Goal: Information Seeking & Learning: Learn about a topic

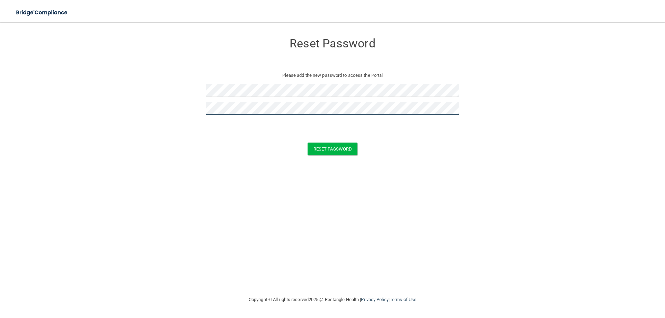
click at [308, 143] on button "Reset Password" at bounding box center [333, 149] width 50 height 13
click at [308, 153] on button "Reset Password" at bounding box center [333, 159] width 50 height 13
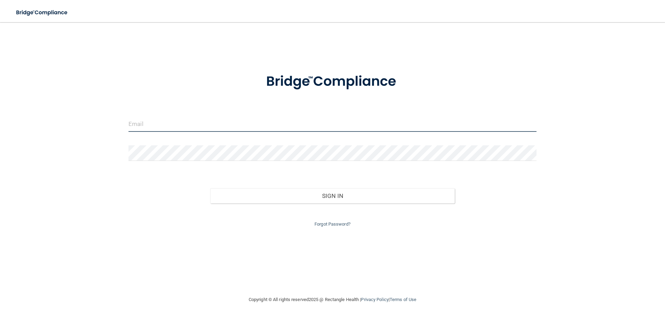
click at [138, 127] on input "email" at bounding box center [333, 124] width 408 height 16
type input "3lmazariegos@gmail.com"
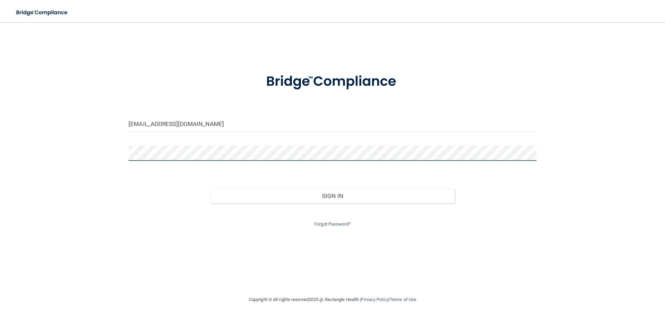
click at [210, 188] on button "Sign In" at bounding box center [332, 195] width 245 height 15
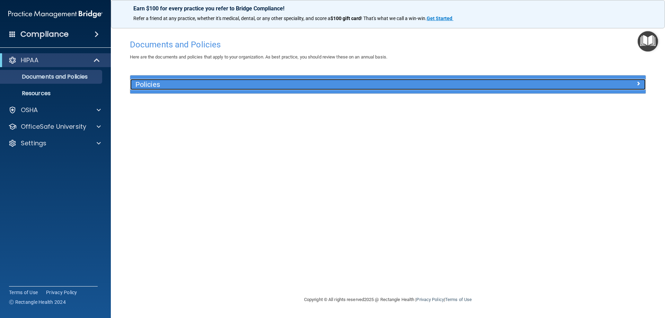
click at [405, 81] on h5 "Policies" at bounding box center [323, 85] width 376 height 8
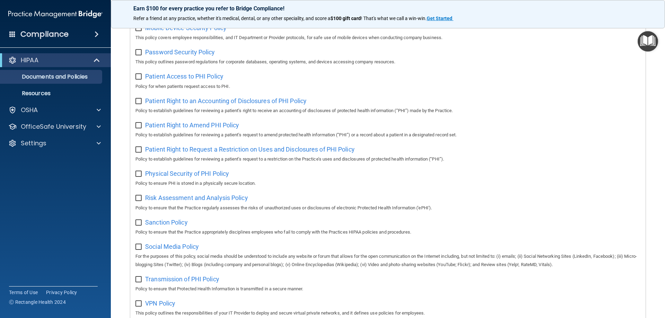
scroll to position [312, 0]
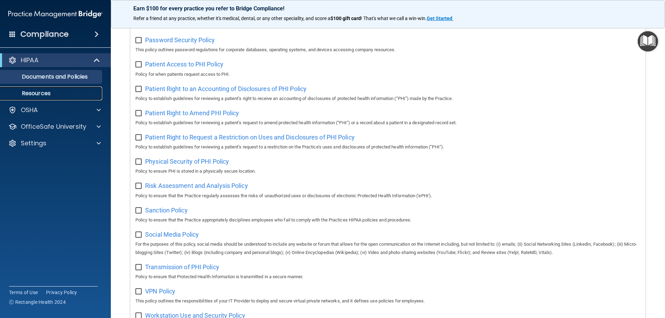
click at [29, 94] on p "Resources" at bounding box center [52, 93] width 95 height 7
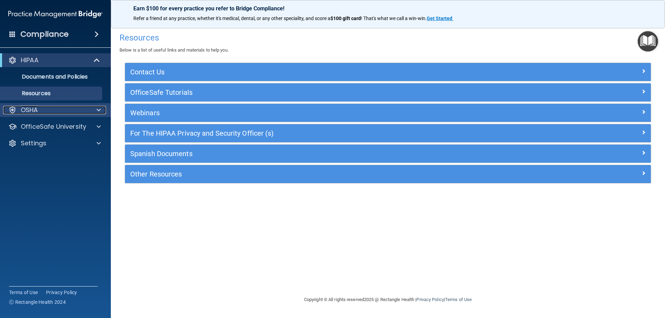
click at [35, 110] on p "OSHA" at bounding box center [29, 110] width 17 height 8
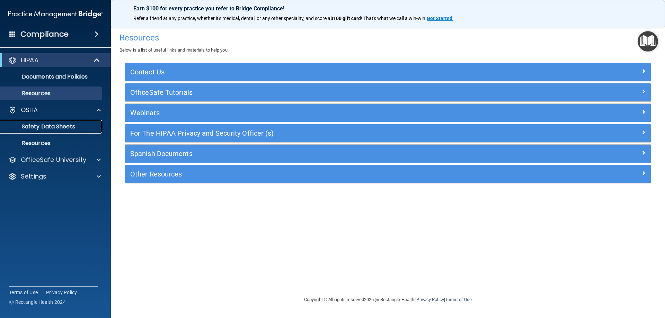
click at [44, 125] on p "Safety Data Sheets" at bounding box center [52, 126] width 95 height 7
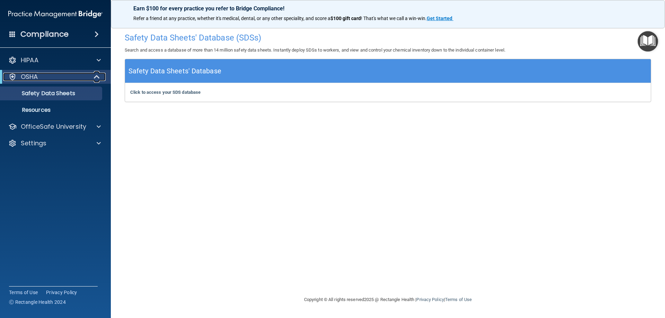
click at [27, 77] on p "OSHA" at bounding box center [29, 77] width 17 height 8
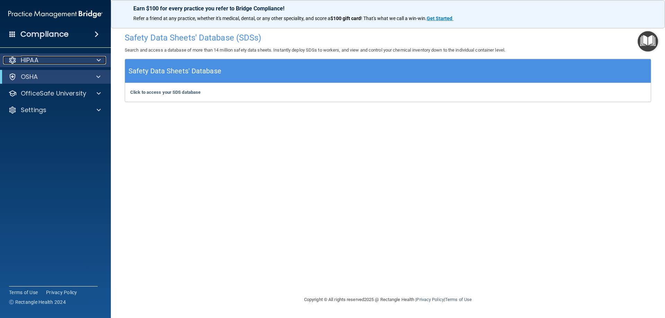
click at [38, 58] on p "HIPAA" at bounding box center [30, 60] width 18 height 8
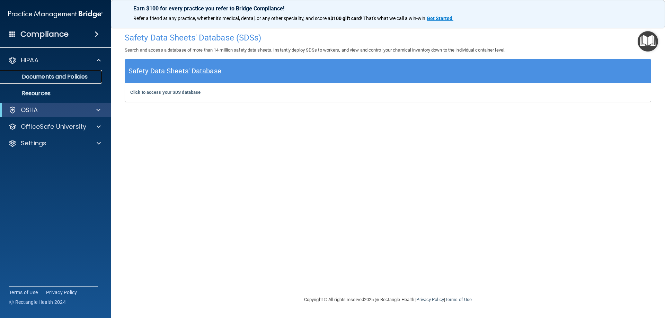
click at [47, 76] on p "Documents and Policies" at bounding box center [52, 76] width 95 height 7
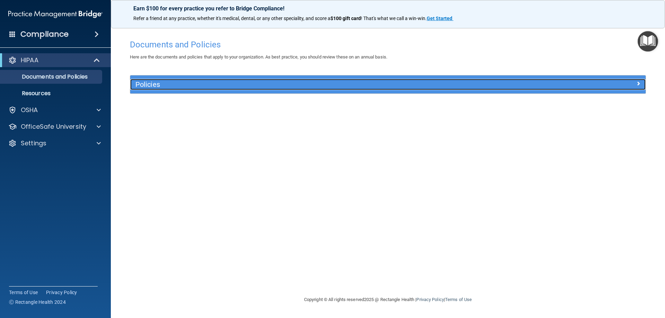
click at [148, 82] on h5 "Policies" at bounding box center [323, 85] width 376 height 8
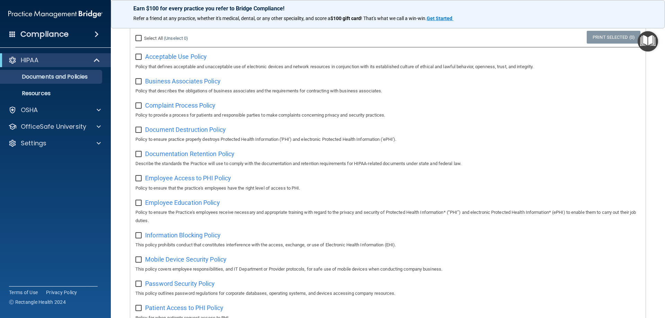
scroll to position [69, 0]
click at [96, 33] on span at bounding box center [97, 34] width 4 height 8
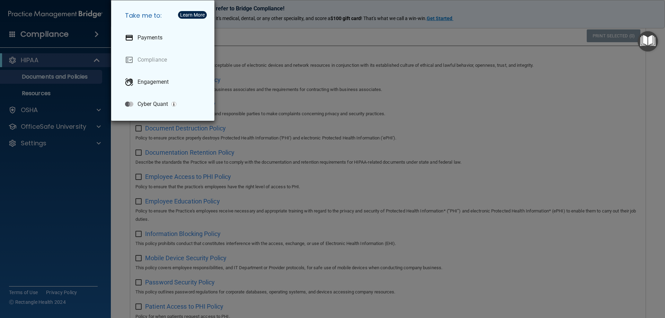
click at [96, 33] on div "Take me to: Payments Compliance Engagement Cyber Quant" at bounding box center [332, 159] width 665 height 318
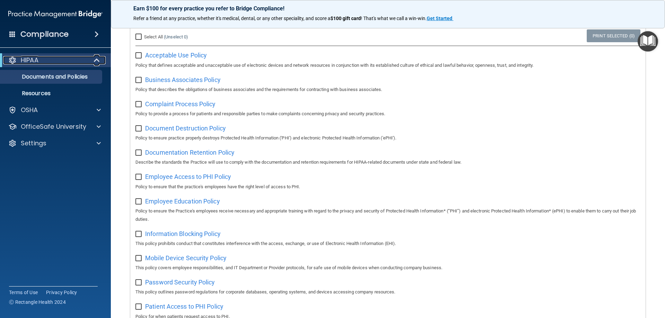
click at [41, 57] on div "HIPAA" at bounding box center [46, 60] width 86 height 8
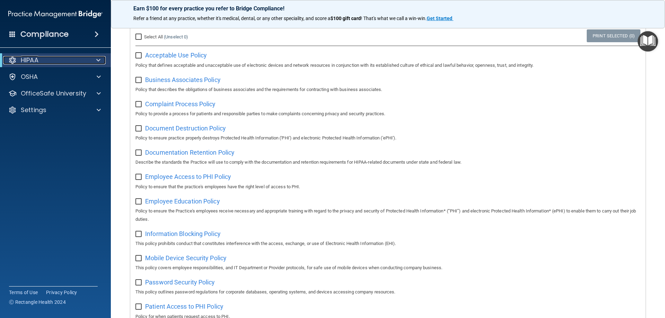
click at [41, 57] on div "HIPAA" at bounding box center [46, 60] width 86 height 8
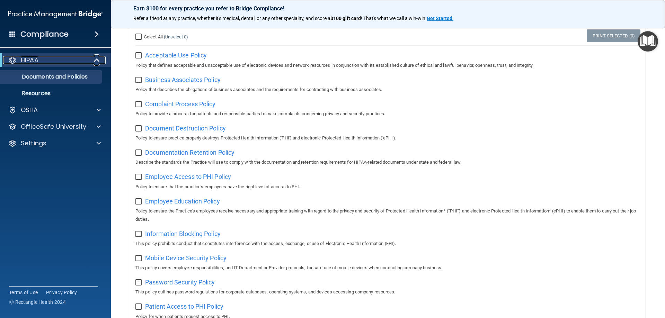
click at [41, 57] on div "HIPAA" at bounding box center [46, 60] width 86 height 8
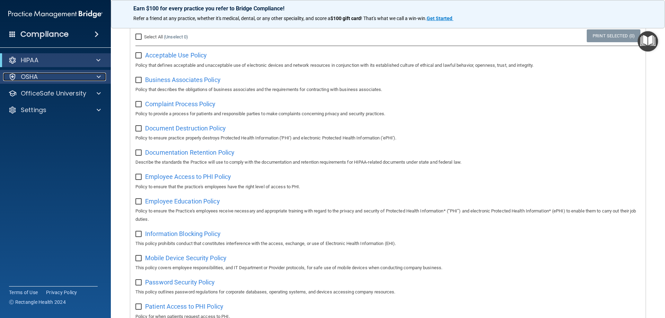
click at [33, 73] on p "OSHA" at bounding box center [29, 77] width 17 height 8
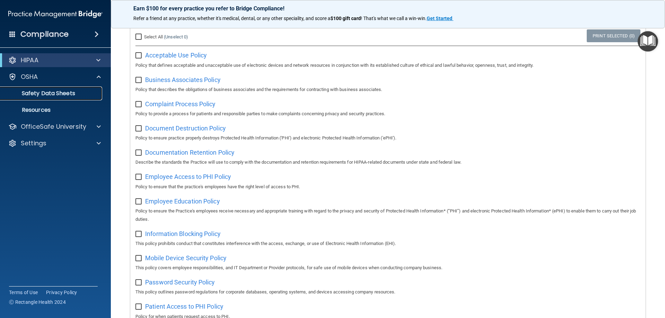
click at [33, 92] on p "Safety Data Sheets" at bounding box center [52, 93] width 95 height 7
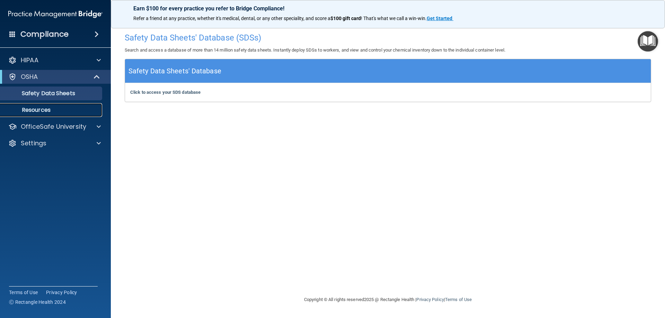
click at [36, 111] on p "Resources" at bounding box center [52, 110] width 95 height 7
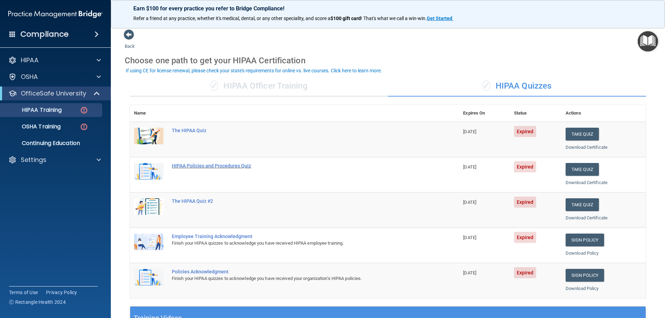
click at [184, 166] on div "HIPAA Policies and Procedures Quiz" at bounding box center [298, 166] width 253 height 6
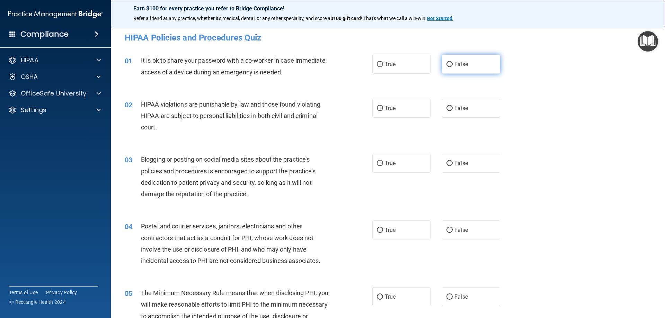
click at [447, 62] on input "False" at bounding box center [450, 64] width 6 height 5
radio input "true"
click at [378, 106] on input "True" at bounding box center [380, 108] width 6 height 5
radio input "true"
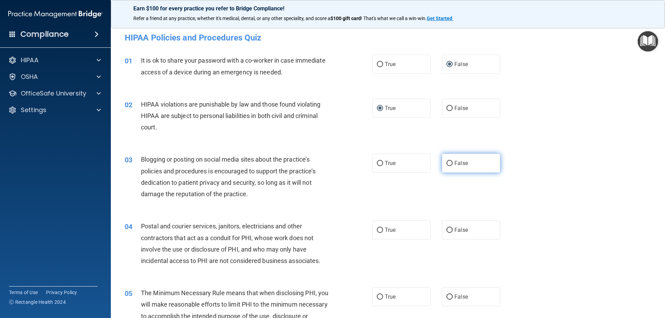
click at [447, 163] on input "False" at bounding box center [450, 163] width 6 height 5
radio input "true"
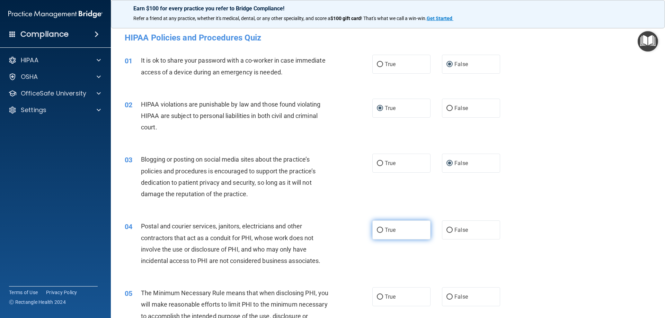
click at [377, 229] on input "True" at bounding box center [380, 230] width 6 height 5
radio input "true"
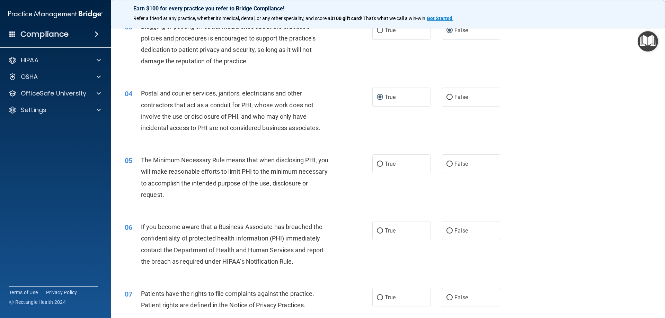
scroll to position [139, 0]
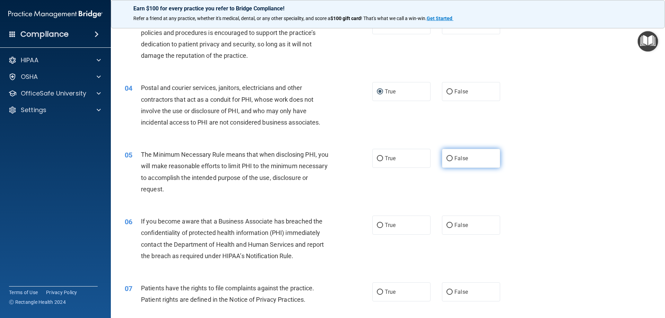
click at [447, 157] on input "False" at bounding box center [450, 158] width 6 height 5
radio input "true"
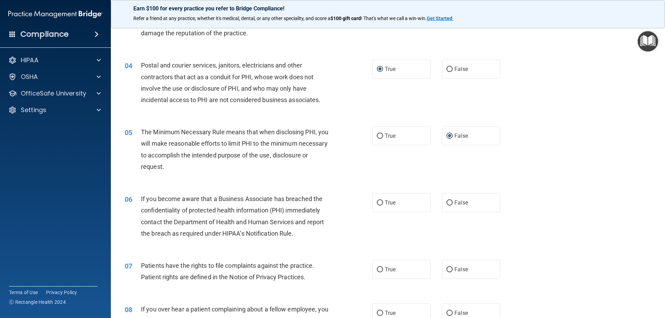
scroll to position [173, 0]
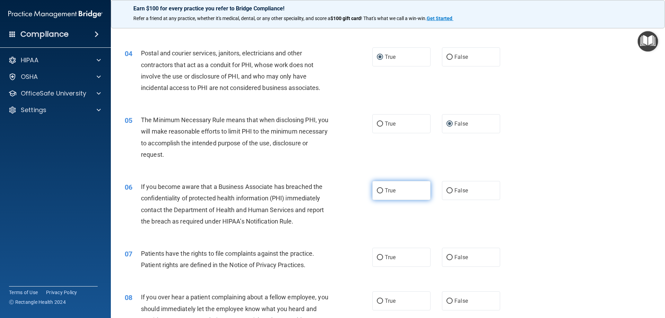
click at [377, 191] on input "True" at bounding box center [380, 190] width 6 height 5
radio input "true"
click at [377, 258] on input "True" at bounding box center [380, 257] width 6 height 5
radio input "true"
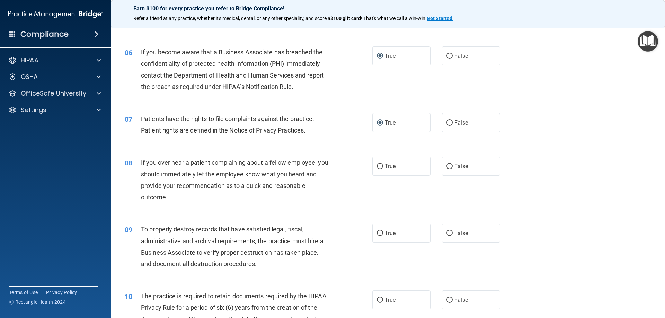
scroll to position [312, 0]
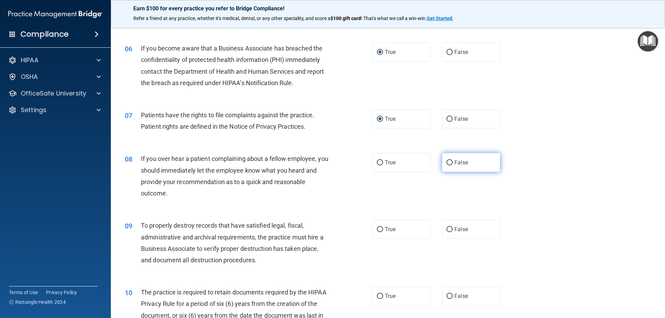
click at [447, 162] on input "False" at bounding box center [450, 162] width 6 height 5
radio input "true"
click at [447, 162] on input "False" at bounding box center [450, 162] width 6 height 5
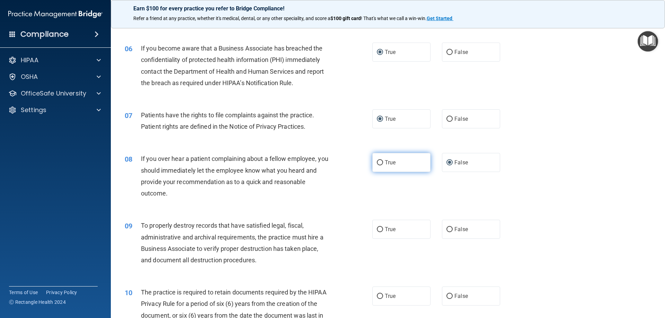
click at [378, 162] on input "True" at bounding box center [380, 162] width 6 height 5
radio input "true"
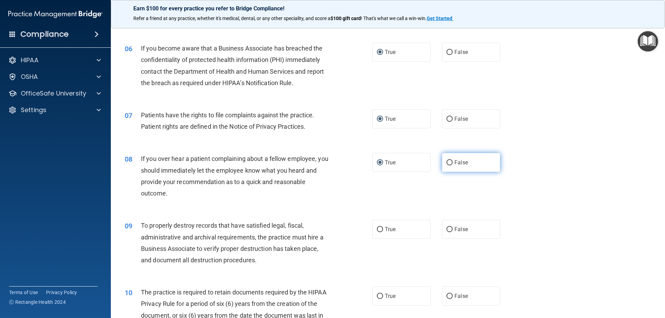
click at [447, 162] on input "False" at bounding box center [450, 162] width 6 height 5
radio input "true"
radio input "false"
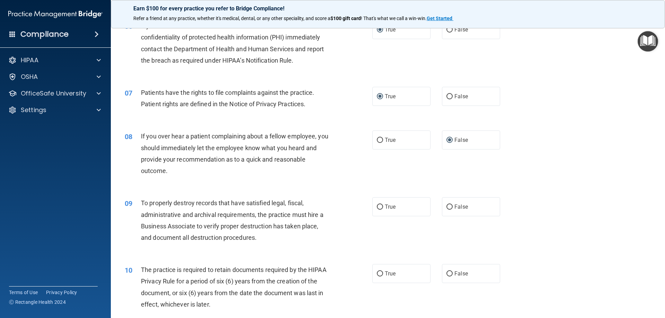
scroll to position [346, 0]
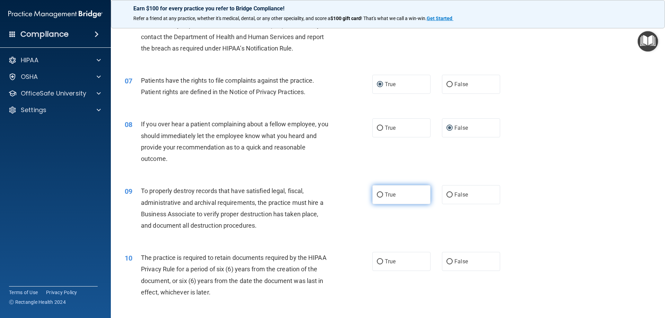
click at [377, 194] on input "True" at bounding box center [380, 195] width 6 height 5
radio input "true"
click at [378, 263] on input "True" at bounding box center [380, 262] width 6 height 5
radio input "true"
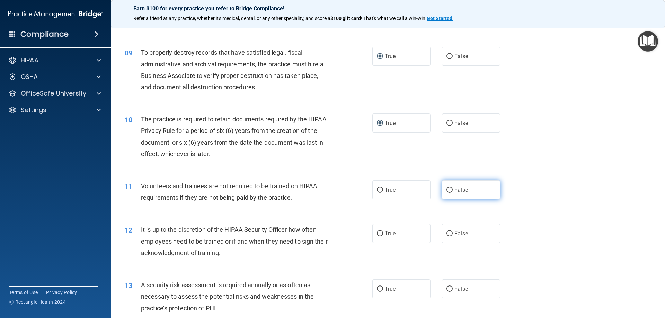
click at [447, 189] on input "False" at bounding box center [450, 190] width 6 height 5
radio input "true"
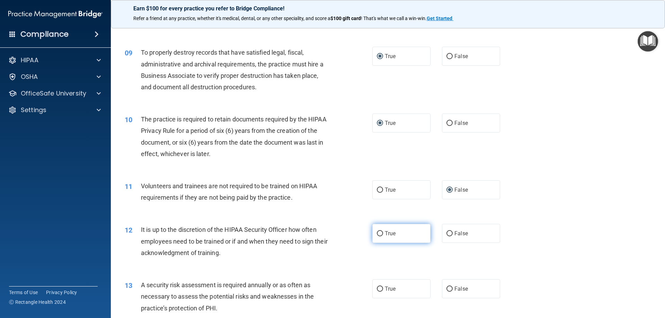
click at [380, 234] on input "True" at bounding box center [380, 233] width 6 height 5
radio input "true"
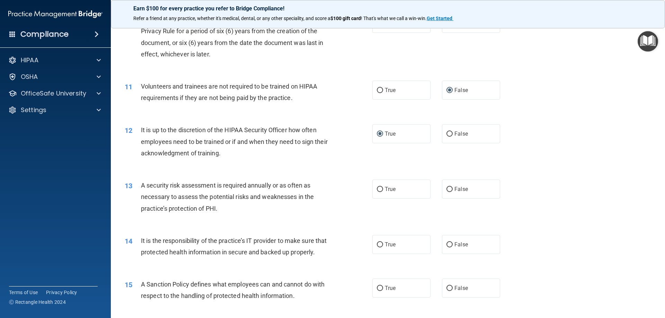
scroll to position [555, 0]
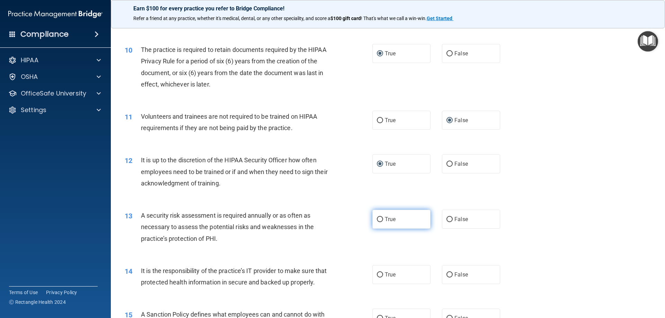
click at [378, 218] on input "True" at bounding box center [380, 219] width 6 height 5
radio input "true"
click at [377, 274] on input "True" at bounding box center [380, 275] width 6 height 5
radio input "true"
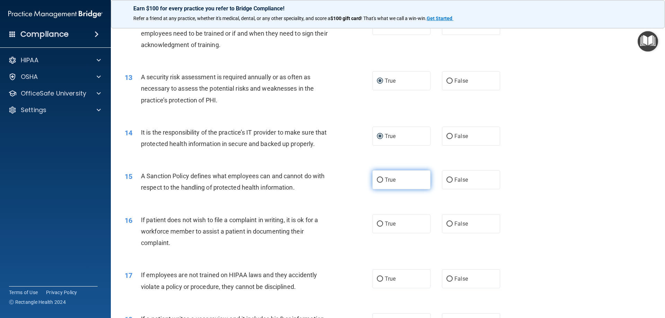
click at [379, 183] on input "True" at bounding box center [380, 180] width 6 height 5
radio input "true"
click at [448, 227] on input "False" at bounding box center [450, 224] width 6 height 5
radio input "true"
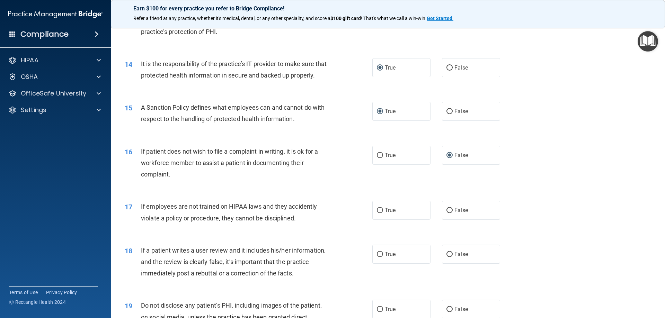
scroll to position [763, 0]
click at [447, 213] on input "False" at bounding box center [450, 210] width 6 height 5
radio input "true"
click at [377, 257] on input "True" at bounding box center [380, 254] width 6 height 5
radio input "true"
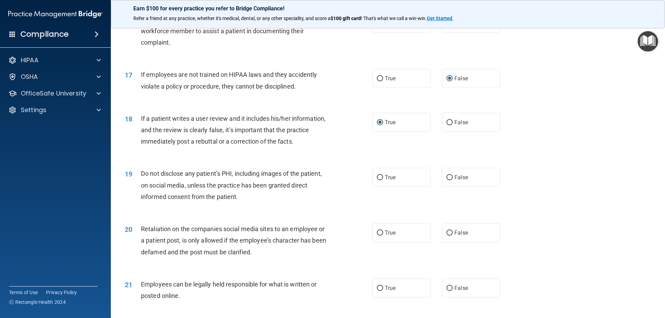
scroll to position [901, 0]
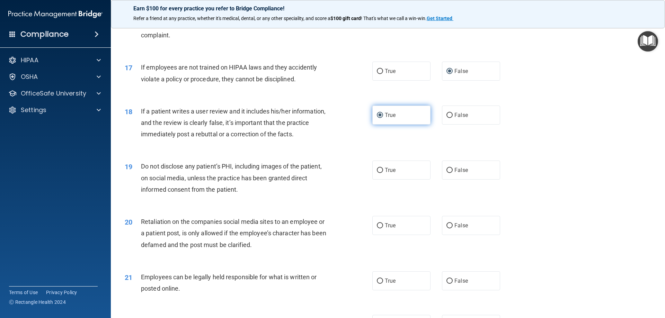
click at [378, 118] on input "True" at bounding box center [380, 115] width 6 height 5
click at [447, 118] on input "False" at bounding box center [450, 115] width 6 height 5
radio input "true"
radio input "false"
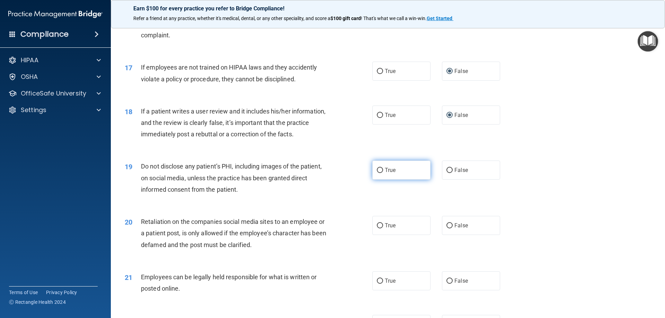
click at [377, 173] on input "True" at bounding box center [380, 170] width 6 height 5
radio input "true"
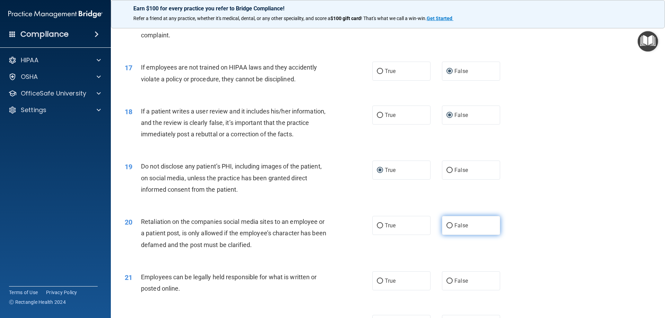
click at [447, 229] on input "False" at bounding box center [450, 225] width 6 height 5
radio input "true"
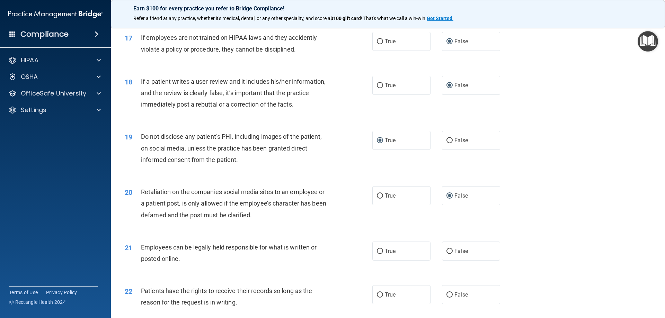
scroll to position [971, 0]
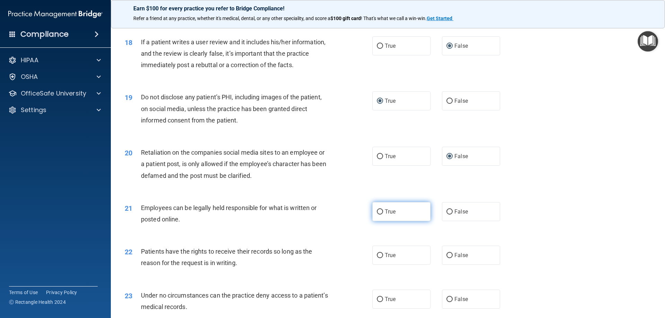
click at [377, 215] on input "True" at bounding box center [380, 212] width 6 height 5
radio input "true"
click at [378, 258] on input "True" at bounding box center [380, 255] width 6 height 5
radio input "true"
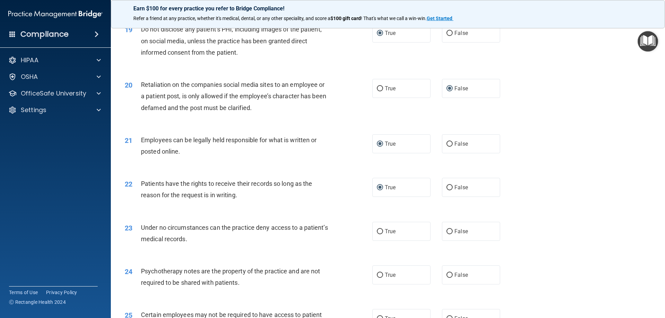
scroll to position [1040, 0]
click at [377, 233] on input "True" at bounding box center [380, 230] width 6 height 5
radio input "true"
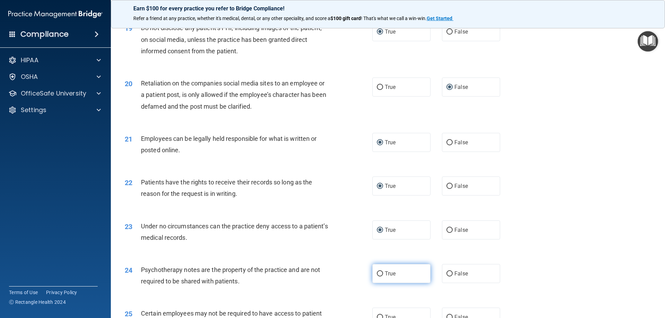
click at [378, 277] on input "True" at bounding box center [380, 274] width 6 height 5
radio input "true"
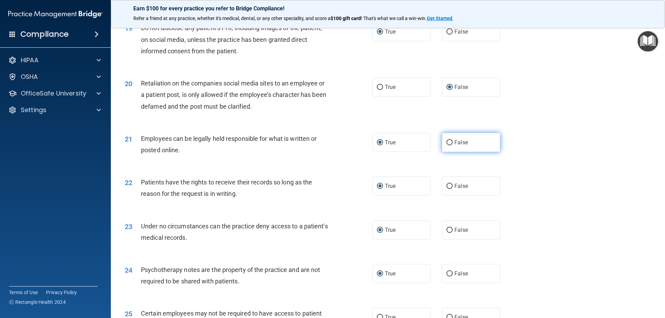
click at [447, 146] on input "False" at bounding box center [450, 142] width 6 height 5
radio input "true"
radio input "false"
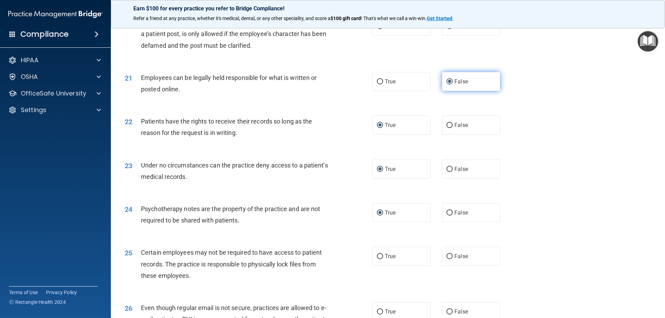
scroll to position [1144, 0]
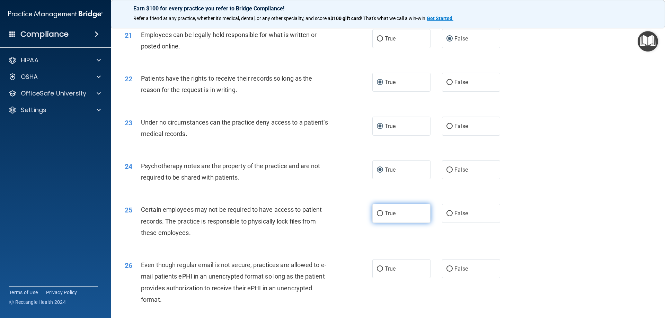
click at [378, 217] on input "True" at bounding box center [380, 213] width 6 height 5
radio input "true"
click at [377, 272] on input "True" at bounding box center [380, 269] width 6 height 5
radio input "true"
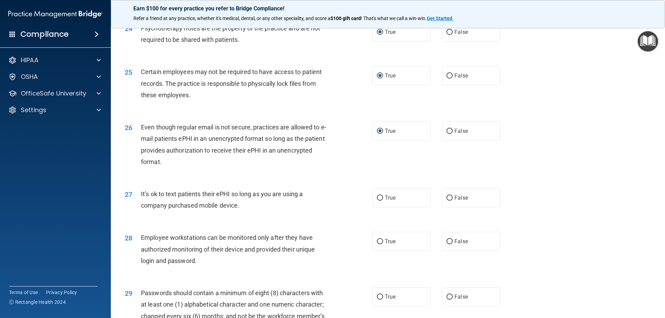
scroll to position [1282, 0]
click at [448, 200] on input "False" at bounding box center [450, 197] width 6 height 5
radio input "true"
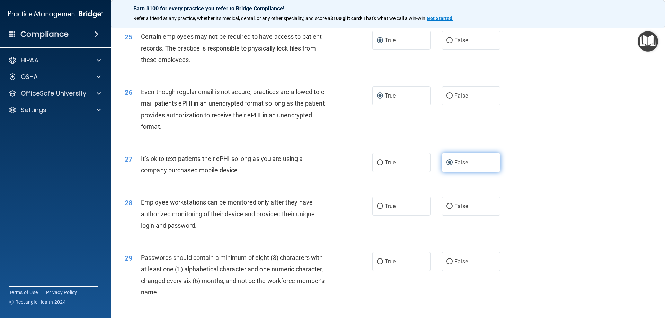
scroll to position [1352, 0]
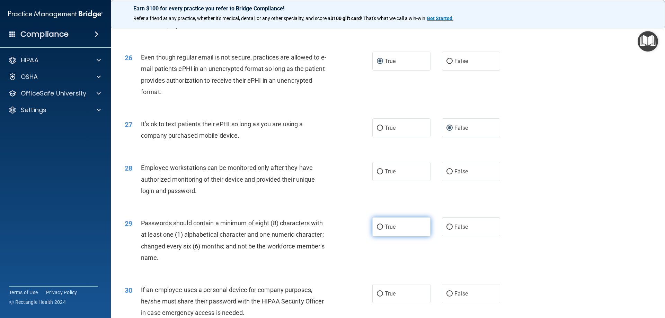
click at [377, 230] on input "True" at bounding box center [380, 227] width 6 height 5
radio input "true"
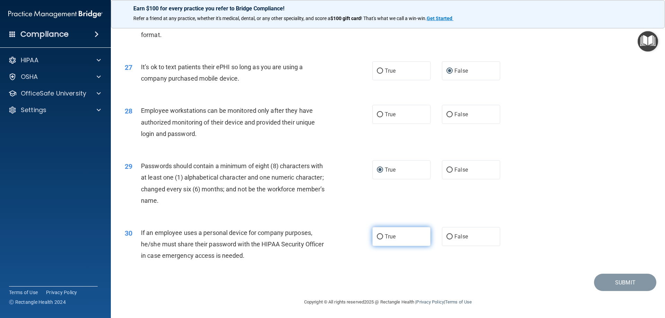
scroll to position [1421, 0]
click at [379, 235] on input "True" at bounding box center [380, 236] width 6 height 5
radio input "true"
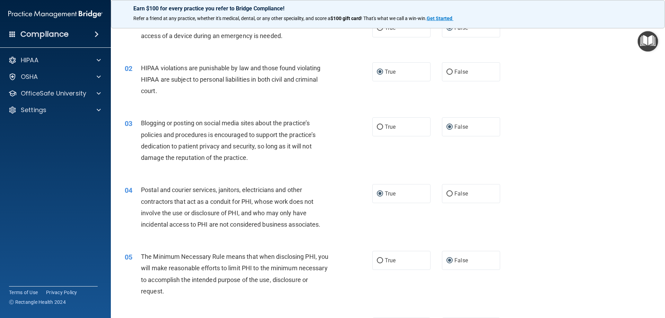
scroll to position [0, 0]
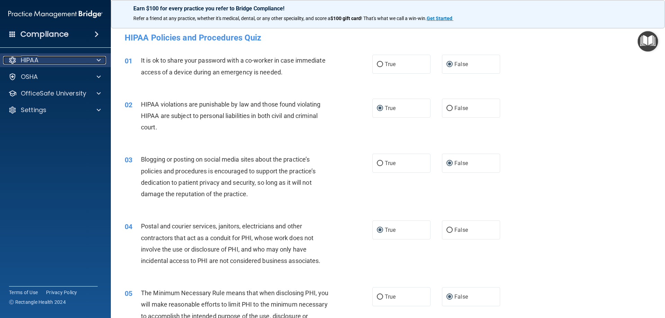
click at [34, 60] on p "HIPAA" at bounding box center [30, 60] width 18 height 8
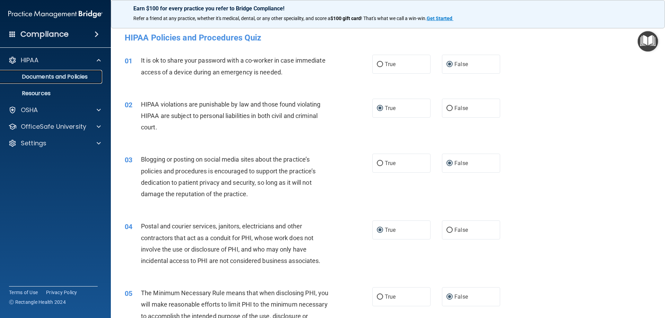
click at [52, 76] on p "Documents and Policies" at bounding box center [52, 76] width 95 height 7
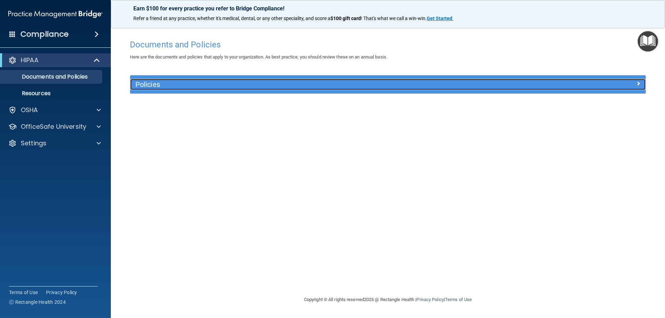
click at [162, 82] on h5 "Policies" at bounding box center [323, 85] width 376 height 8
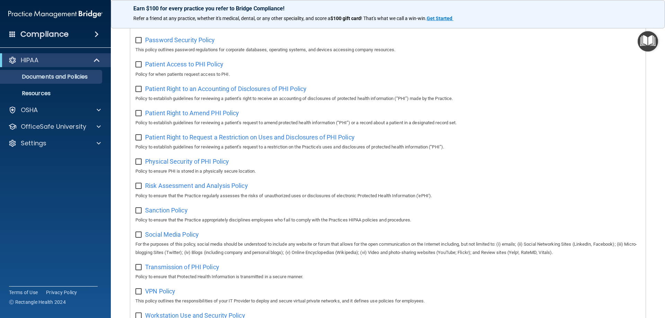
scroll to position [377, 0]
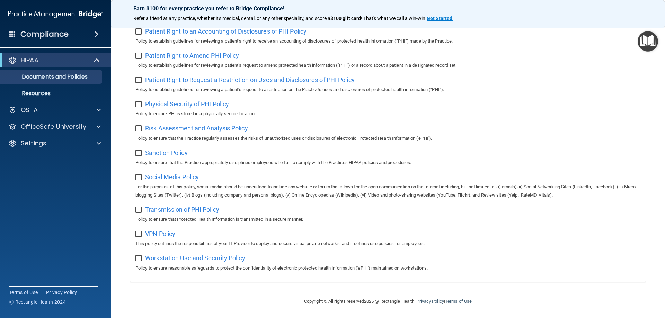
click at [214, 209] on span "Transmission of PHI Policy" at bounding box center [182, 209] width 74 height 7
click at [168, 177] on span "Social Media Policy" at bounding box center [172, 177] width 54 height 7
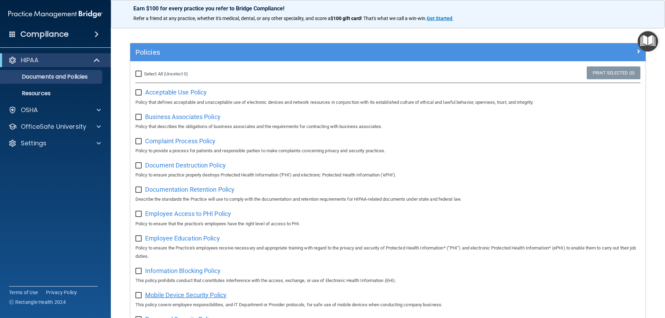
scroll to position [30, 0]
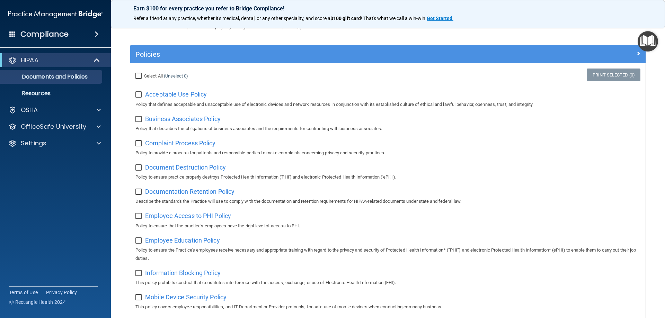
click at [180, 94] on span "Acceptable Use Policy" at bounding box center [176, 94] width 62 height 7
click at [36, 109] on p "OSHA" at bounding box center [29, 110] width 17 height 8
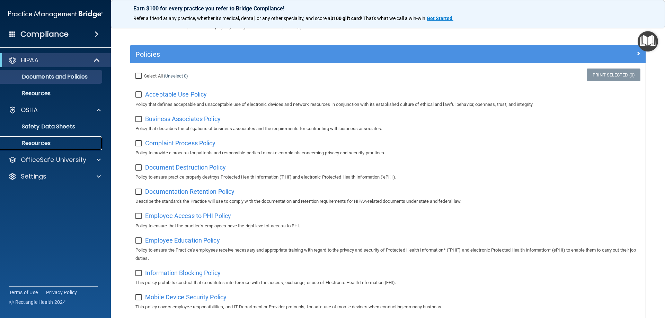
click at [42, 141] on p "Resources" at bounding box center [52, 143] width 95 height 7
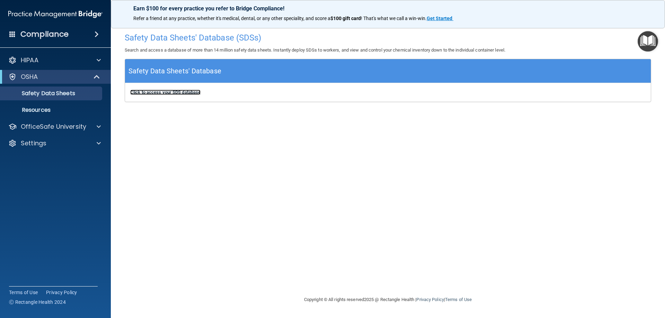
click at [186, 92] on b "Click to access your SDS database" at bounding box center [165, 92] width 70 height 5
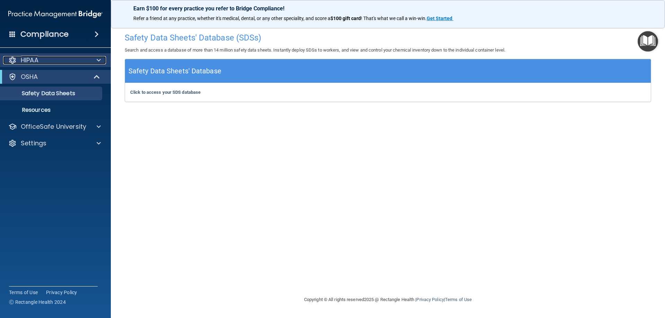
click at [34, 60] on p "HIPAA" at bounding box center [30, 60] width 18 height 8
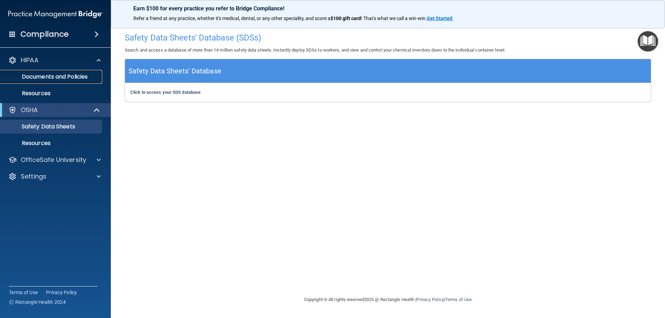
click at [41, 79] on p "Documents and Policies" at bounding box center [52, 76] width 95 height 7
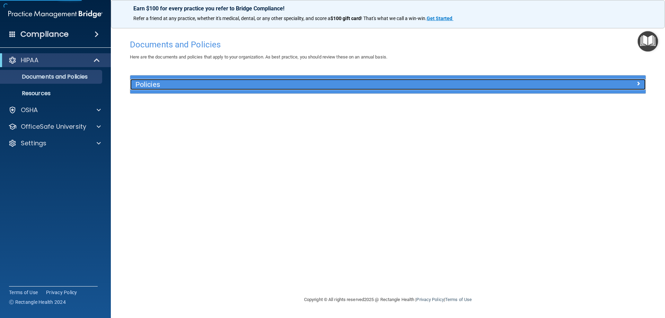
click at [156, 82] on h5 "Policies" at bounding box center [323, 85] width 376 height 8
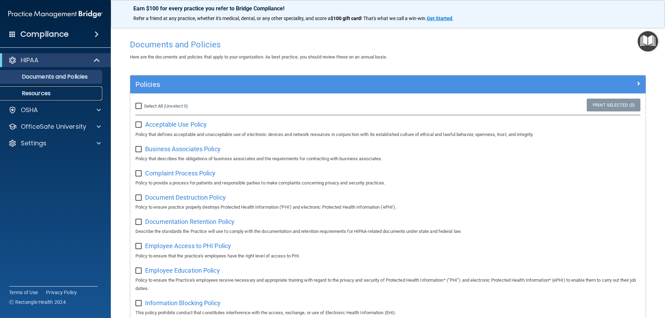
click at [32, 93] on p "Resources" at bounding box center [52, 93] width 95 height 7
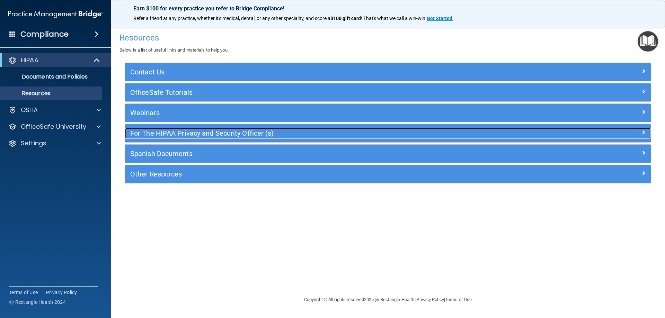
click at [149, 129] on div "For The HIPAA Privacy and Security Officer (s)" at bounding box center [322, 133] width 395 height 11
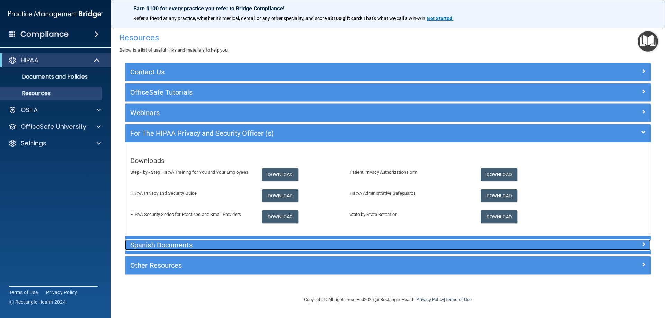
click at [159, 246] on h5 "Spanish Documents" at bounding box center [322, 246] width 384 height 8
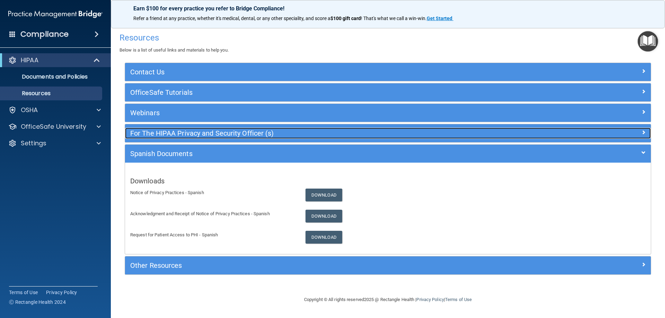
click at [159, 130] on h5 "For The HIPAA Privacy and Security Officer (s)" at bounding box center [322, 134] width 384 height 8
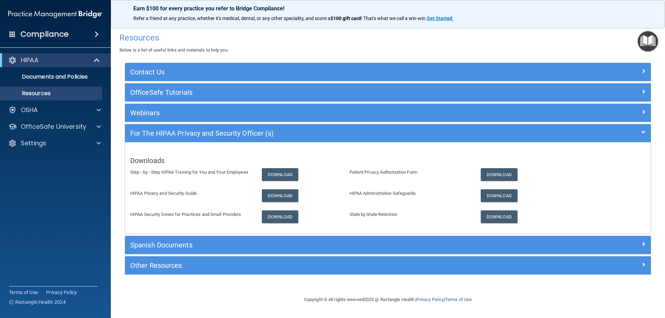
click at [163, 214] on p "HIPAA Security Series for Practices and Small Providers" at bounding box center [190, 215] width 121 height 8
click at [34, 108] on p "OSHA" at bounding box center [29, 110] width 17 height 8
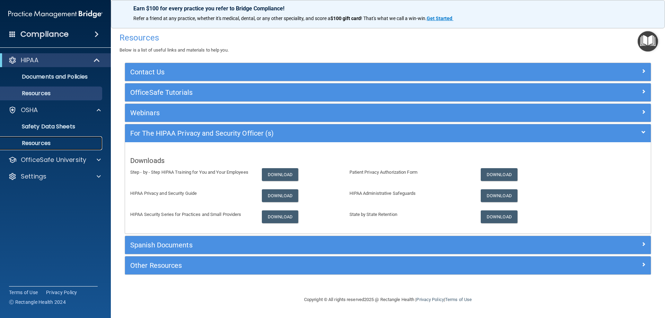
click at [38, 143] on p "Resources" at bounding box center [52, 143] width 95 height 7
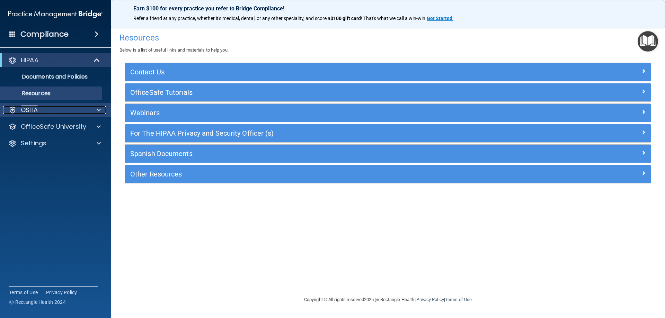
click at [36, 111] on p "OSHA" at bounding box center [29, 110] width 17 height 8
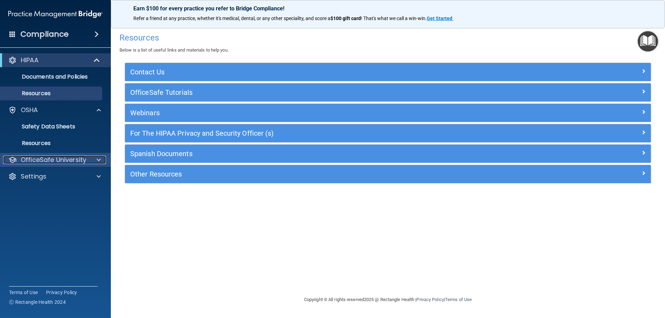
click at [34, 160] on p "OfficeSafe University" at bounding box center [53, 160] width 65 height 8
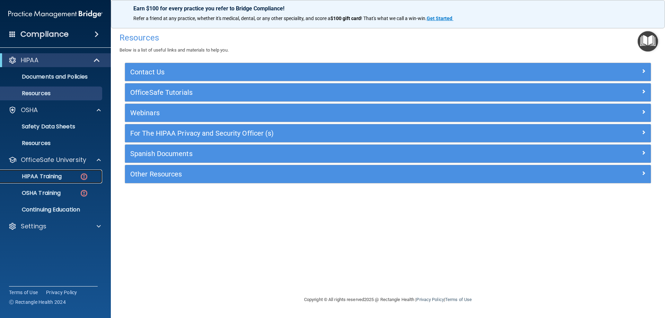
click at [39, 176] on p "HIPAA Training" at bounding box center [33, 176] width 57 height 7
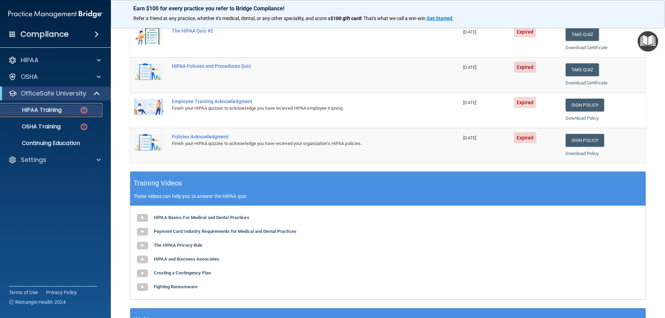
scroll to position [139, 0]
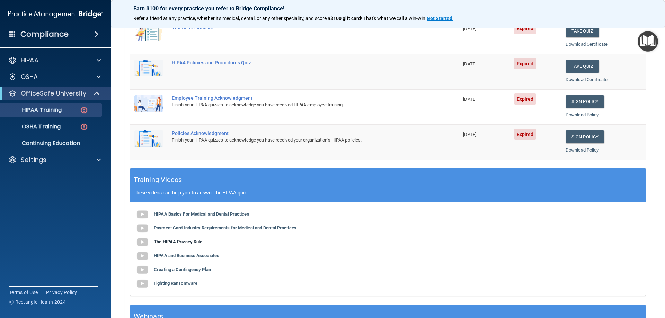
click at [191, 241] on b "The HIPAA Privacy Rule" at bounding box center [178, 241] width 49 height 5
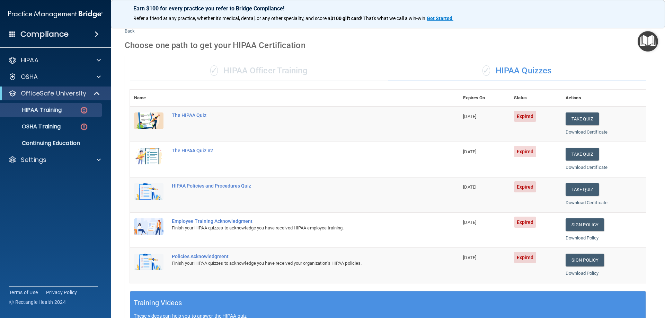
scroll to position [0, 0]
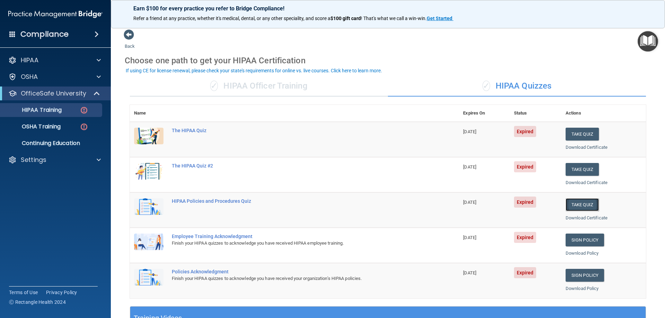
click at [572, 203] on button "Take Quiz" at bounding box center [582, 205] width 33 height 13
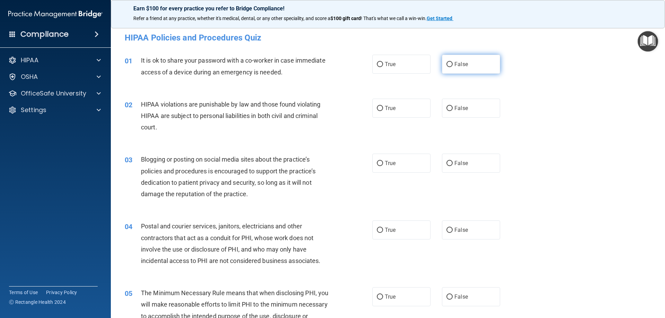
click at [447, 64] on input "False" at bounding box center [450, 64] width 6 height 5
radio input "true"
click at [379, 107] on input "True" at bounding box center [380, 108] width 6 height 5
radio input "true"
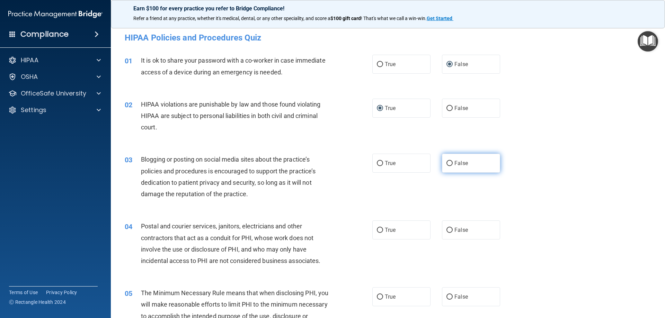
click at [449, 164] on input "False" at bounding box center [450, 163] width 6 height 5
radio input "true"
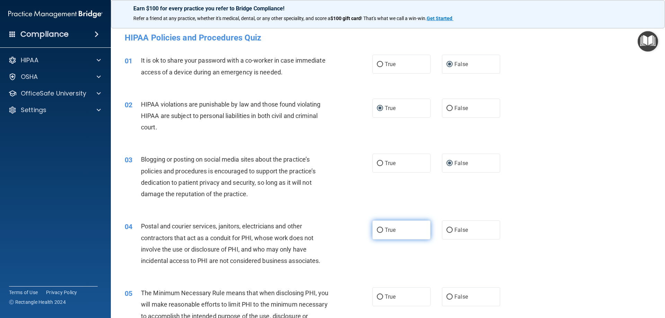
click at [380, 230] on input "True" at bounding box center [380, 230] width 6 height 5
radio input "true"
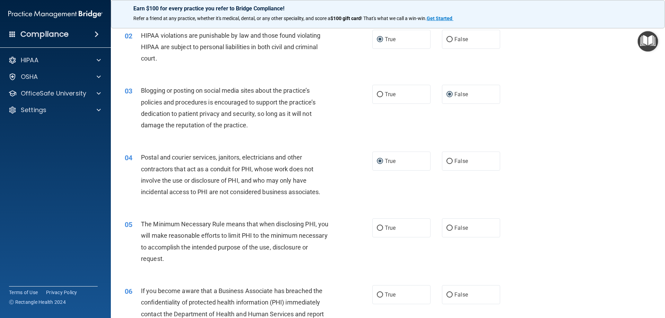
scroll to position [69, 0]
click at [447, 228] on input "False" at bounding box center [450, 228] width 6 height 5
radio input "true"
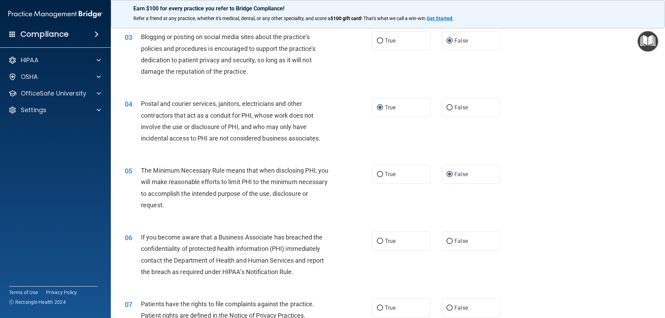
scroll to position [139, 0]
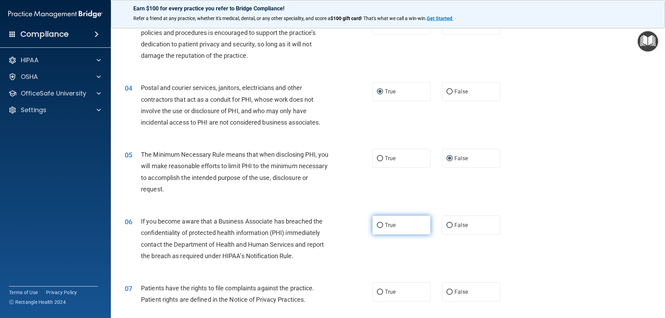
click at [379, 225] on input "True" at bounding box center [380, 225] width 6 height 5
radio input "true"
click at [377, 293] on input "True" at bounding box center [380, 292] width 6 height 5
radio input "true"
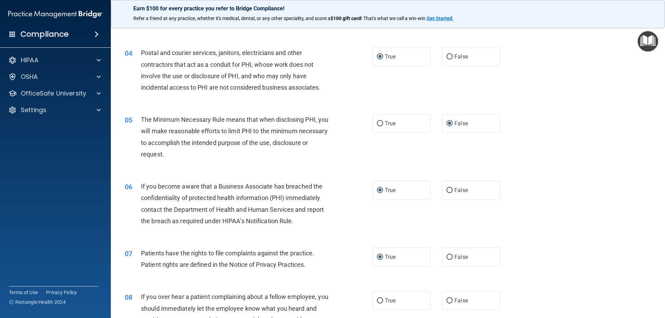
scroll to position [277, 0]
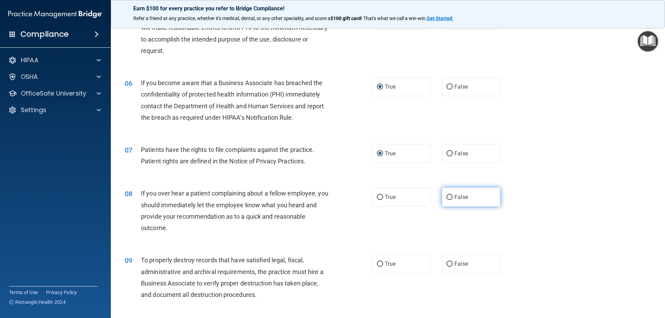
click at [447, 197] on input "False" at bounding box center [450, 197] width 6 height 5
radio input "true"
click at [377, 268] on label "True" at bounding box center [401, 264] width 58 height 19
click at [377, 267] on input "True" at bounding box center [380, 264] width 6 height 5
radio input "true"
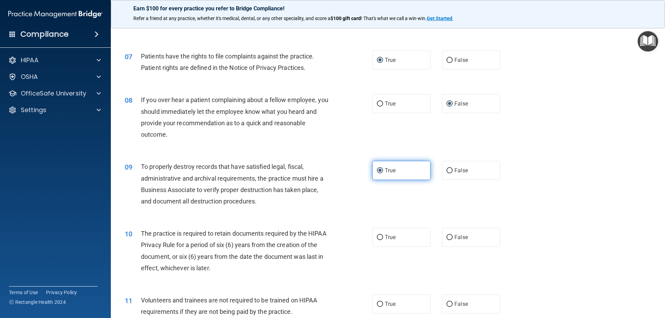
scroll to position [381, 0]
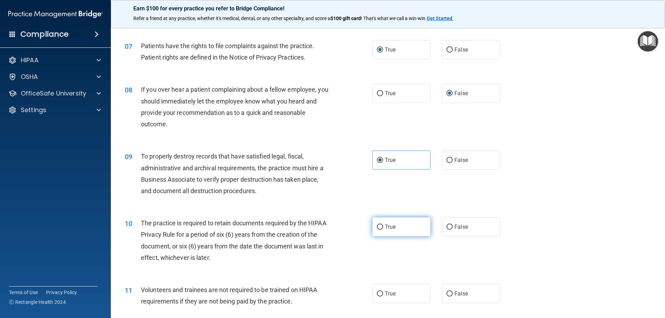
click at [377, 226] on input "True" at bounding box center [380, 227] width 6 height 5
radio input "true"
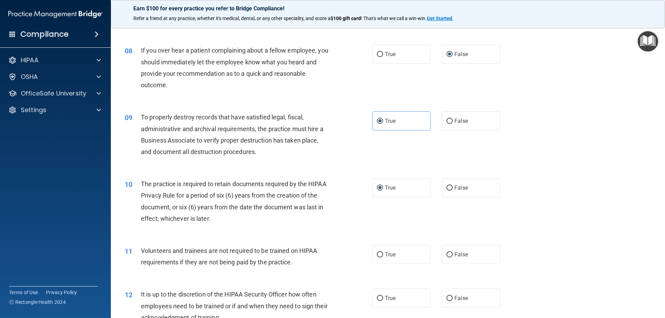
scroll to position [485, 0]
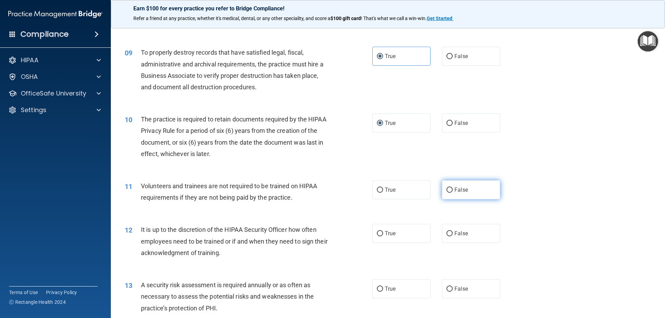
click at [448, 192] on input "False" at bounding box center [450, 190] width 6 height 5
radio input "true"
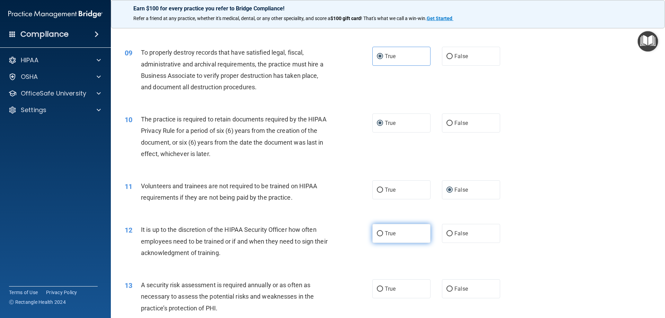
click at [377, 232] on input "True" at bounding box center [380, 233] width 6 height 5
radio input "true"
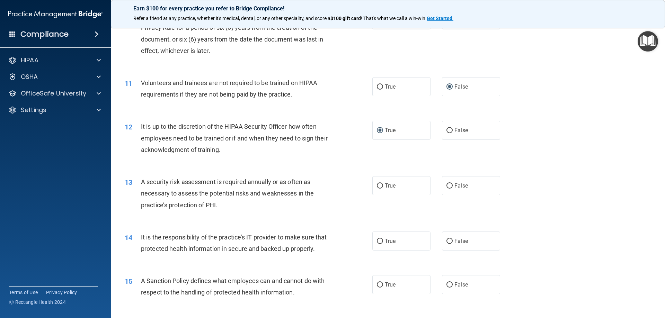
scroll to position [589, 0]
click at [378, 185] on input "True" at bounding box center [380, 185] width 6 height 5
radio input "true"
click at [378, 242] on input "True" at bounding box center [380, 240] width 6 height 5
radio input "true"
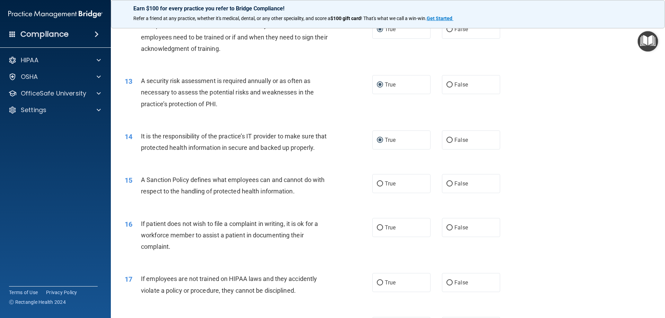
scroll to position [693, 0]
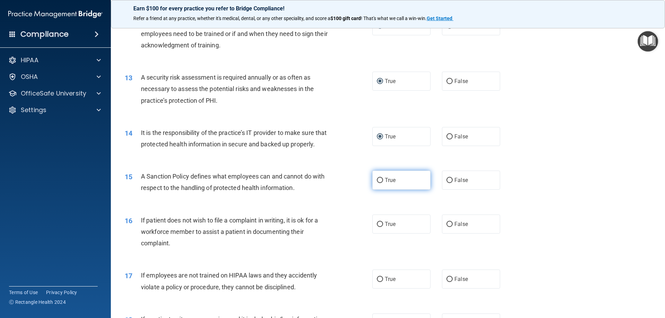
click at [378, 183] on input "True" at bounding box center [380, 180] width 6 height 5
radio input "true"
click at [447, 227] on input "False" at bounding box center [450, 224] width 6 height 5
radio input "true"
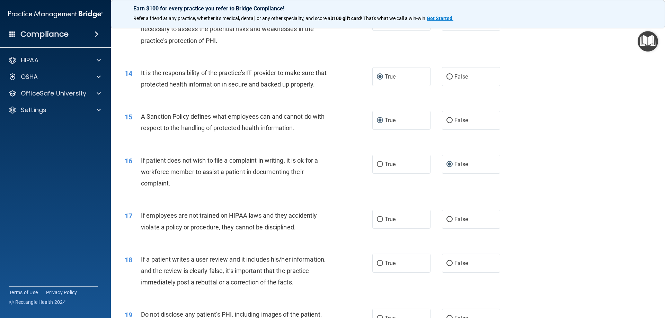
scroll to position [762, 0]
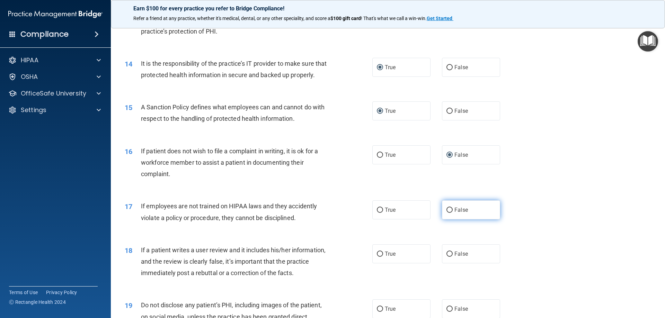
click at [447, 213] on input "False" at bounding box center [450, 210] width 6 height 5
radio input "true"
click at [447, 257] on input "False" at bounding box center [450, 254] width 6 height 5
radio input "true"
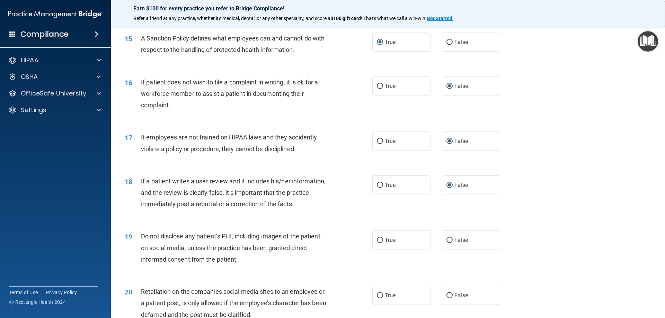
scroll to position [832, 0]
click at [377, 188] on input "True" at bounding box center [380, 185] width 6 height 5
radio input "true"
radio input "false"
click at [378, 243] on input "True" at bounding box center [380, 240] width 6 height 5
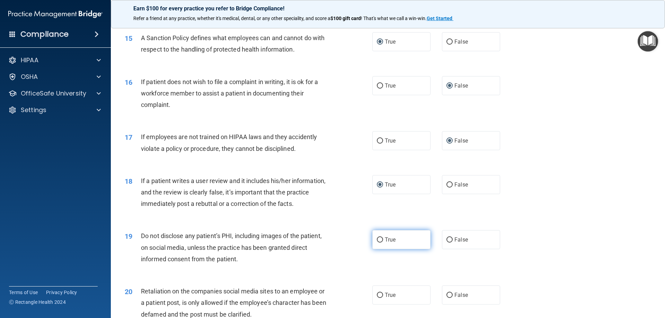
radio input "true"
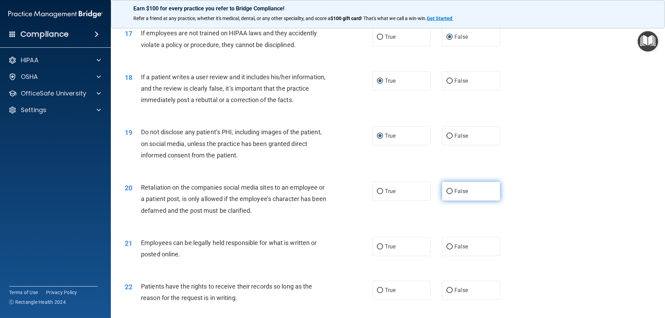
click at [449, 194] on input "False" at bounding box center [450, 191] width 6 height 5
radio input "true"
click at [378, 250] on input "True" at bounding box center [380, 247] width 6 height 5
radio input "true"
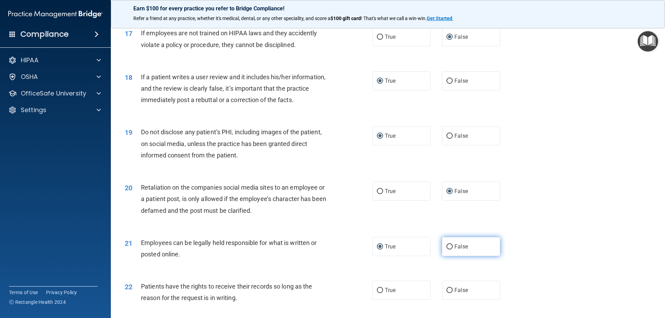
click at [449, 250] on input "False" at bounding box center [450, 247] width 6 height 5
radio input "true"
radio input "false"
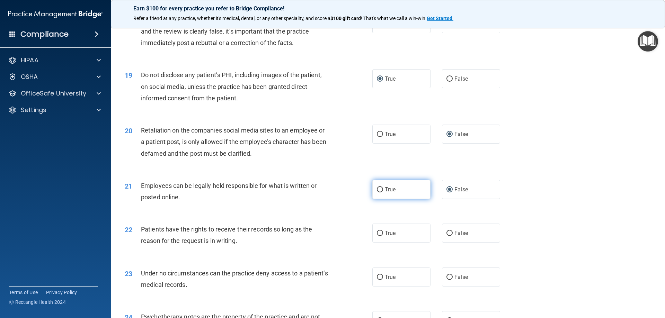
scroll to position [1005, 0]
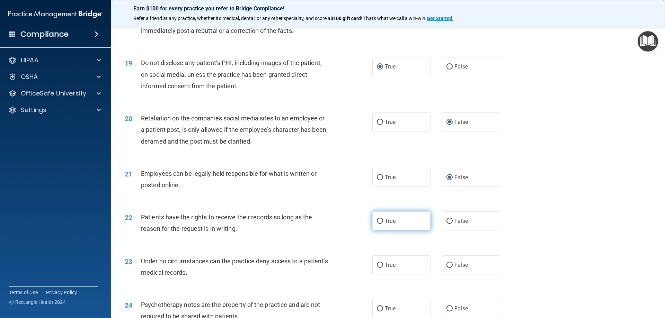
click at [377, 224] on input "True" at bounding box center [380, 221] width 6 height 5
radio input "true"
click at [381, 275] on label "True" at bounding box center [401, 265] width 58 height 19
click at [381, 268] on input "True" at bounding box center [380, 265] width 6 height 5
radio input "true"
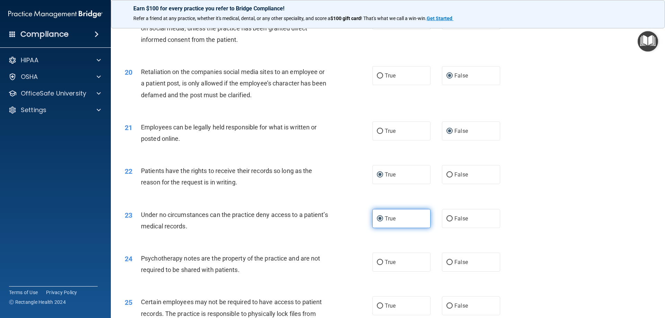
scroll to position [1074, 0]
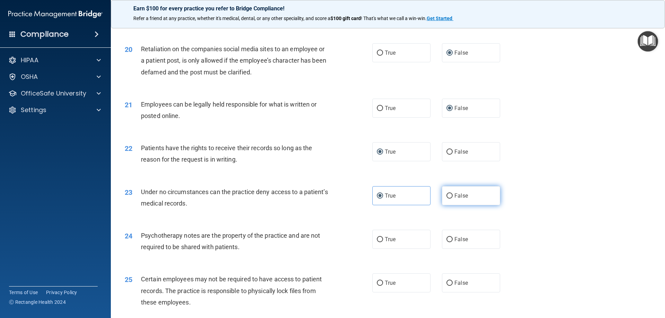
click at [447, 199] on input "False" at bounding box center [450, 196] width 6 height 5
radio input "true"
radio input "false"
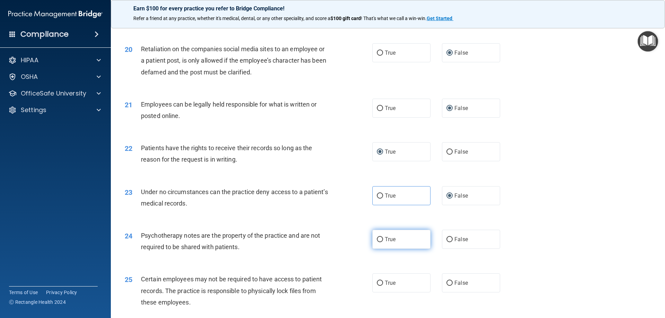
click at [379, 243] on input "True" at bounding box center [380, 239] width 6 height 5
radio input "true"
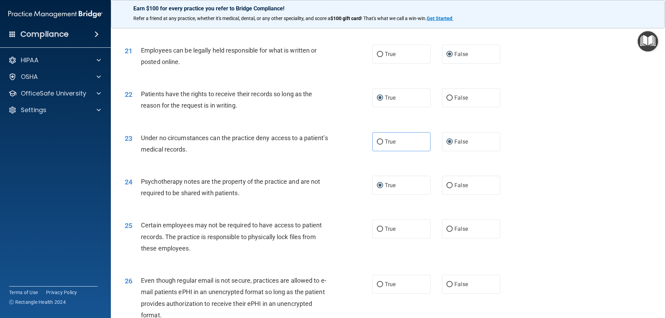
scroll to position [1143, 0]
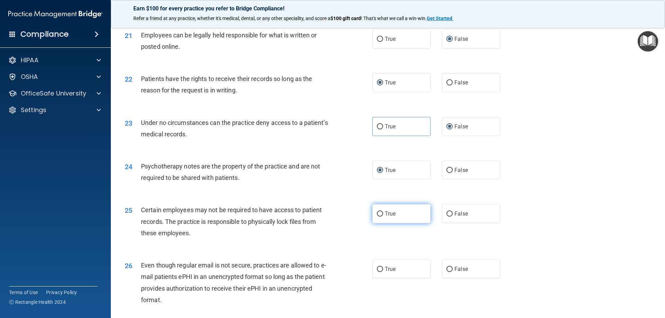
click at [379, 217] on input "True" at bounding box center [380, 214] width 6 height 5
radio input "true"
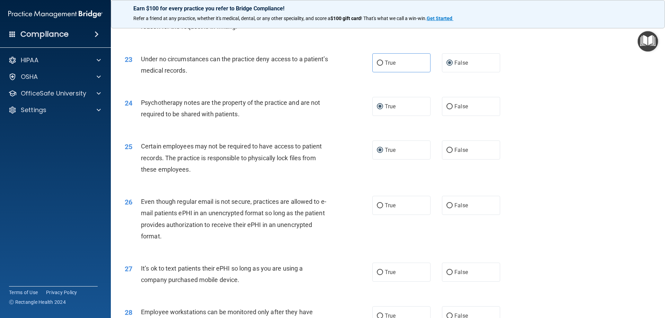
scroll to position [1213, 0]
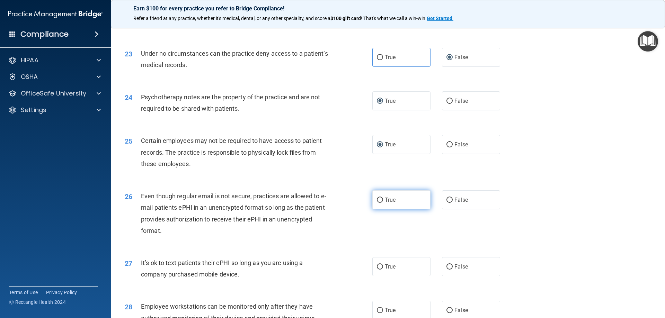
click at [377, 203] on input "True" at bounding box center [380, 200] width 6 height 5
radio input "true"
click at [447, 270] on input "False" at bounding box center [450, 267] width 6 height 5
radio input "true"
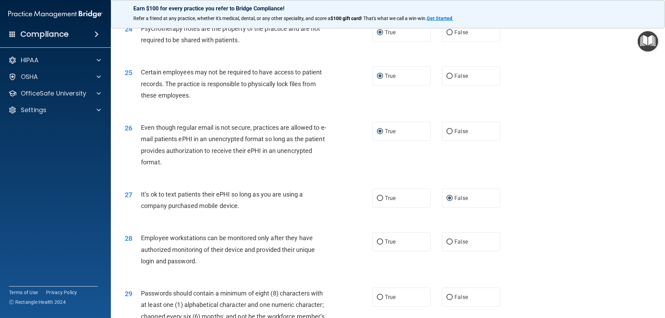
scroll to position [1282, 0]
click at [377, 244] on input "True" at bounding box center [380, 241] width 6 height 5
radio input "true"
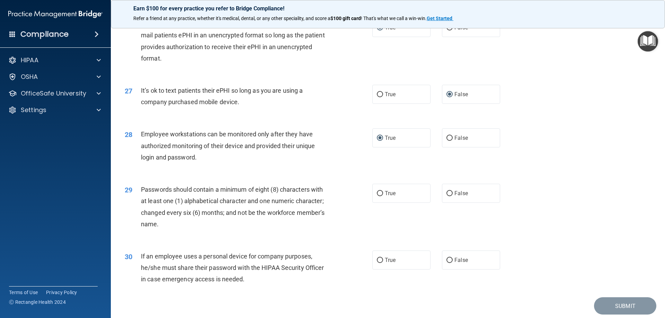
scroll to position [1386, 0]
click at [378, 196] on input "True" at bounding box center [380, 193] width 6 height 5
radio input "true"
click at [377, 263] on input "True" at bounding box center [380, 259] width 6 height 5
radio input "true"
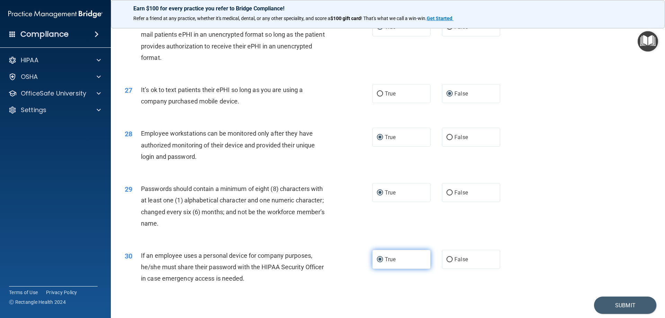
scroll to position [1421, 0]
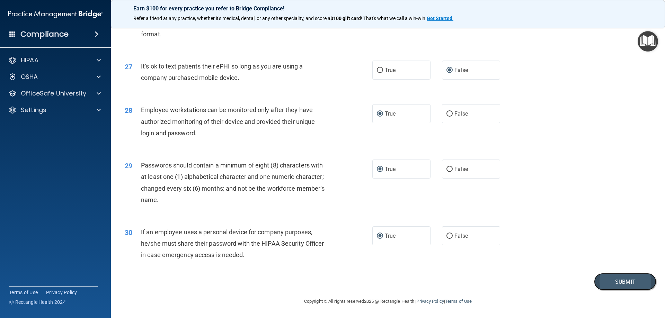
click at [617, 282] on button "Submit" at bounding box center [625, 282] width 62 height 18
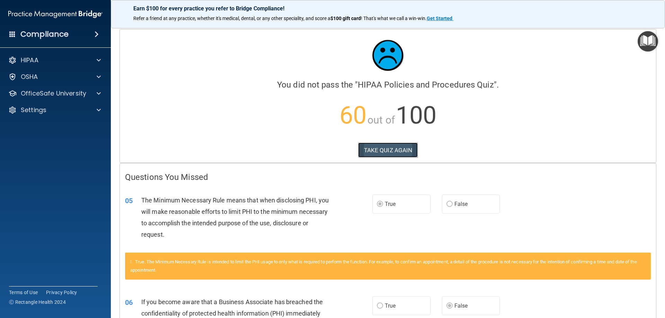
click at [379, 148] on button "TAKE QUIZ AGAIN" at bounding box center [388, 150] width 60 height 15
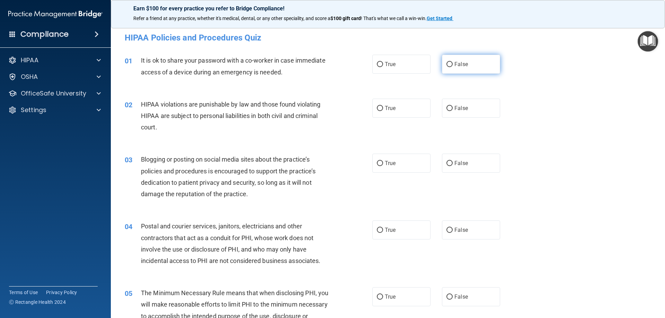
click at [447, 62] on input "False" at bounding box center [450, 64] width 6 height 5
radio input "true"
click at [379, 108] on input "True" at bounding box center [380, 108] width 6 height 5
radio input "true"
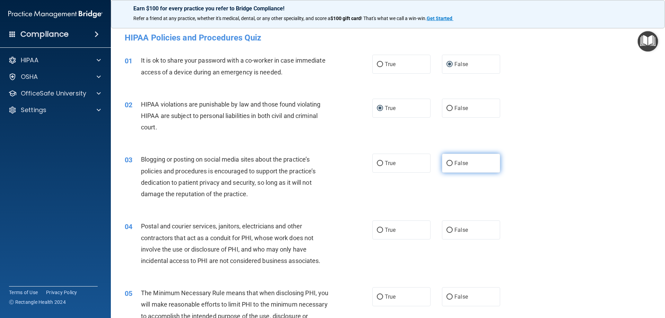
click at [447, 163] on input "False" at bounding box center [450, 163] width 6 height 5
radio input "true"
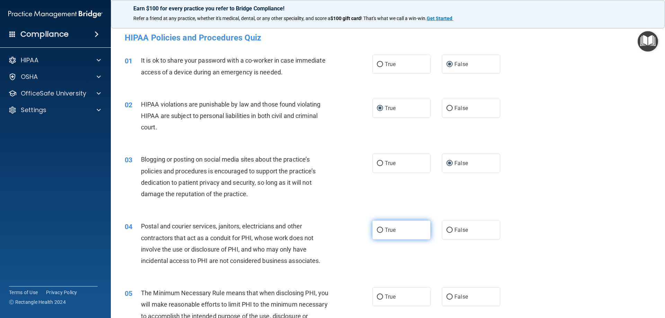
click at [377, 231] on input "True" at bounding box center [380, 230] width 6 height 5
radio input "true"
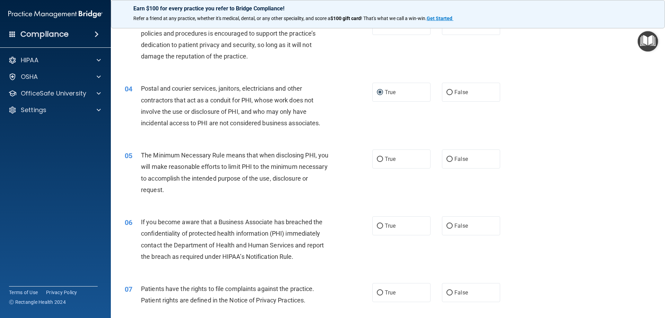
scroll to position [139, 0]
click at [447, 158] on input "False" at bounding box center [450, 158] width 6 height 5
radio input "true"
click at [378, 158] on input "True" at bounding box center [380, 158] width 6 height 5
radio input "true"
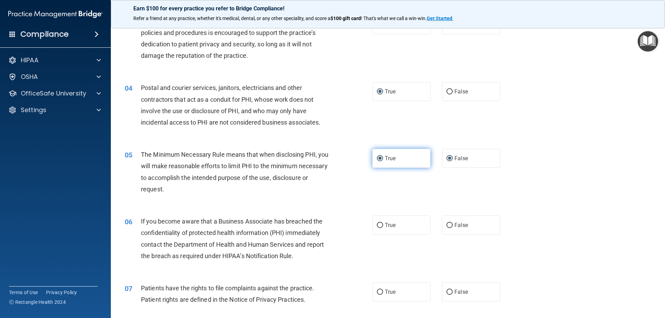
radio input "false"
click at [447, 225] on input "False" at bounding box center [450, 225] width 6 height 5
radio input "true"
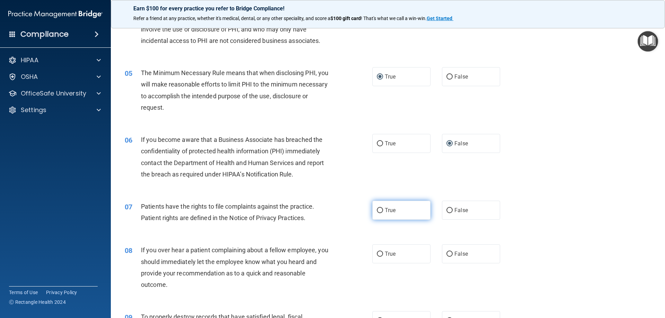
scroll to position [243, 0]
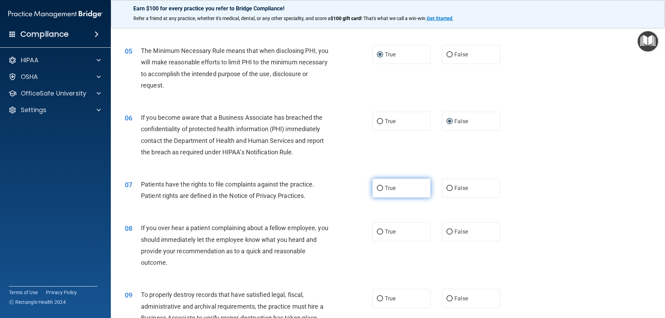
click at [378, 188] on input "True" at bounding box center [380, 188] width 6 height 5
radio input "true"
click at [447, 231] on input "False" at bounding box center [450, 232] width 6 height 5
radio input "true"
click at [447, 297] on input "False" at bounding box center [450, 299] width 6 height 5
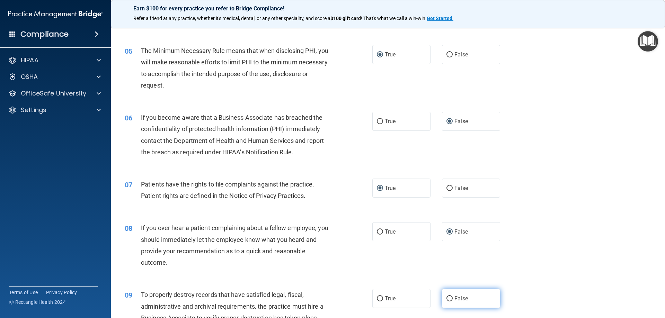
radio input "true"
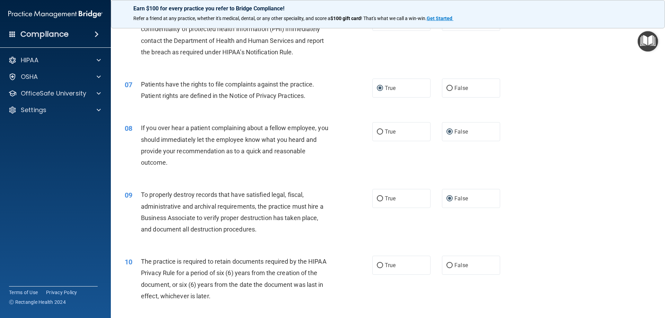
scroll to position [346, 0]
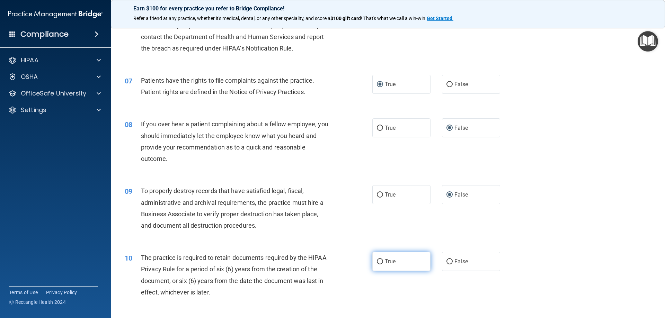
click at [378, 262] on input "True" at bounding box center [380, 262] width 6 height 5
radio input "true"
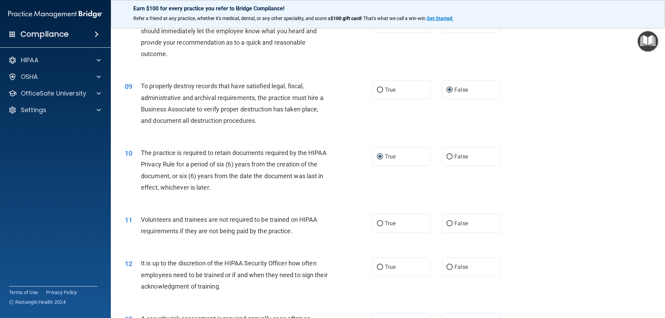
scroll to position [485, 0]
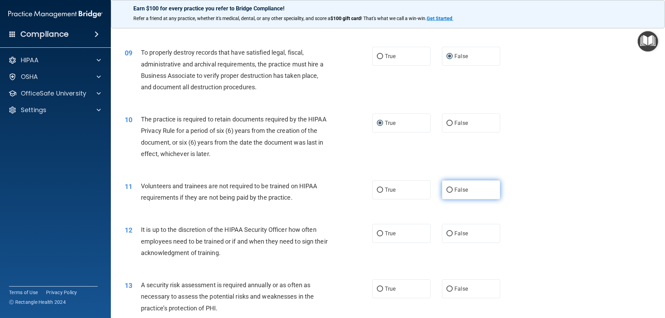
click at [447, 190] on input "False" at bounding box center [450, 190] width 6 height 5
radio input "true"
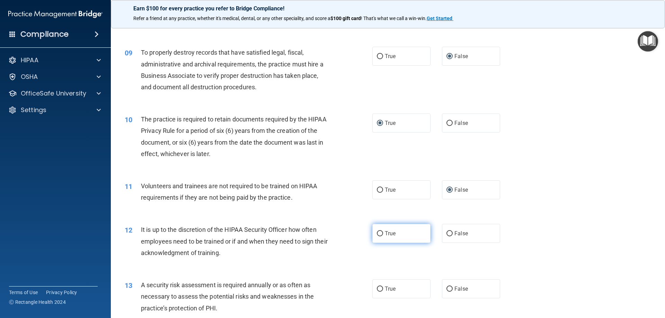
click at [378, 233] on input "True" at bounding box center [380, 233] width 6 height 5
radio input "true"
click at [380, 287] on input "True" at bounding box center [380, 289] width 6 height 5
radio input "true"
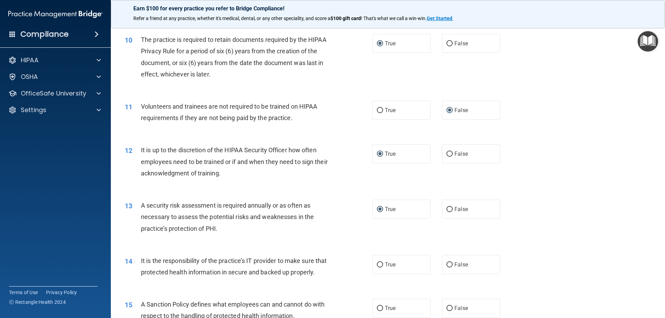
scroll to position [589, 0]
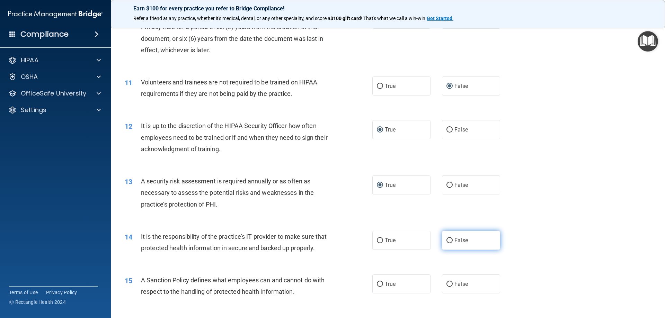
click at [447, 240] on input "False" at bounding box center [450, 240] width 6 height 5
radio input "true"
click at [447, 287] on input "False" at bounding box center [450, 284] width 6 height 5
radio input "true"
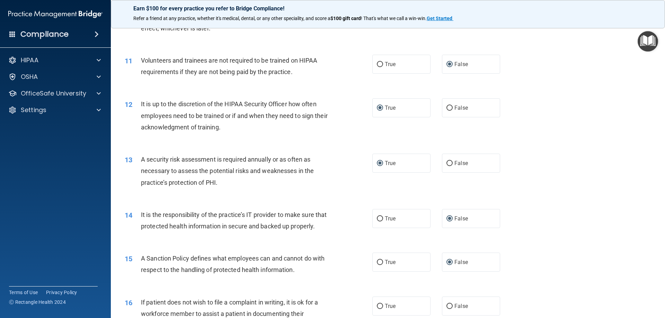
scroll to position [693, 0]
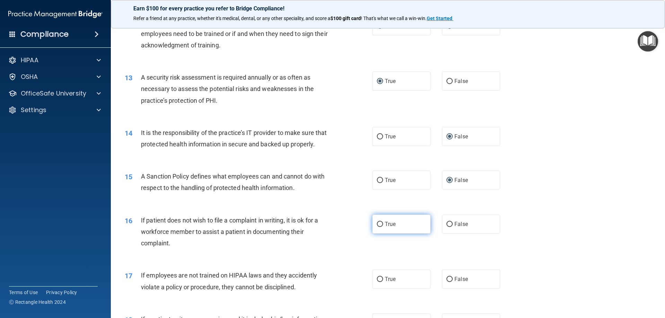
click at [378, 227] on input "True" at bounding box center [380, 224] width 6 height 5
radio input "true"
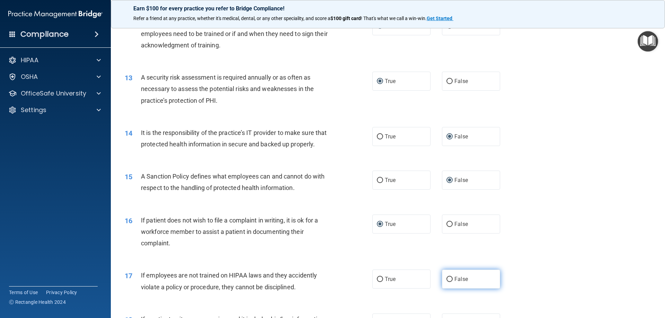
click at [447, 282] on input "False" at bounding box center [450, 279] width 6 height 5
radio input "true"
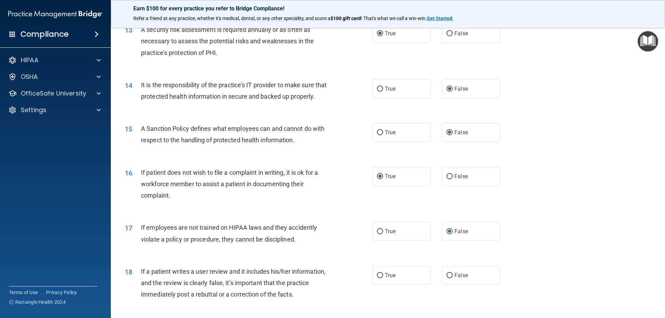
scroll to position [832, 0]
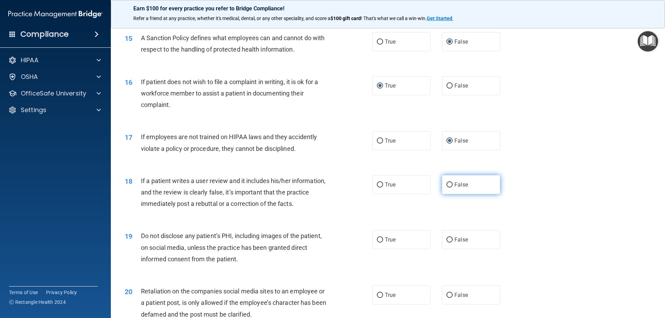
click at [447, 188] on input "False" at bounding box center [450, 185] width 6 height 5
radio input "true"
click at [380, 243] on input "True" at bounding box center [380, 240] width 6 height 5
radio input "true"
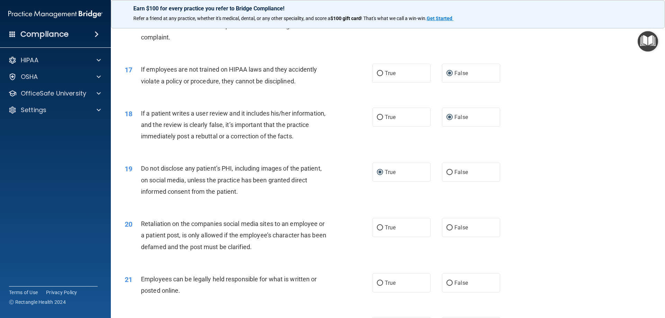
scroll to position [901, 0]
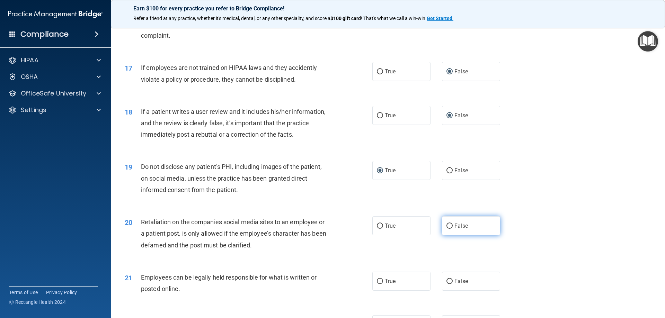
click at [447, 229] on input "False" at bounding box center [450, 226] width 6 height 5
radio input "true"
click at [377, 284] on input "True" at bounding box center [380, 281] width 6 height 5
radio input "true"
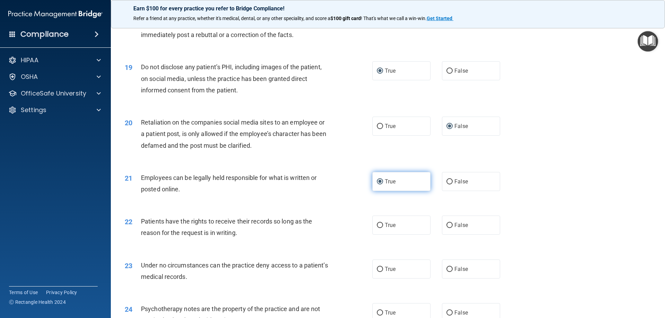
scroll to position [1005, 0]
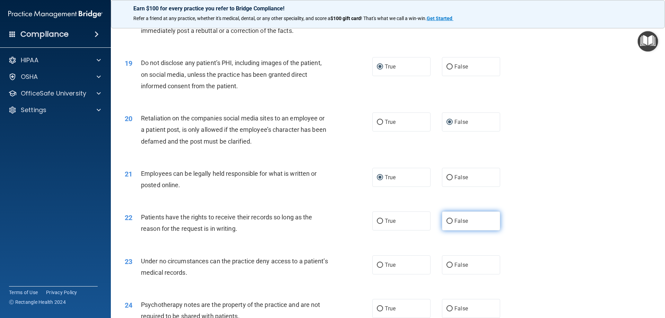
click at [447, 224] on input "False" at bounding box center [450, 221] width 6 height 5
radio input "true"
click at [442, 275] on label "False" at bounding box center [471, 265] width 58 height 19
click at [447, 268] on input "False" at bounding box center [450, 265] width 6 height 5
radio input "true"
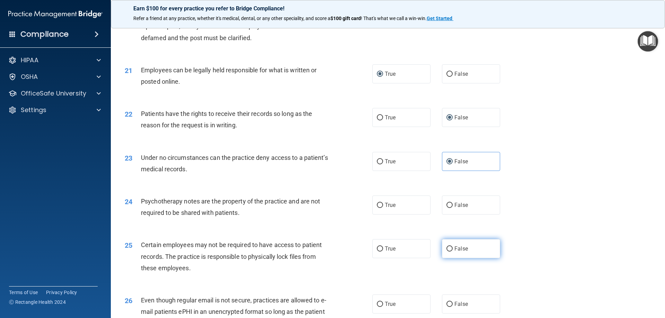
scroll to position [1109, 0]
click at [377, 208] on input "True" at bounding box center [380, 205] width 6 height 5
radio input "true"
click at [377, 252] on input "True" at bounding box center [380, 248] width 6 height 5
radio input "true"
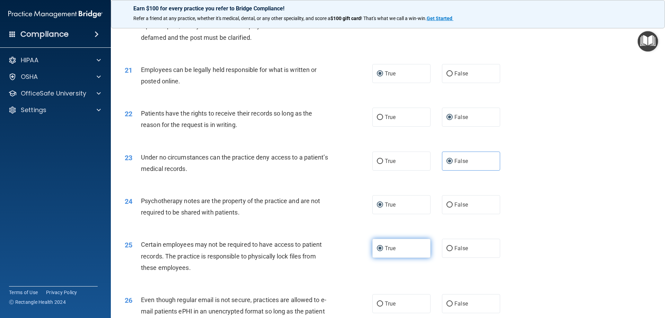
scroll to position [1213, 0]
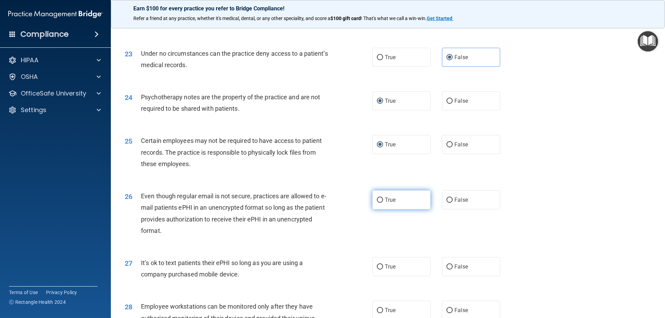
click at [377, 203] on input "True" at bounding box center [380, 200] width 6 height 5
radio input "true"
click at [447, 270] on input "False" at bounding box center [450, 267] width 6 height 5
radio input "true"
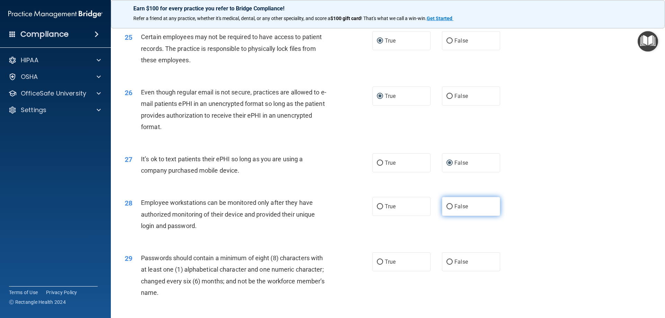
click at [447, 210] on input "False" at bounding box center [450, 206] width 6 height 5
radio input "true"
click at [377, 265] on input "True" at bounding box center [380, 262] width 6 height 5
radio input "true"
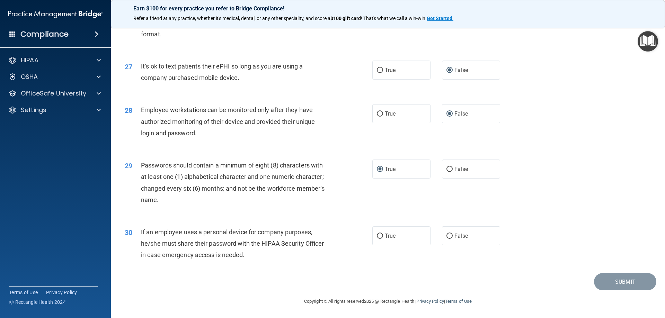
scroll to position [1421, 0]
click at [447, 235] on input "False" at bounding box center [450, 236] width 6 height 5
radio input "true"
click at [611, 284] on button "Submit" at bounding box center [625, 282] width 62 height 18
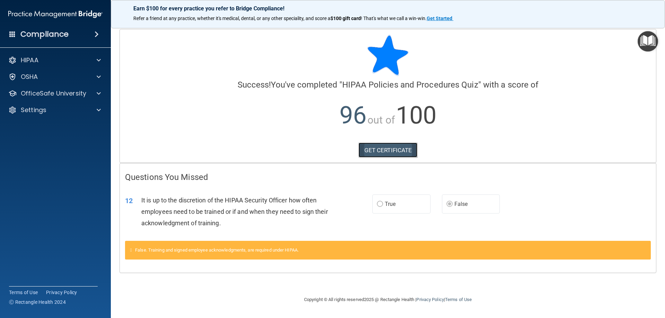
click at [388, 148] on link "GET CERTIFICATE" at bounding box center [388, 150] width 59 height 15
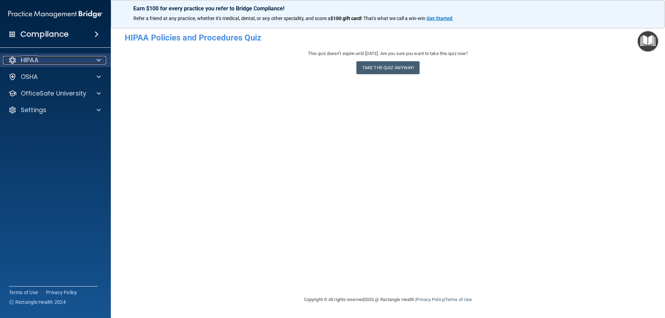
click at [31, 56] on p "HIPAA" at bounding box center [30, 60] width 18 height 8
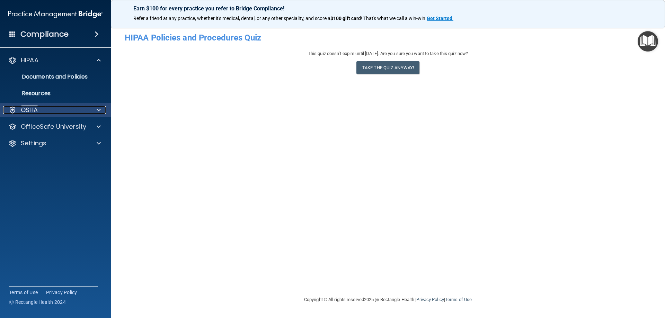
click at [33, 111] on p "OSHA" at bounding box center [29, 110] width 17 height 8
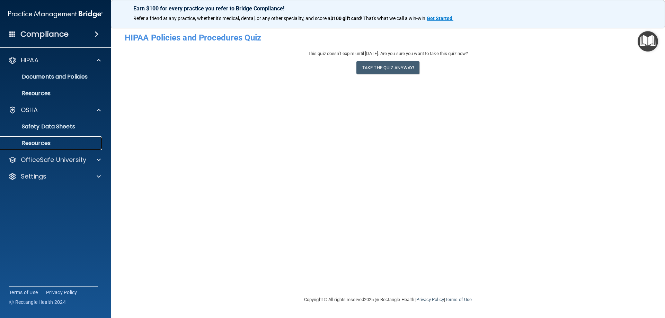
click at [41, 143] on p "Resources" at bounding box center [52, 143] width 95 height 7
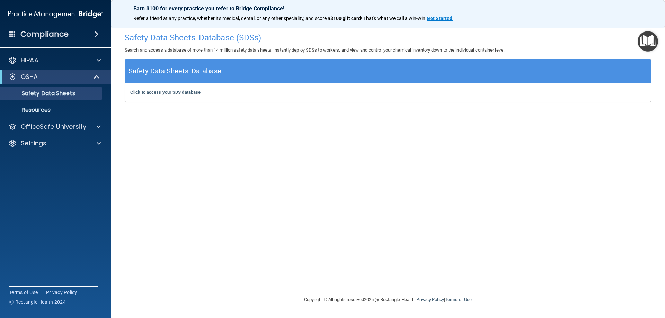
click at [165, 72] on h5 "Safety Data Sheets' Database" at bounding box center [175, 71] width 93 height 12
click at [152, 90] on b "Click to access your SDS database" at bounding box center [165, 92] width 70 height 5
click at [49, 57] on div "HIPAA" at bounding box center [46, 60] width 86 height 8
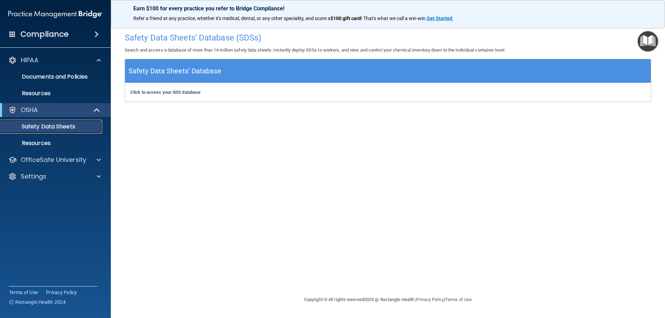
click at [62, 125] on p "Safety Data Sheets" at bounding box center [52, 126] width 95 height 7
click at [44, 106] on div "OSHA" at bounding box center [55, 110] width 111 height 14
click at [97, 111] on span at bounding box center [98, 110] width 6 height 8
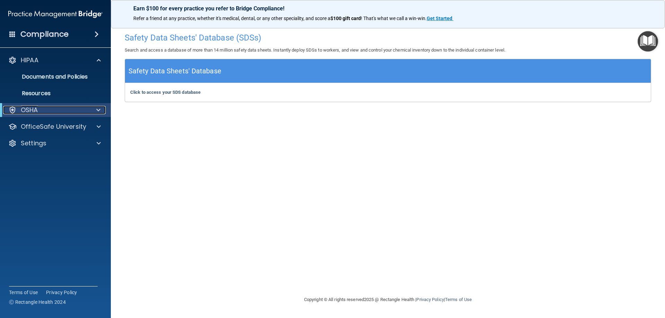
click at [47, 109] on div "OSHA" at bounding box center [46, 110] width 86 height 8
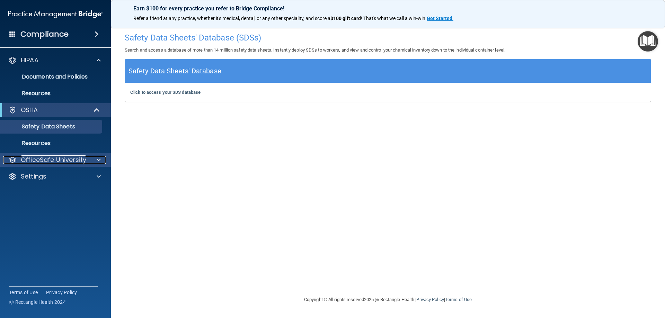
click at [48, 157] on p "OfficeSafe University" at bounding box center [53, 160] width 65 height 8
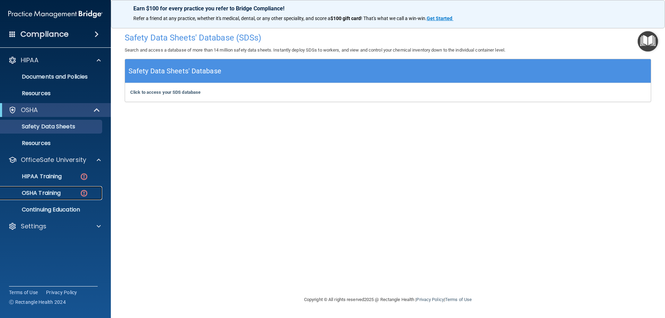
click at [45, 192] on p "OSHA Training" at bounding box center [33, 193] width 56 height 7
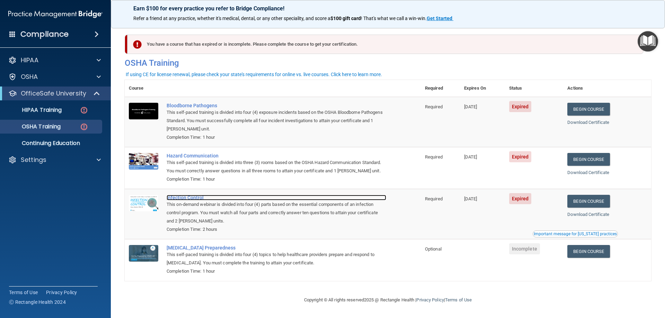
click at [190, 201] on div "Infection Control" at bounding box center [277, 198] width 220 height 6
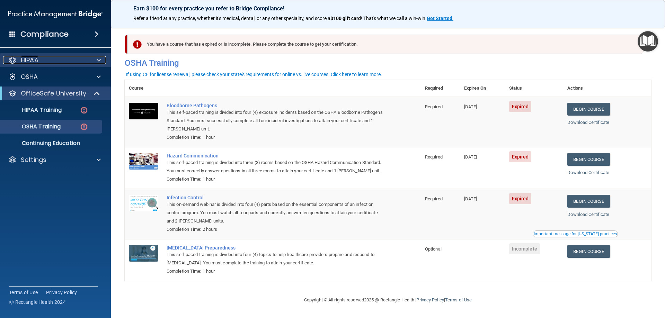
click at [39, 61] on div "HIPAA" at bounding box center [46, 60] width 86 height 8
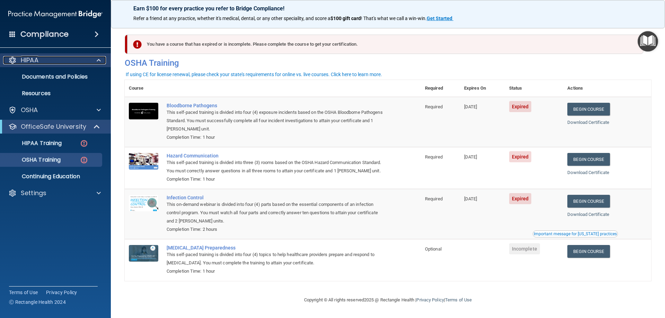
click at [49, 56] on div "HIPAA" at bounding box center [46, 60] width 86 height 8
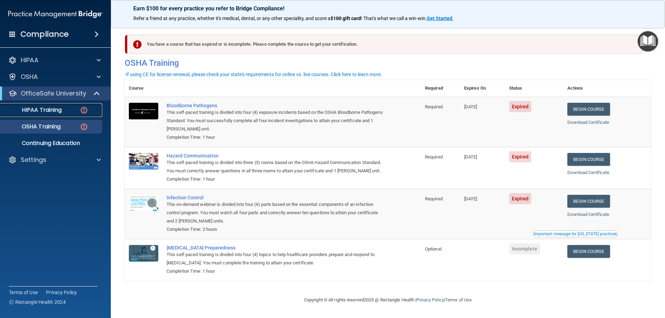
click at [50, 109] on p "HIPAA Training" at bounding box center [33, 110] width 57 height 7
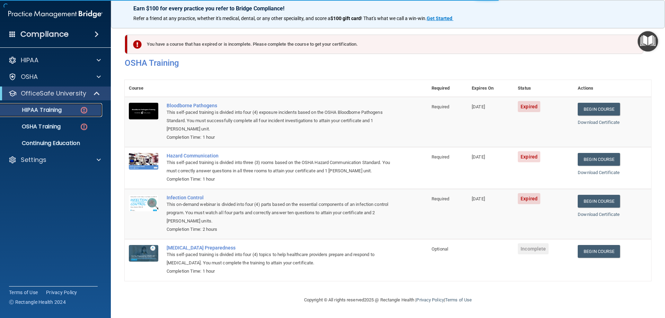
click at [50, 109] on p "HIPAA Training" at bounding box center [33, 110] width 57 height 7
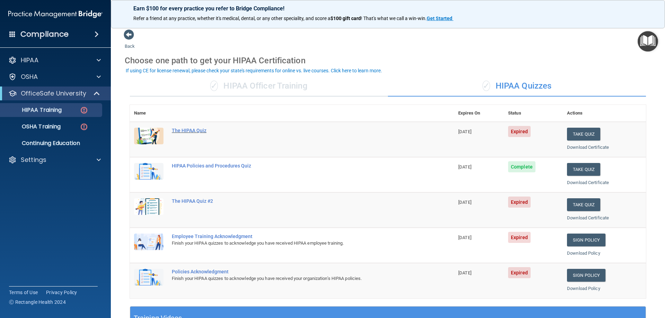
click at [181, 132] on div "The HIPAA Quiz" at bounding box center [296, 131] width 248 height 6
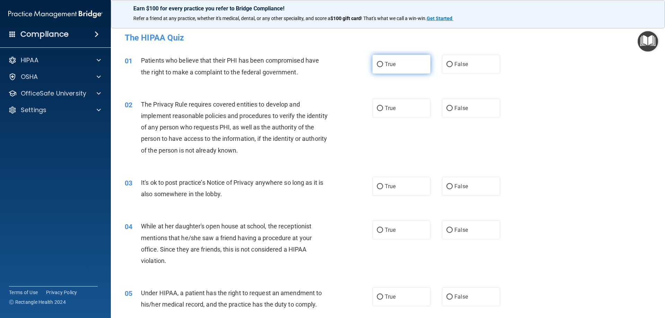
click at [378, 63] on input "True" at bounding box center [380, 64] width 6 height 5
radio input "true"
click at [377, 106] on input "True" at bounding box center [380, 108] width 6 height 5
radio input "true"
click at [447, 187] on input "False" at bounding box center [450, 186] width 6 height 5
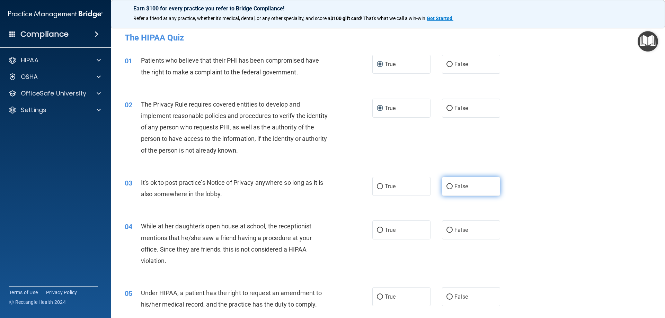
radio input "true"
click at [377, 184] on input "True" at bounding box center [380, 186] width 6 height 5
radio input "true"
radio input "false"
click at [447, 229] on input "False" at bounding box center [450, 230] width 6 height 5
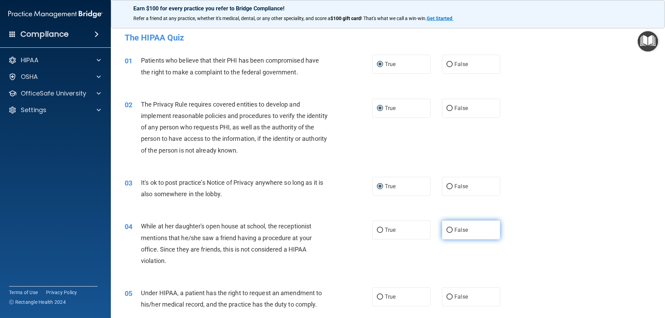
radio input "true"
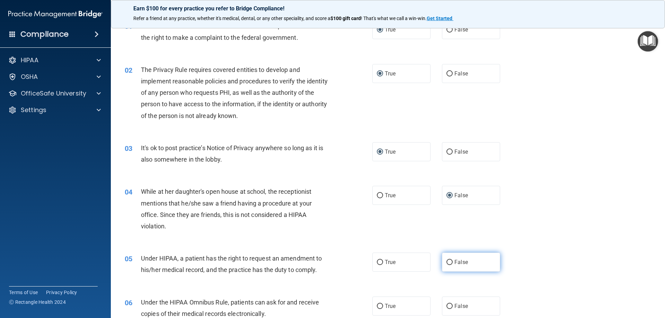
scroll to position [69, 0]
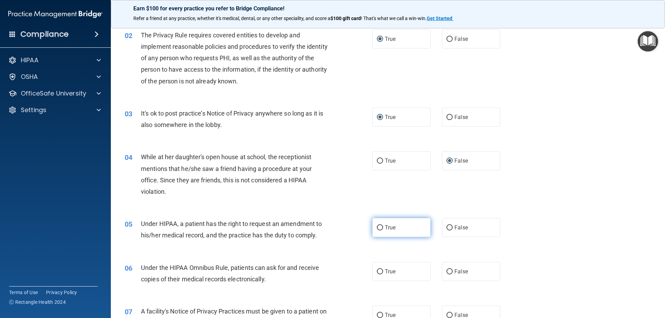
click at [378, 226] on input "True" at bounding box center [380, 228] width 6 height 5
radio input "true"
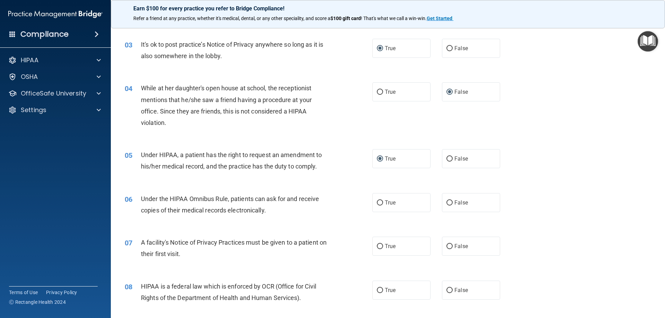
scroll to position [139, 0]
click at [377, 200] on input "True" at bounding box center [380, 202] width 6 height 5
radio input "true"
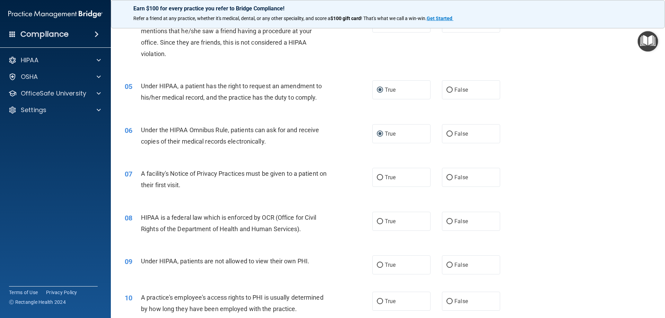
scroll to position [208, 0]
click at [379, 175] on input "True" at bounding box center [380, 177] width 6 height 5
radio input "true"
click at [377, 221] on input "True" at bounding box center [380, 221] width 6 height 5
radio input "true"
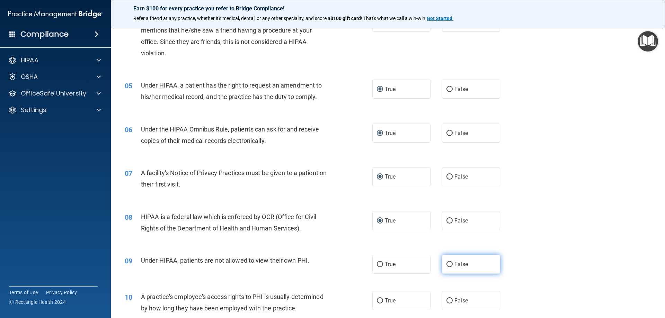
click at [447, 263] on input "False" at bounding box center [450, 264] width 6 height 5
radio input "true"
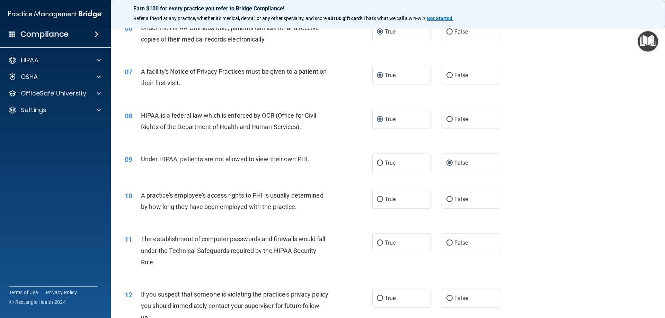
scroll to position [312, 0]
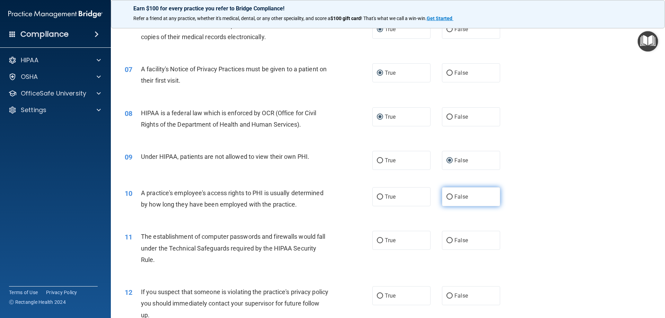
click at [447, 197] on input "False" at bounding box center [450, 197] width 6 height 5
radio input "true"
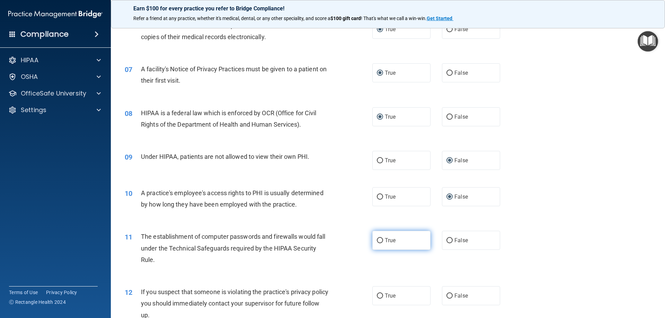
click at [377, 241] on input "True" at bounding box center [380, 240] width 6 height 5
radio input "true"
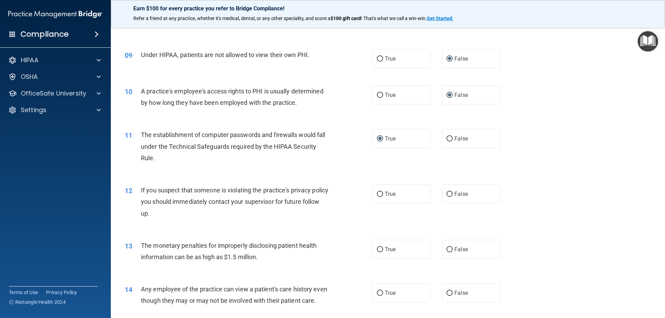
scroll to position [416, 0]
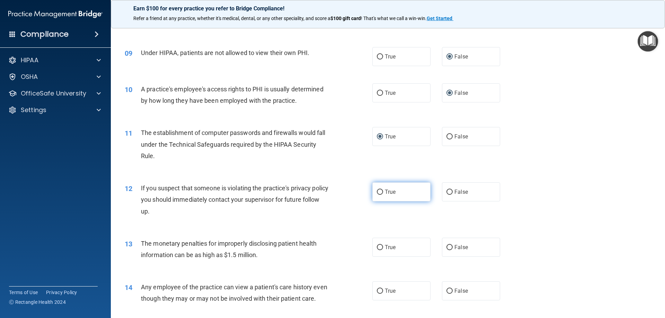
click at [377, 192] on input "True" at bounding box center [380, 192] width 6 height 5
radio input "true"
click at [377, 247] on input "True" at bounding box center [380, 247] width 6 height 5
radio input "true"
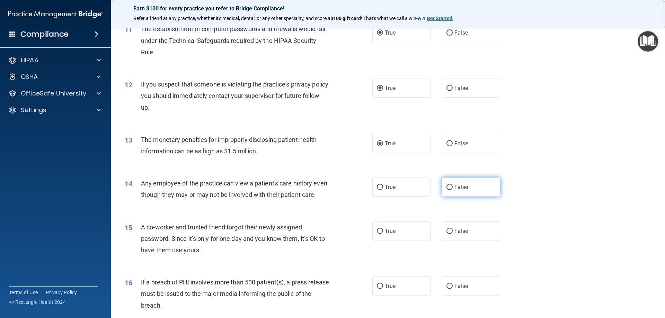
click at [447, 186] on input "False" at bounding box center [450, 187] width 6 height 5
radio input "true"
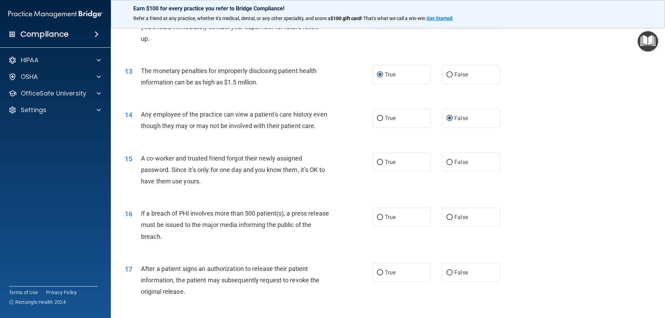
scroll to position [589, 0]
click at [448, 220] on input "False" at bounding box center [450, 217] width 6 height 5
radio input "true"
click at [377, 220] on input "True" at bounding box center [380, 217] width 6 height 5
radio input "true"
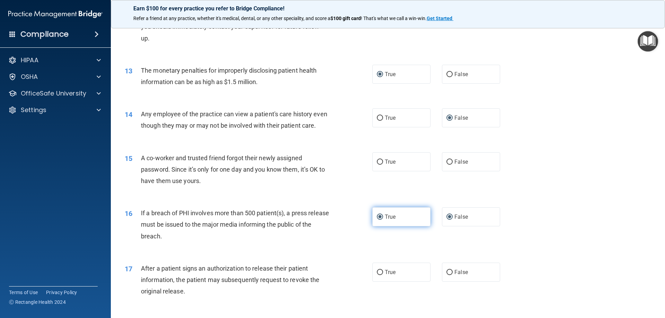
radio input "false"
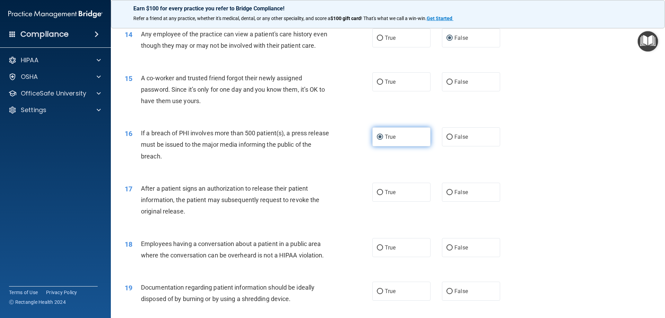
scroll to position [693, 0]
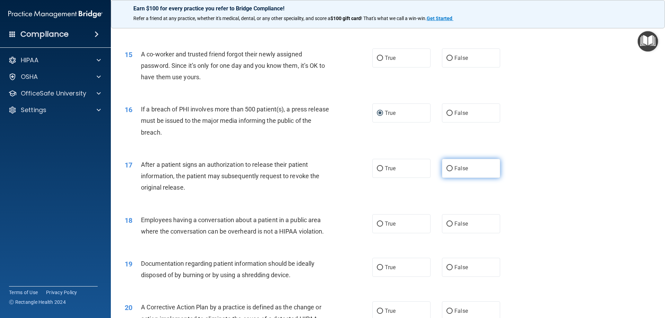
click at [448, 172] on input "False" at bounding box center [450, 168] width 6 height 5
radio input "true"
click at [377, 227] on input "True" at bounding box center [380, 224] width 6 height 5
radio input "true"
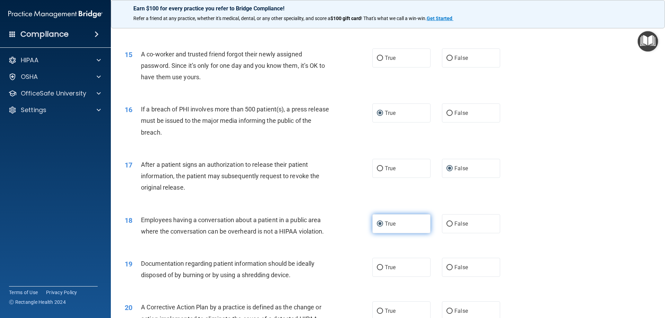
scroll to position [797, 0]
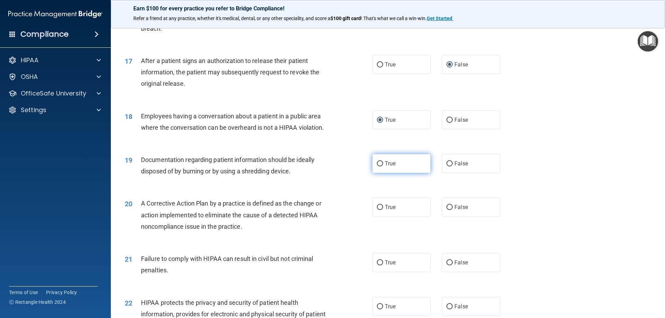
click at [377, 167] on input "True" at bounding box center [380, 163] width 6 height 5
radio input "true"
click at [378, 210] on input "True" at bounding box center [380, 207] width 6 height 5
radio input "true"
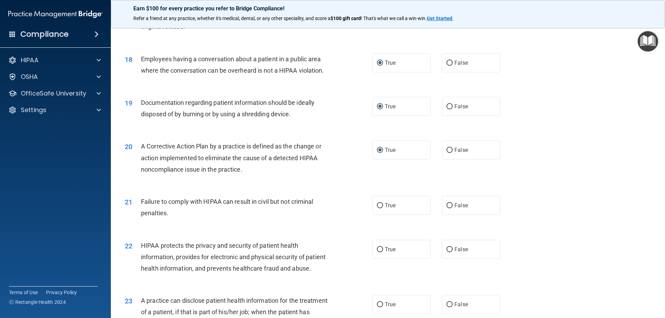
scroll to position [866, 0]
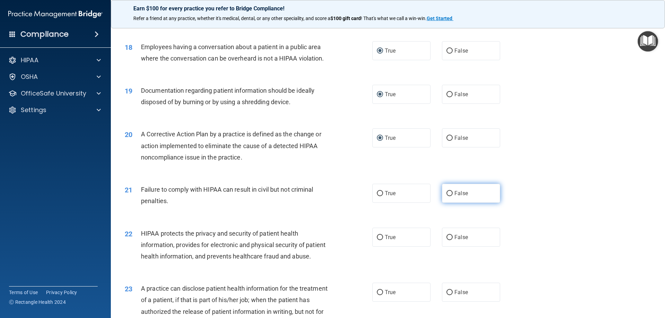
click at [447, 196] on input "False" at bounding box center [450, 193] width 6 height 5
radio input "true"
click at [378, 240] on input "True" at bounding box center [380, 237] width 6 height 5
radio input "true"
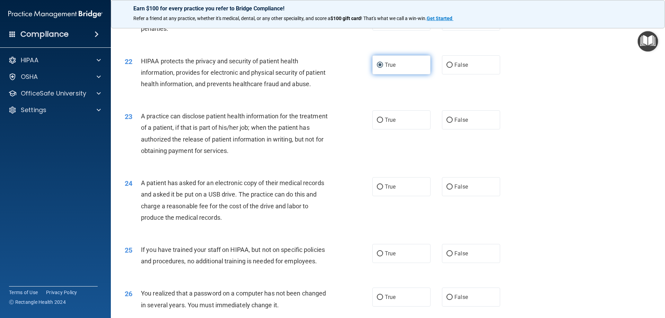
scroll to position [1039, 0]
click at [378, 122] on input "True" at bounding box center [380, 119] width 6 height 5
radio input "true"
click at [379, 189] on input "True" at bounding box center [380, 186] width 6 height 5
radio input "true"
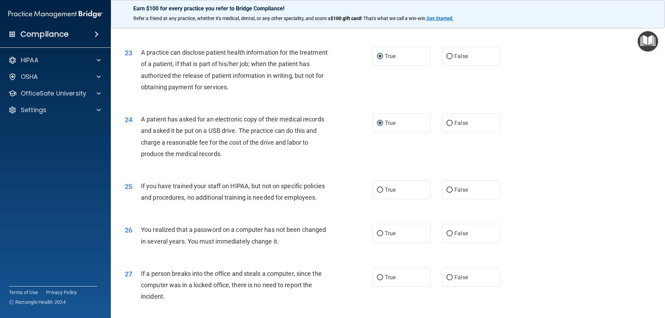
scroll to position [1109, 0]
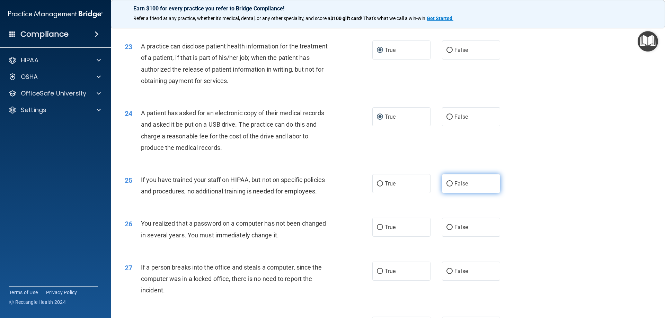
click at [447, 187] on input "False" at bounding box center [450, 184] width 6 height 5
radio input "true"
click at [377, 230] on input "True" at bounding box center [380, 227] width 6 height 5
radio input "true"
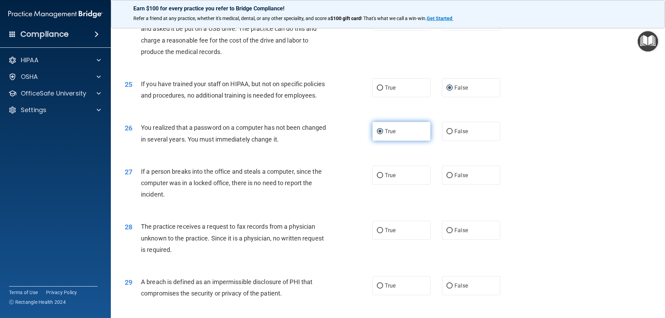
scroll to position [1213, 0]
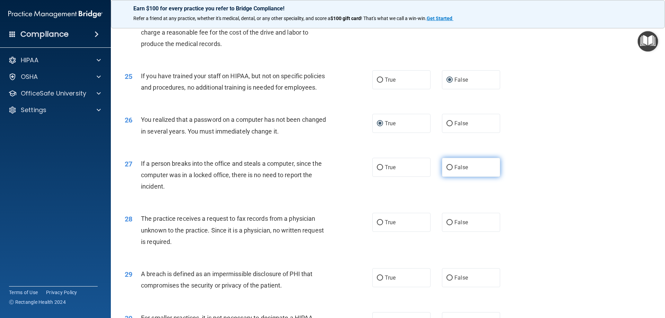
click at [448, 170] on input "False" at bounding box center [450, 167] width 6 height 5
radio input "true"
click at [447, 226] on input "False" at bounding box center [450, 222] width 6 height 5
radio input "true"
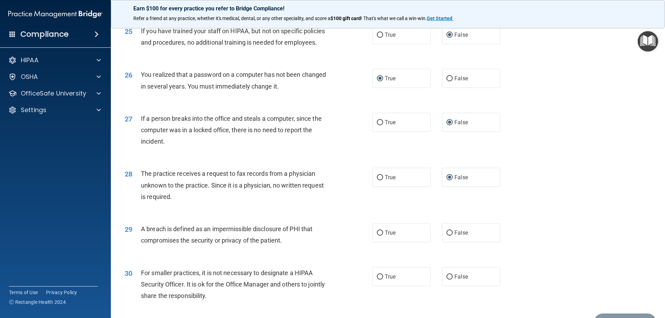
scroll to position [1282, 0]
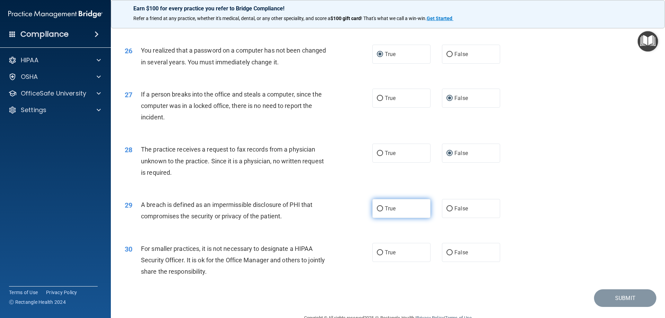
click at [377, 212] on input "True" at bounding box center [380, 209] width 6 height 5
radio input "true"
click at [447, 256] on input "False" at bounding box center [450, 253] width 6 height 5
radio input "true"
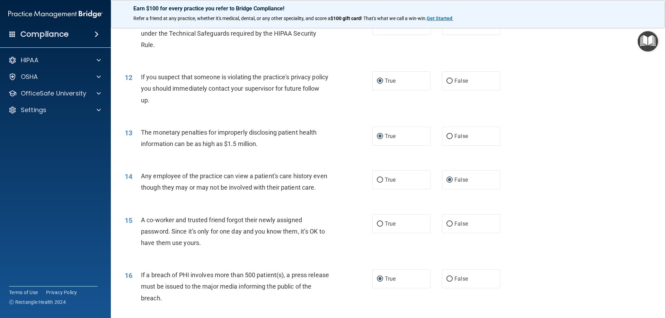
scroll to position [554, 0]
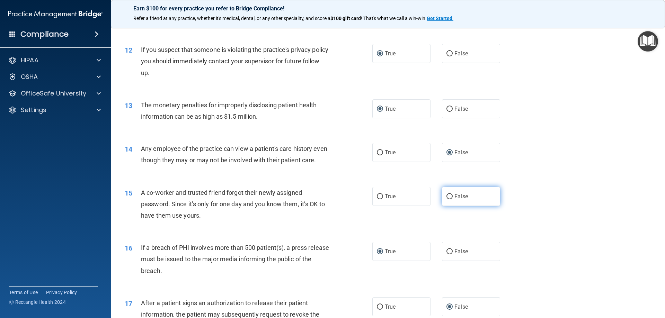
click at [448, 200] on input "False" at bounding box center [450, 196] width 6 height 5
radio input "true"
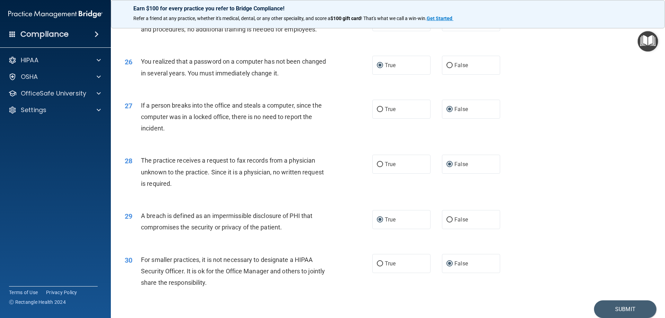
scroll to position [1322, 0]
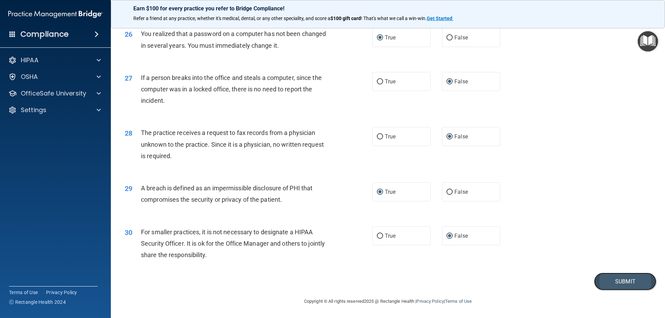
click at [630, 280] on button "Submit" at bounding box center [625, 282] width 62 height 18
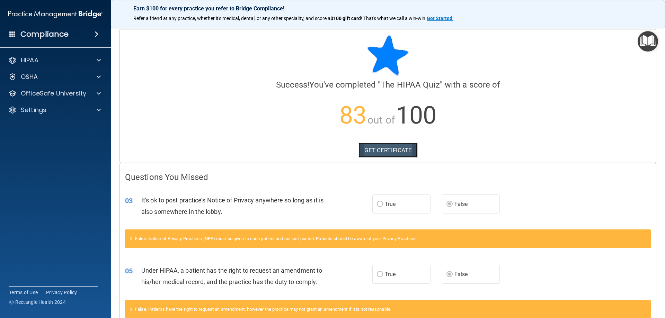
click at [385, 151] on link "GET CERTIFICATE" at bounding box center [388, 150] width 59 height 15
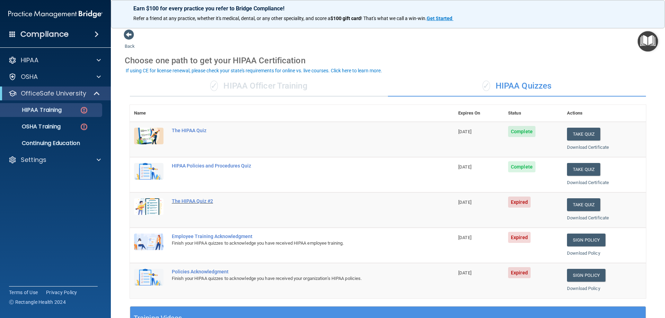
click at [202, 201] on div "The HIPAA Quiz #2" at bounding box center [296, 202] width 248 height 6
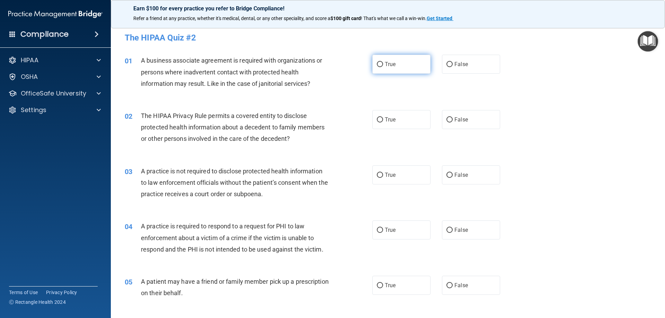
click at [377, 64] on input "True" at bounding box center [380, 64] width 6 height 5
radio input "true"
click at [377, 120] on input "True" at bounding box center [380, 119] width 6 height 5
radio input "true"
click at [377, 173] on input "True" at bounding box center [380, 175] width 6 height 5
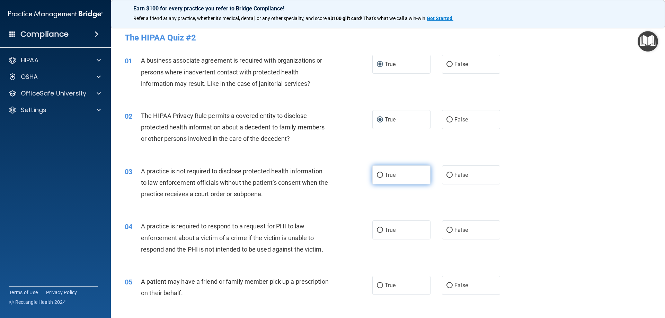
radio input "true"
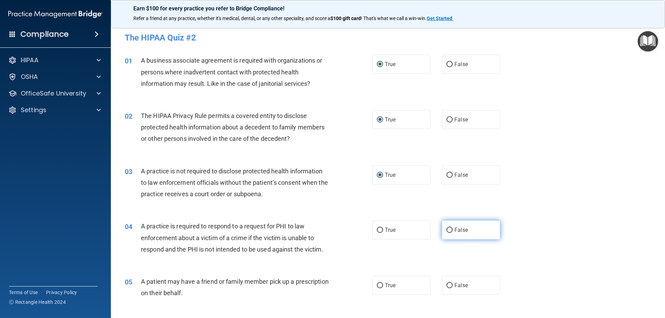
click at [447, 229] on input "False" at bounding box center [450, 230] width 6 height 5
radio input "true"
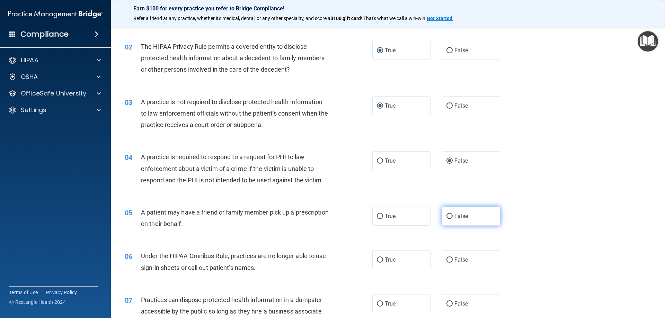
click at [447, 216] on input "False" at bounding box center [450, 216] width 6 height 5
radio input "true"
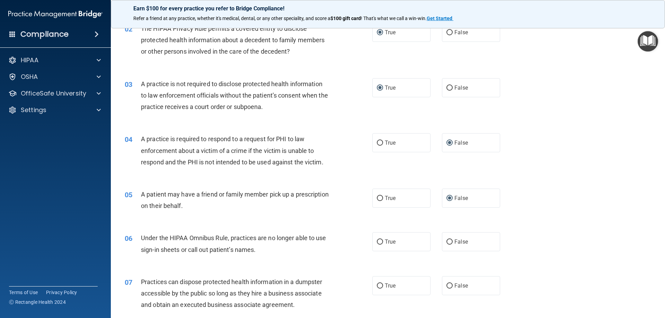
scroll to position [104, 0]
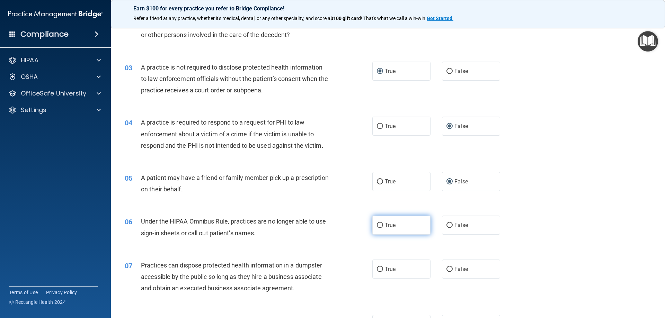
click at [377, 226] on input "True" at bounding box center [380, 225] width 6 height 5
radio input "true"
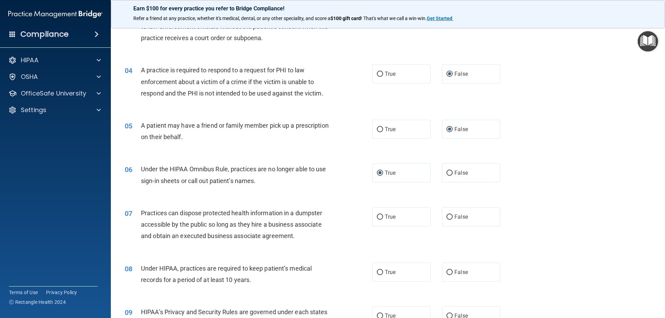
scroll to position [139, 0]
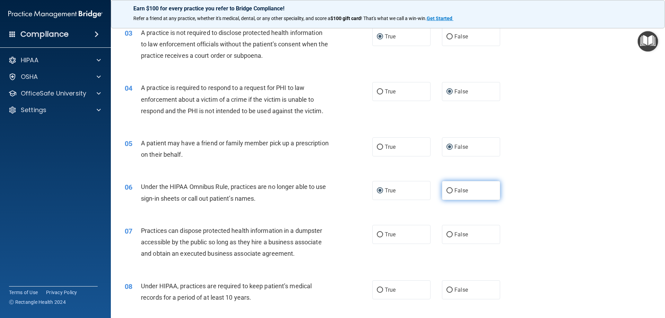
click at [447, 191] on input "False" at bounding box center [450, 190] width 6 height 5
radio input "true"
radio input "false"
click at [447, 236] on input "False" at bounding box center [450, 235] width 6 height 5
radio input "true"
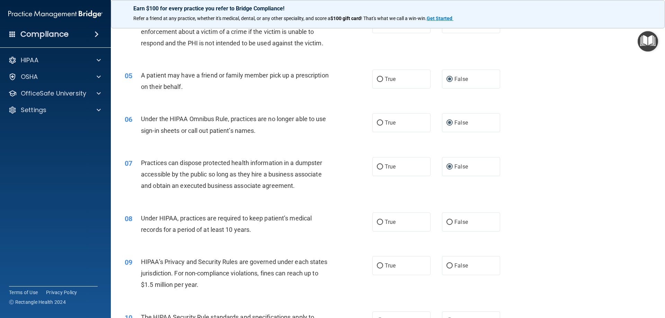
scroll to position [208, 0]
click at [447, 219] on input "False" at bounding box center [450, 221] width 6 height 5
radio input "true"
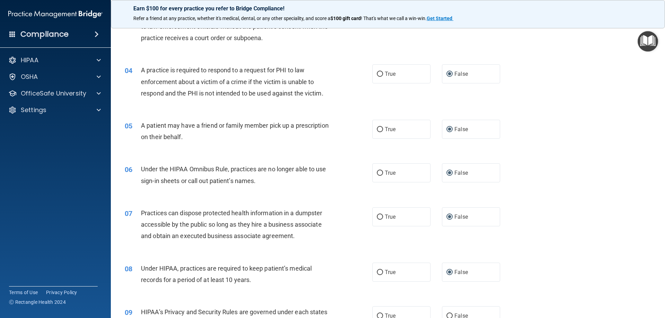
scroll to position [139, 0]
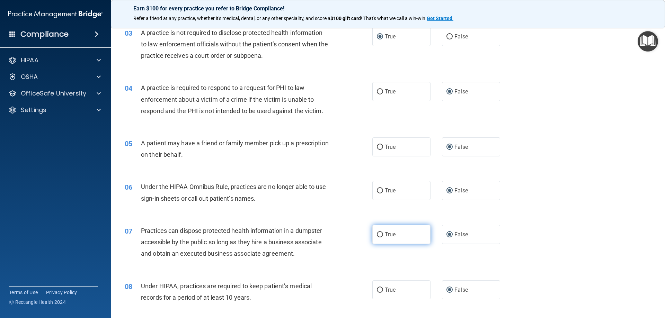
click at [379, 233] on input "True" at bounding box center [380, 235] width 6 height 5
radio input "true"
radio input "false"
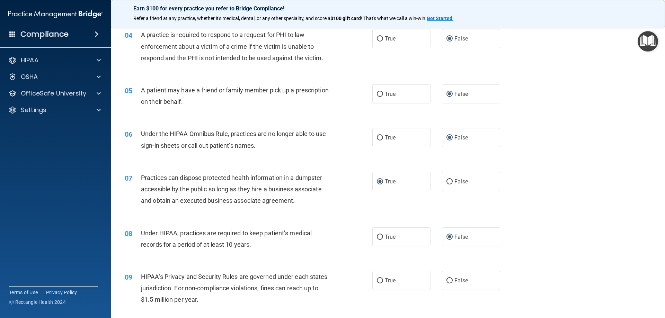
scroll to position [208, 0]
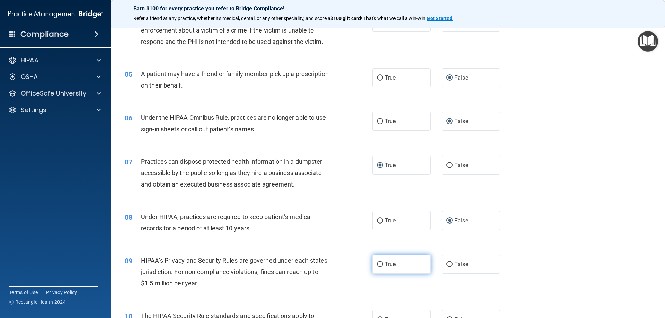
click at [377, 263] on input "True" at bounding box center [380, 264] width 6 height 5
radio input "true"
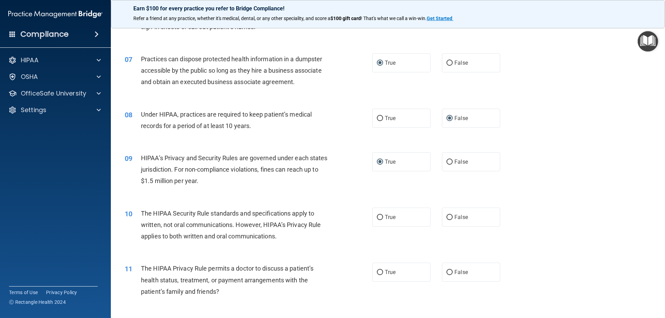
scroll to position [312, 0]
click at [447, 214] on input "False" at bounding box center [450, 216] width 6 height 5
radio input "true"
click at [378, 217] on input "True" at bounding box center [380, 216] width 6 height 5
radio input "true"
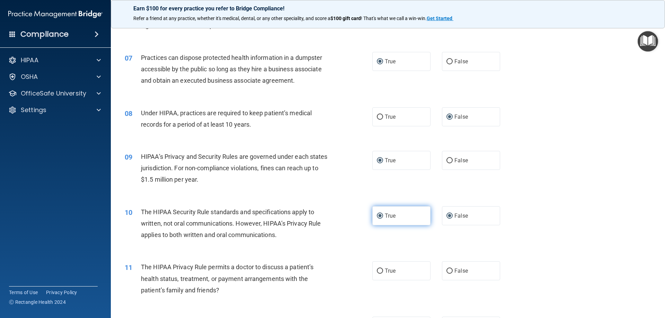
radio input "false"
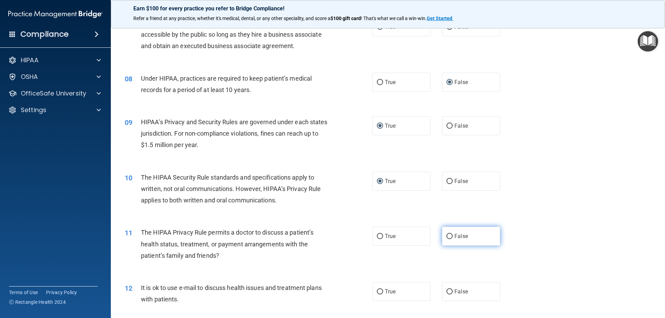
click at [447, 237] on input "False" at bounding box center [450, 236] width 6 height 5
radio input "true"
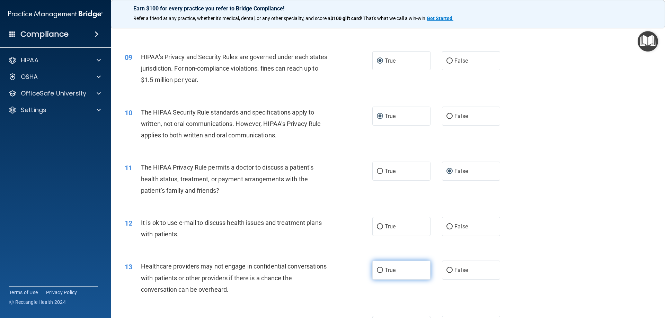
scroll to position [416, 0]
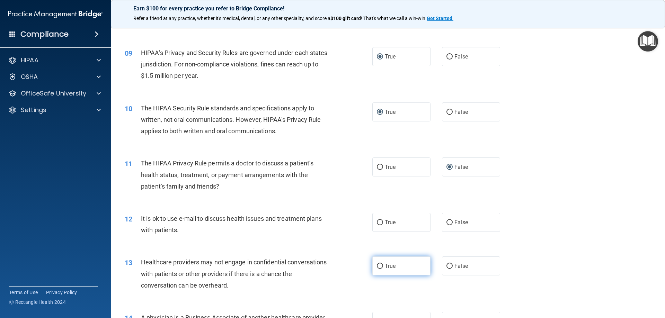
click at [378, 267] on input "True" at bounding box center [380, 266] width 6 height 5
radio input "true"
click at [378, 222] on input "True" at bounding box center [380, 222] width 6 height 5
radio input "true"
click at [447, 220] on input "False" at bounding box center [450, 222] width 6 height 5
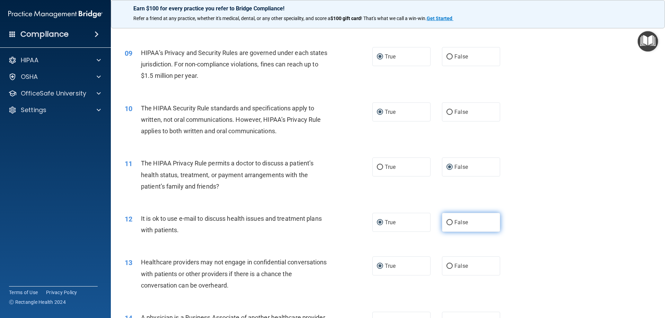
radio input "true"
radio input "false"
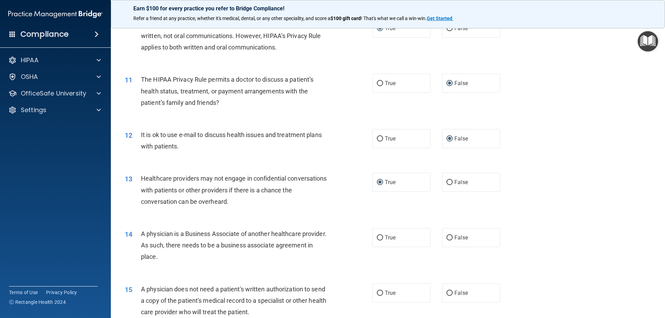
scroll to position [520, 0]
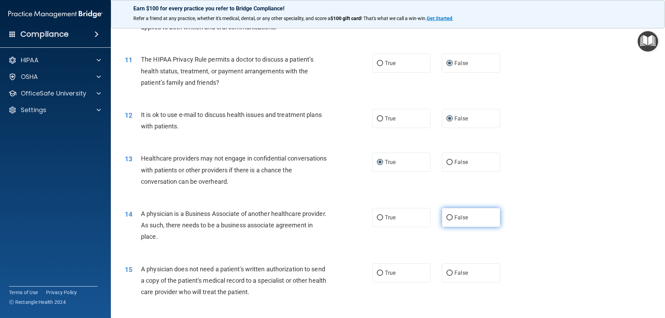
click at [447, 218] on input "False" at bounding box center [450, 218] width 6 height 5
radio input "true"
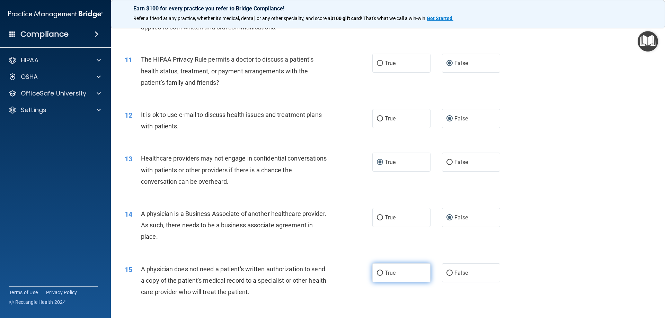
click at [378, 272] on input "True" at bounding box center [380, 273] width 6 height 5
radio input "true"
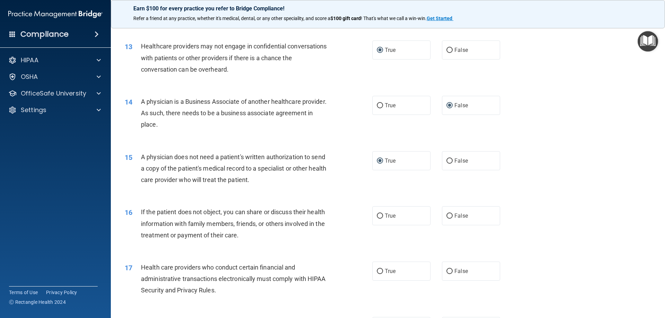
scroll to position [693, 0]
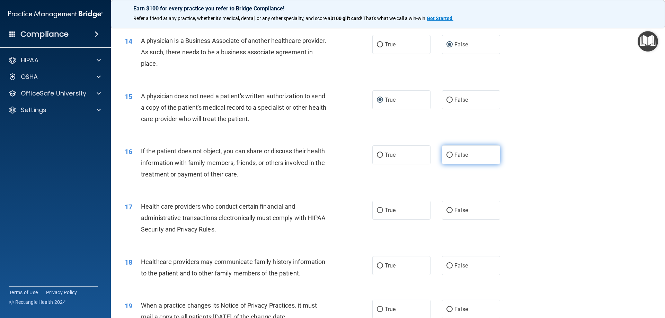
click at [447, 153] on input "False" at bounding box center [450, 155] width 6 height 5
radio input "true"
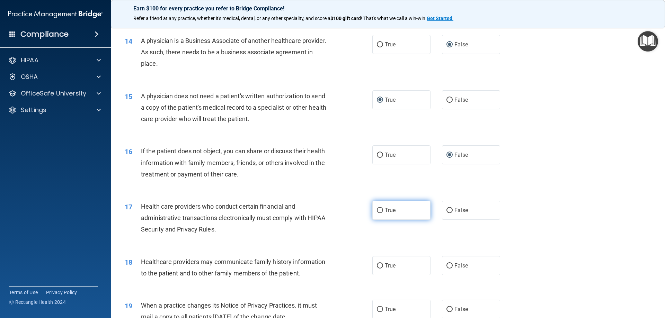
click at [377, 212] on input "True" at bounding box center [380, 210] width 6 height 5
radio input "true"
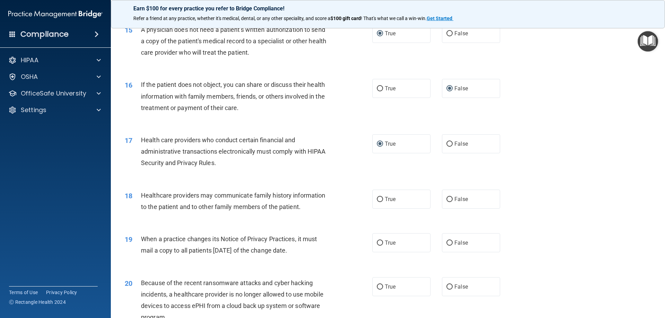
scroll to position [762, 0]
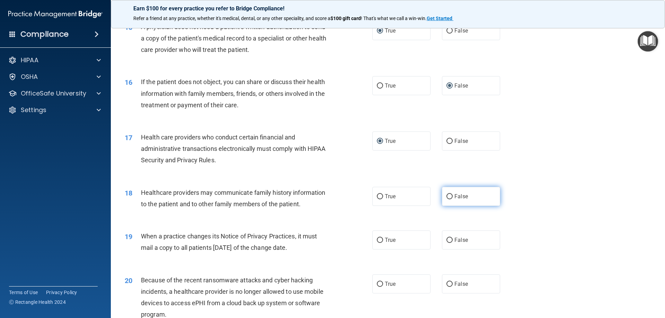
click at [447, 196] on input "False" at bounding box center [450, 196] width 6 height 5
radio input "true"
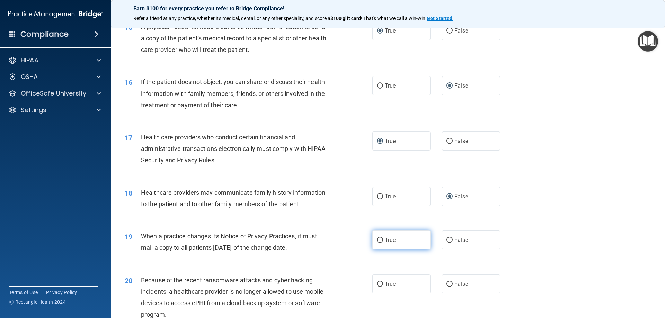
click at [377, 239] on input "True" at bounding box center [380, 240] width 6 height 5
radio input "true"
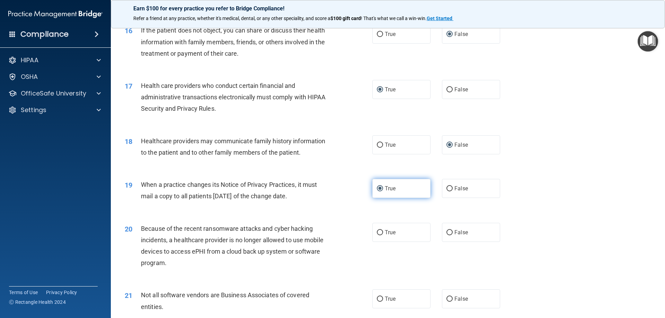
scroll to position [832, 0]
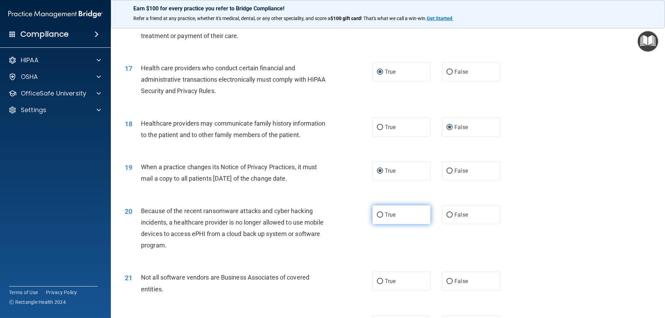
click at [378, 214] on input "True" at bounding box center [380, 215] width 6 height 5
radio input "true"
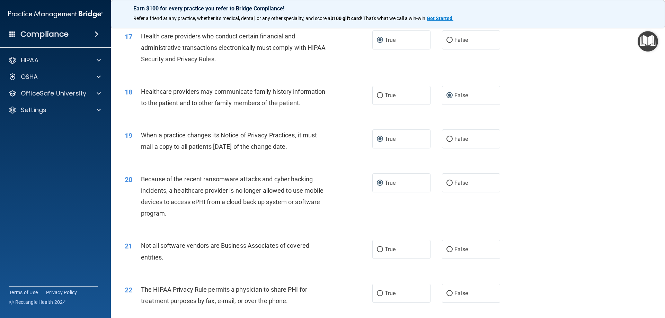
scroll to position [936, 0]
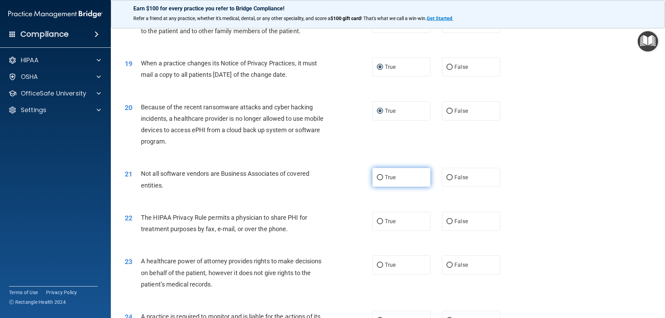
click at [378, 177] on input "True" at bounding box center [380, 177] width 6 height 5
radio input "true"
click at [378, 221] on input "True" at bounding box center [380, 221] width 6 height 5
radio input "true"
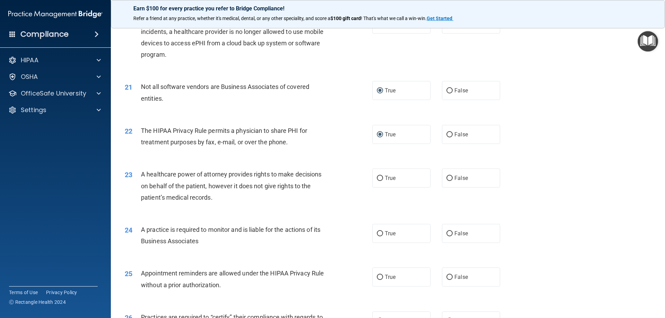
scroll to position [1039, 0]
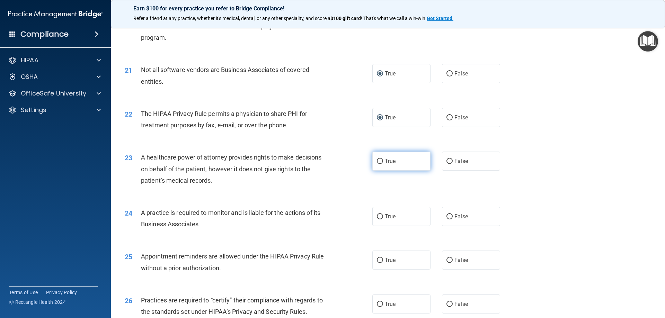
click at [377, 160] on input "True" at bounding box center [380, 161] width 6 height 5
radio input "true"
click at [447, 216] on input "False" at bounding box center [450, 216] width 6 height 5
radio input "true"
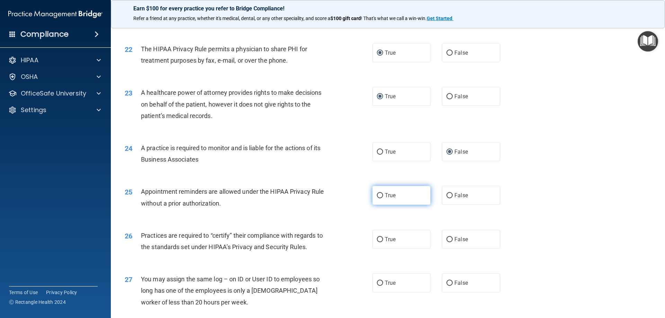
scroll to position [1109, 0]
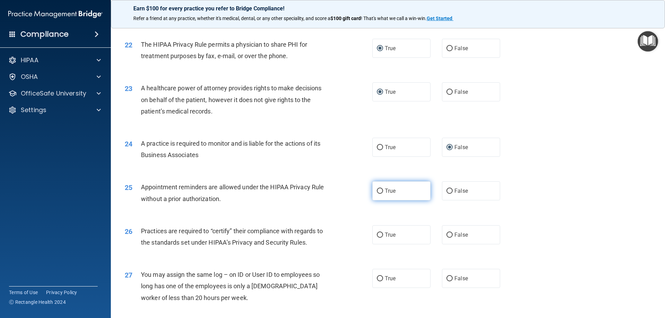
click at [378, 191] on input "True" at bounding box center [380, 191] width 6 height 5
radio input "true"
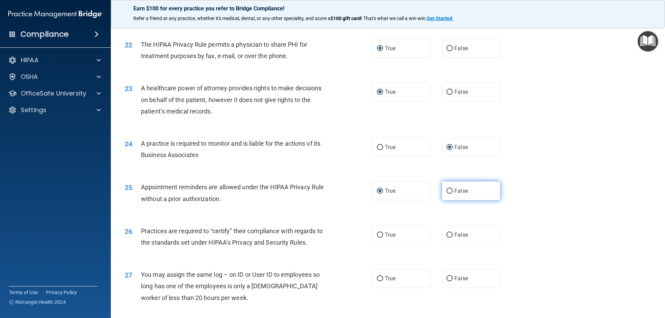
click at [447, 190] on input "False" at bounding box center [450, 191] width 6 height 5
radio input "true"
radio input "false"
click at [379, 235] on input "True" at bounding box center [380, 235] width 6 height 5
radio input "true"
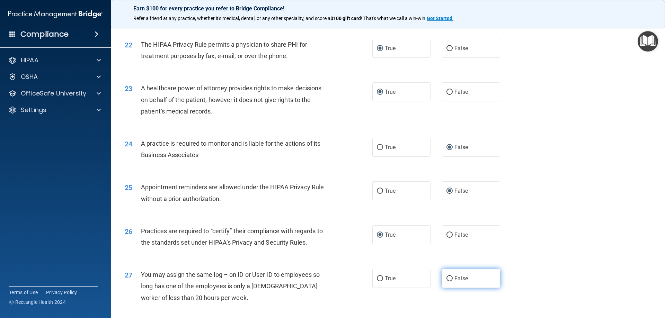
click at [447, 278] on input "False" at bounding box center [450, 279] width 6 height 5
radio input "true"
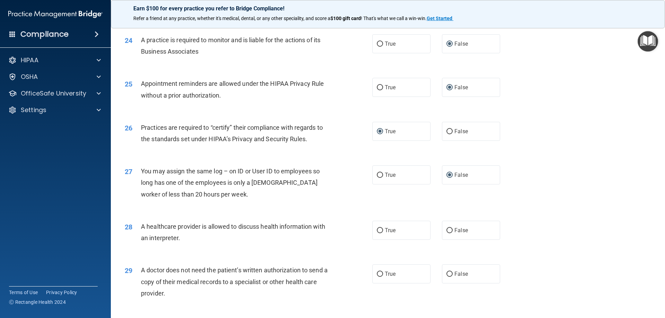
scroll to position [1213, 0]
click at [377, 228] on input "True" at bounding box center [380, 230] width 6 height 5
radio input "true"
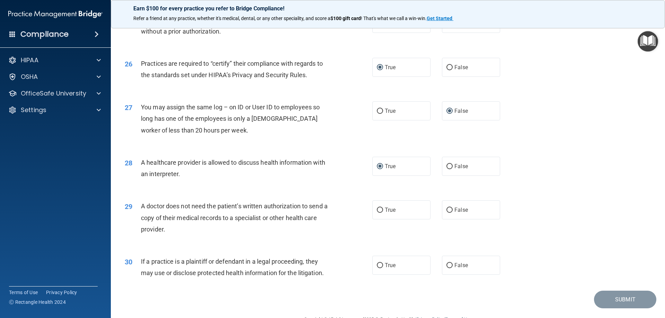
scroll to position [1282, 0]
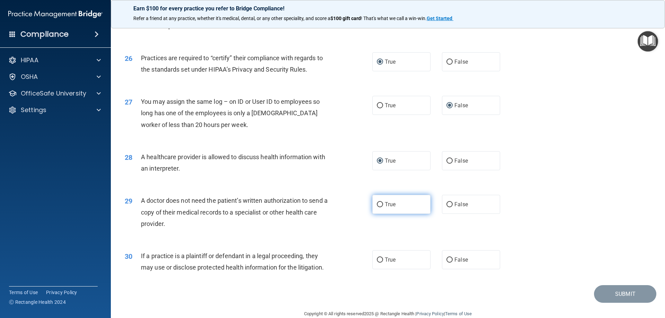
click at [377, 204] on input "True" at bounding box center [380, 204] width 6 height 5
radio input "true"
click at [377, 204] on input "True" at bounding box center [380, 204] width 6 height 5
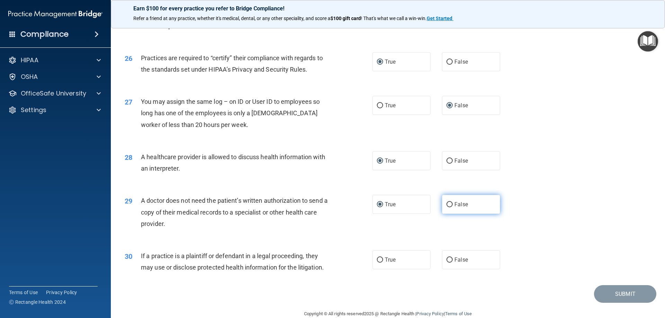
click at [447, 204] on input "False" at bounding box center [450, 204] width 6 height 5
radio input "true"
radio input "false"
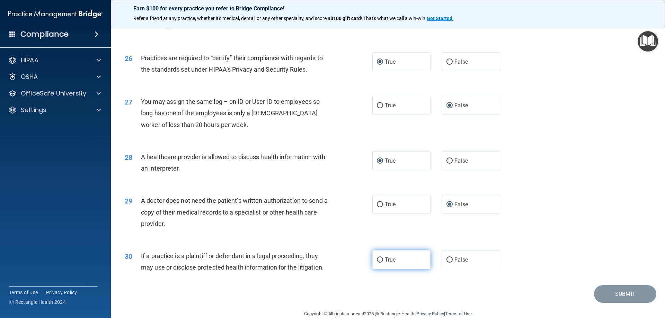
click at [375, 257] on label "True" at bounding box center [401, 260] width 58 height 19
click at [377, 258] on input "True" at bounding box center [380, 260] width 6 height 5
radio input "true"
click at [617, 293] on button "Submit" at bounding box center [625, 295] width 62 height 18
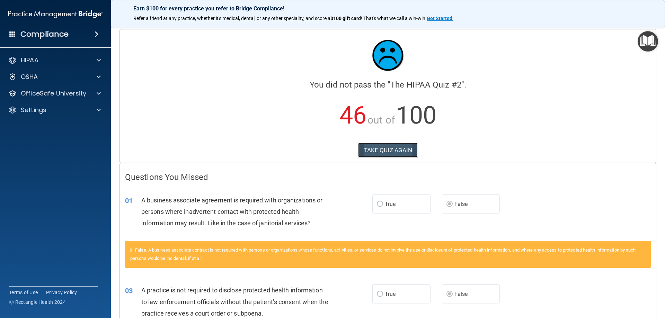
click at [376, 148] on button "TAKE QUIZ AGAIN" at bounding box center [388, 150] width 60 height 15
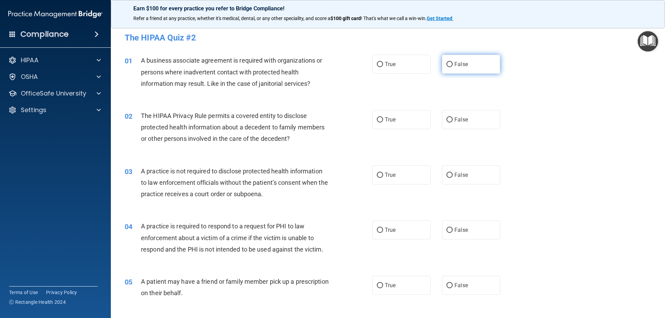
click at [448, 64] on input "False" at bounding box center [450, 64] width 6 height 5
radio input "true"
click at [377, 119] on input "True" at bounding box center [380, 119] width 6 height 5
radio input "true"
click at [448, 174] on input "False" at bounding box center [450, 175] width 6 height 5
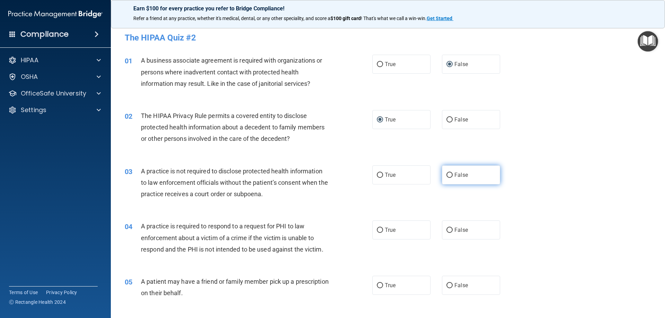
radio input "true"
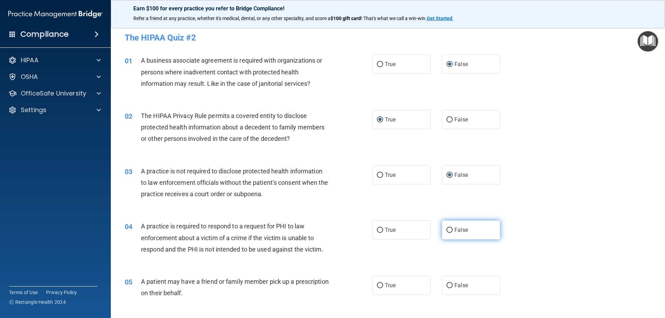
click at [447, 229] on input "False" at bounding box center [450, 230] width 6 height 5
radio input "true"
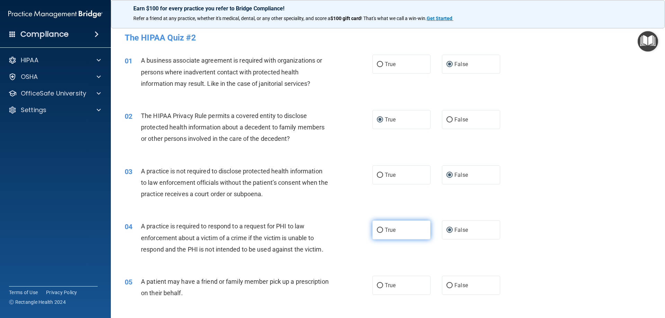
click at [377, 229] on input "True" at bounding box center [380, 230] width 6 height 5
radio input "true"
radio input "false"
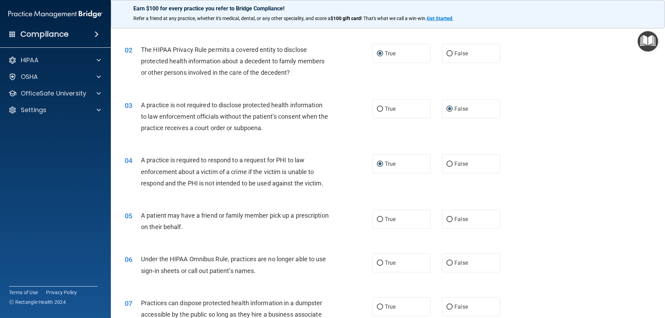
scroll to position [69, 0]
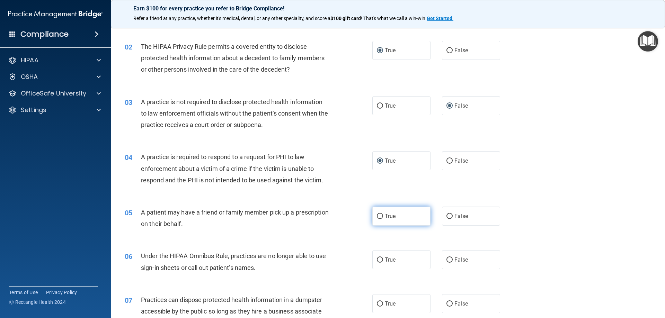
click at [378, 216] on input "True" at bounding box center [380, 216] width 6 height 5
radio input "true"
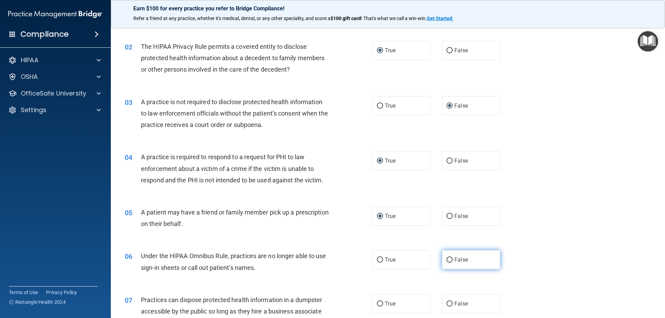
click at [448, 260] on input "False" at bounding box center [450, 260] width 6 height 5
radio input "true"
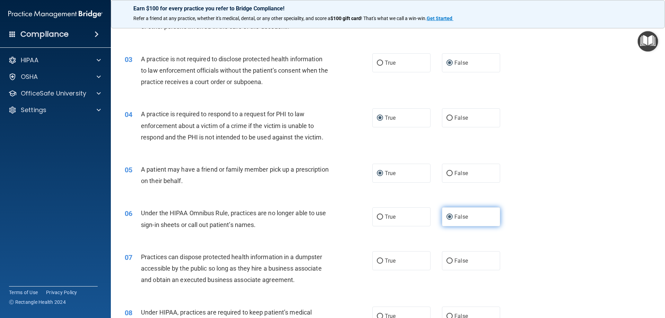
scroll to position [173, 0]
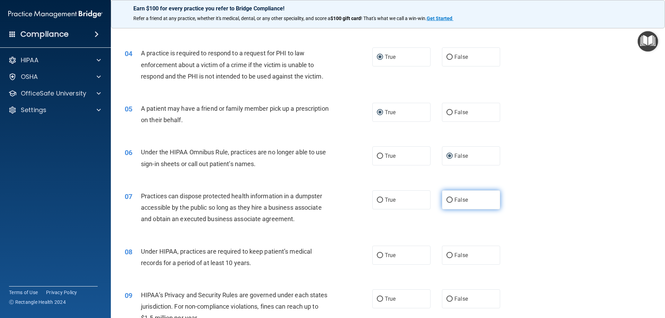
click at [447, 199] on input "False" at bounding box center [450, 200] width 6 height 5
radio input "true"
click at [447, 253] on input "False" at bounding box center [450, 255] width 6 height 5
radio input "true"
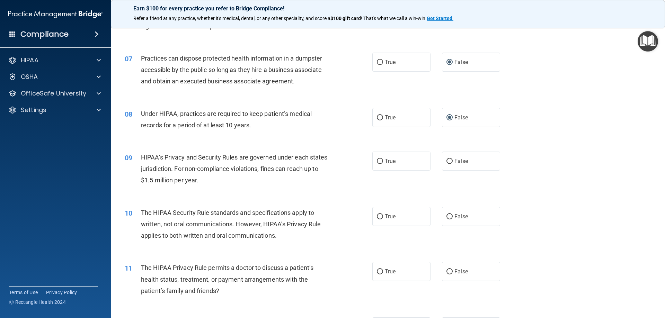
scroll to position [312, 0]
click at [447, 216] on input "False" at bounding box center [450, 216] width 6 height 5
radio input "true"
click at [447, 160] on input "False" at bounding box center [450, 160] width 6 height 5
radio input "true"
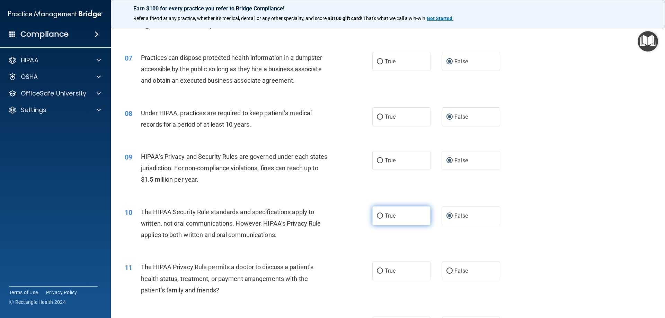
click at [378, 214] on input "True" at bounding box center [380, 216] width 6 height 5
radio input "true"
radio input "false"
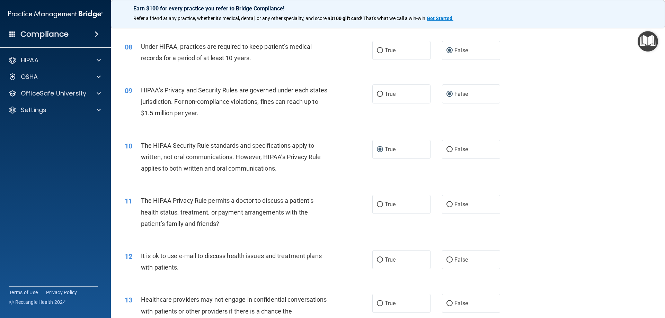
scroll to position [381, 0]
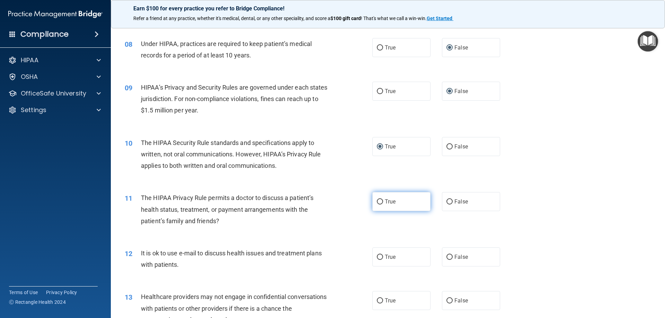
click at [377, 202] on input "True" at bounding box center [380, 202] width 6 height 5
radio input "true"
click at [379, 257] on input "True" at bounding box center [380, 257] width 6 height 5
radio input "true"
click at [447, 301] on input "False" at bounding box center [450, 301] width 6 height 5
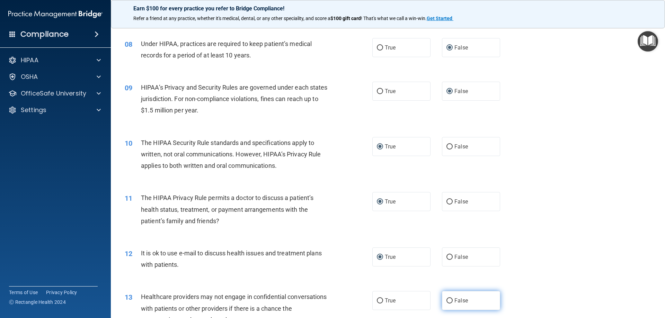
radio input "true"
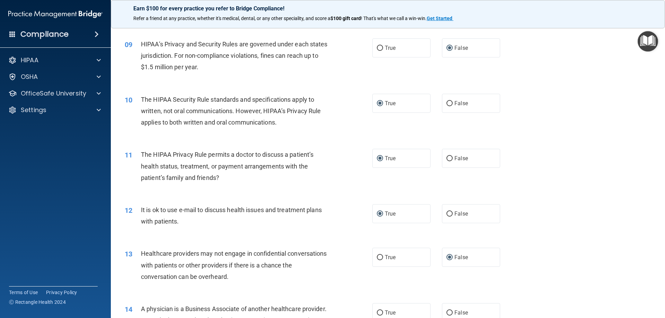
scroll to position [485, 0]
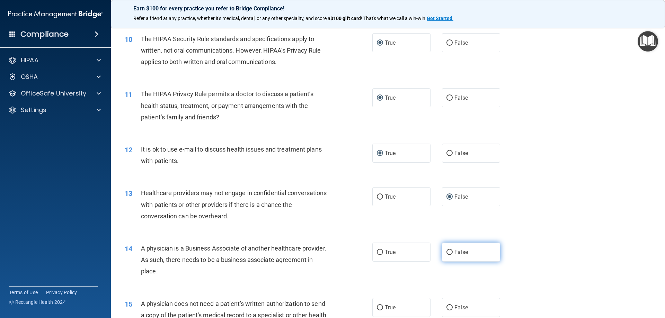
click at [447, 252] on input "False" at bounding box center [450, 252] width 6 height 5
radio input "true"
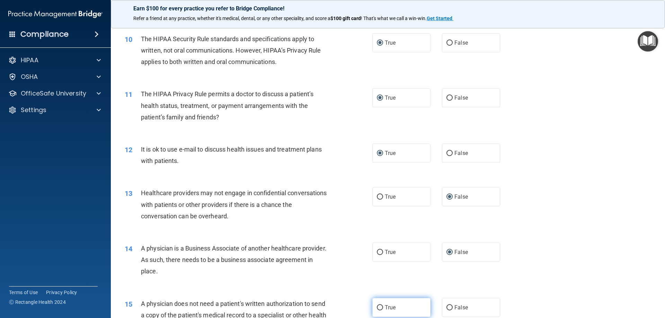
click at [377, 308] on input "True" at bounding box center [380, 308] width 6 height 5
radio input "true"
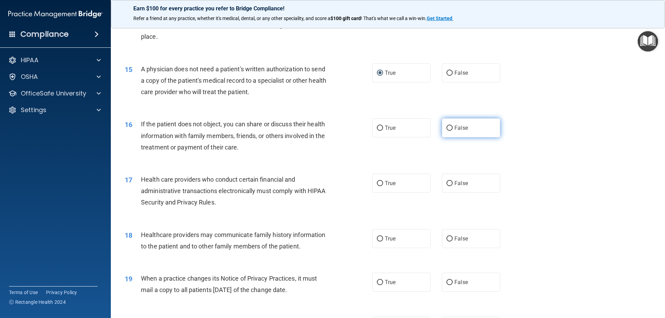
scroll to position [762, 0]
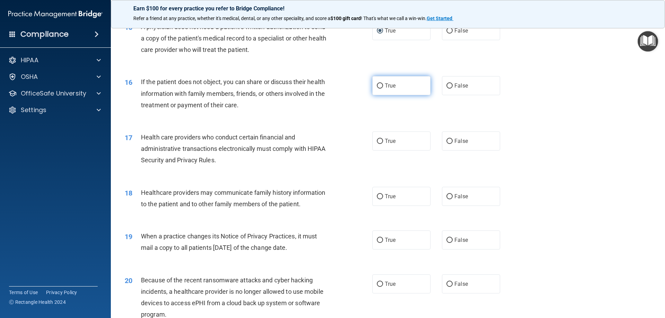
click at [377, 85] on input "True" at bounding box center [380, 86] width 6 height 5
radio input "true"
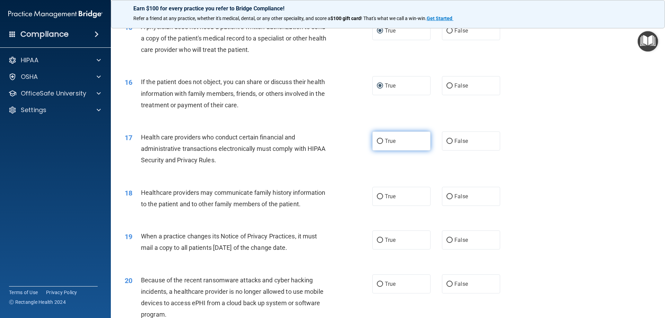
click at [378, 141] on input "True" at bounding box center [380, 141] width 6 height 5
radio input "true"
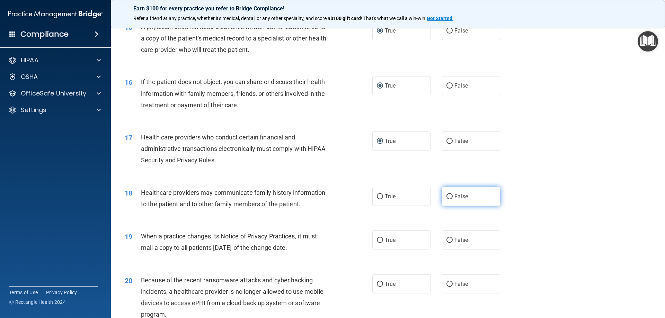
click at [448, 196] on input "False" at bounding box center [450, 196] width 6 height 5
radio input "true"
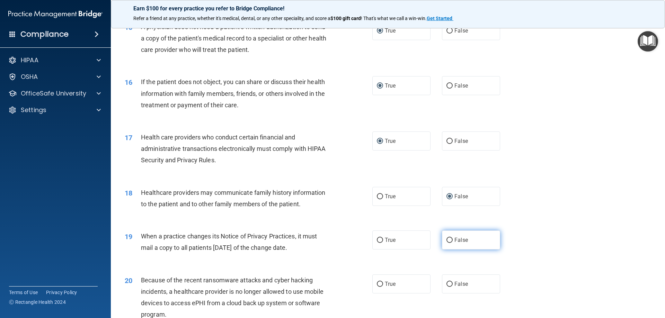
click at [447, 242] on input "False" at bounding box center [450, 240] width 6 height 5
radio input "true"
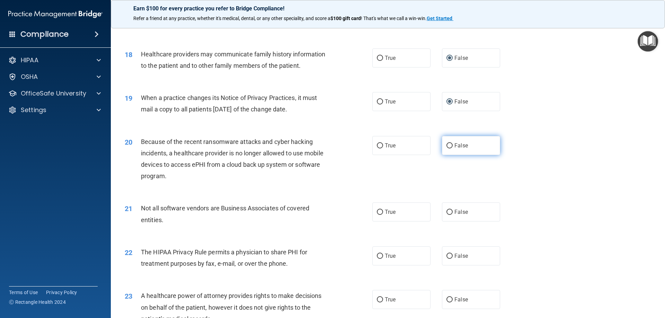
click at [447, 143] on input "False" at bounding box center [450, 145] width 6 height 5
radio input "true"
click at [377, 212] on input "True" at bounding box center [380, 212] width 6 height 5
radio input "true"
click at [379, 257] on input "True" at bounding box center [380, 256] width 6 height 5
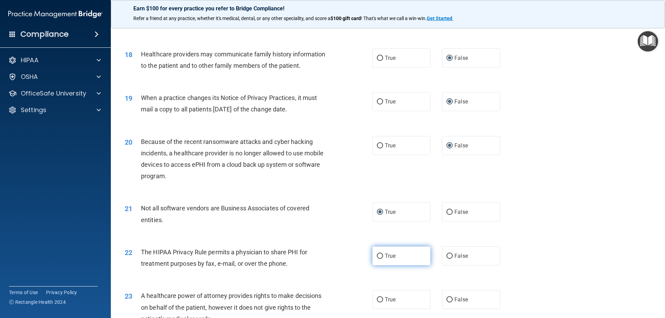
radio input "true"
click at [447, 299] on input "False" at bounding box center [450, 300] width 6 height 5
radio input "true"
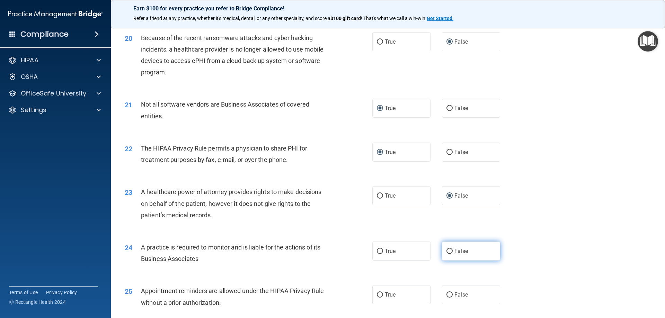
click at [447, 250] on input "False" at bounding box center [450, 251] width 6 height 5
radio input "true"
click at [378, 295] on input "True" at bounding box center [380, 295] width 6 height 5
radio input "true"
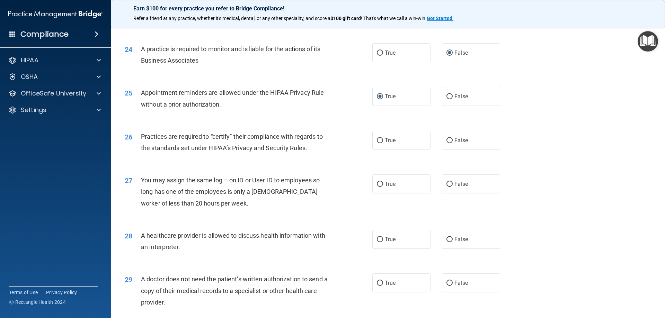
scroll to position [1213, 0]
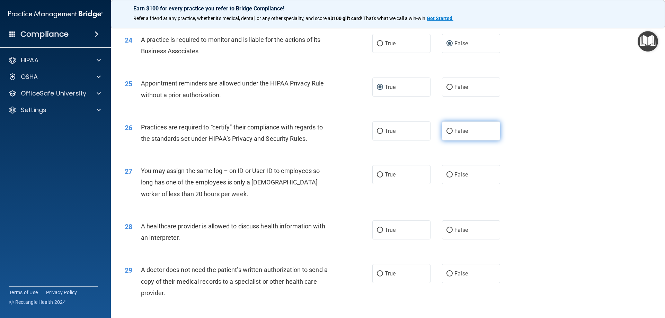
click at [447, 132] on input "False" at bounding box center [450, 131] width 6 height 5
radio input "true"
click at [447, 175] on input "False" at bounding box center [450, 175] width 6 height 5
radio input "true"
click at [377, 230] on input "True" at bounding box center [380, 230] width 6 height 5
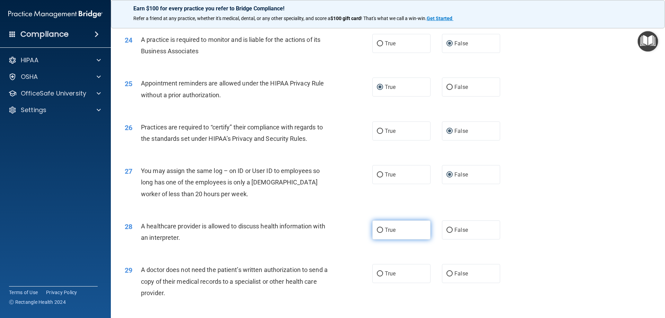
radio input "true"
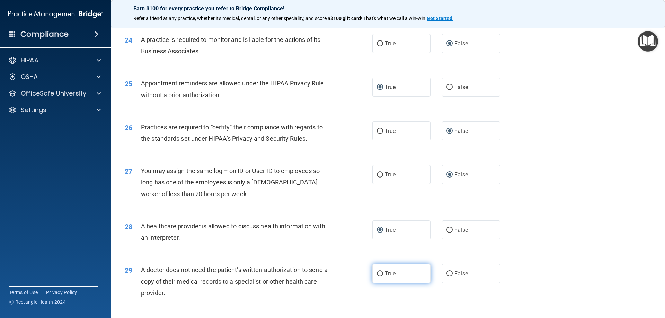
click at [377, 275] on input "True" at bounding box center [380, 274] width 6 height 5
radio input "true"
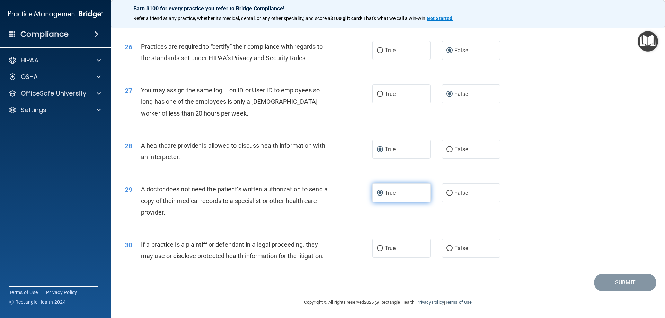
scroll to position [1295, 0]
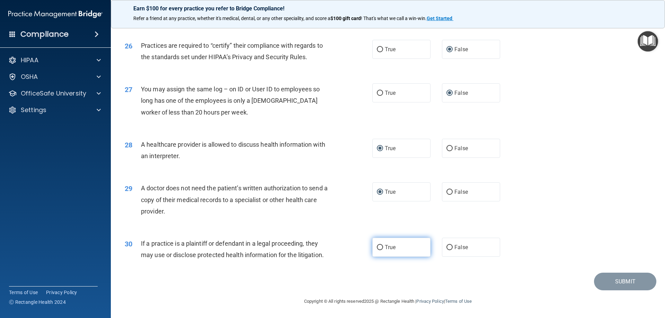
click at [377, 247] on input "True" at bounding box center [380, 247] width 6 height 5
radio input "true"
click at [618, 284] on button "Submit" at bounding box center [625, 282] width 62 height 18
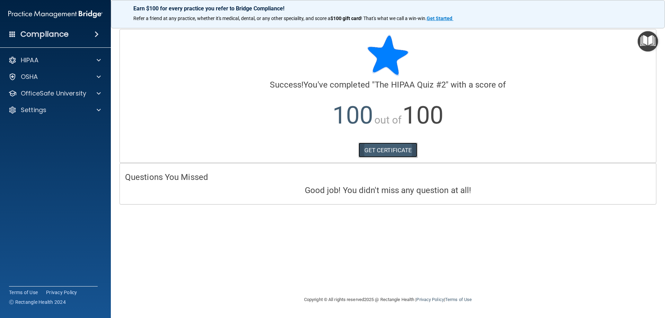
click at [386, 150] on link "GET CERTIFICATE" at bounding box center [388, 150] width 59 height 15
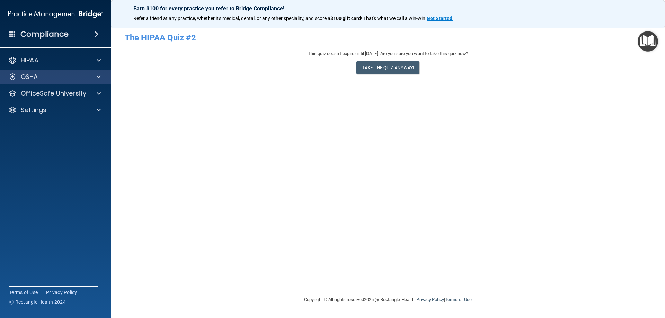
click at [25, 72] on div "OSHA" at bounding box center [55, 77] width 111 height 14
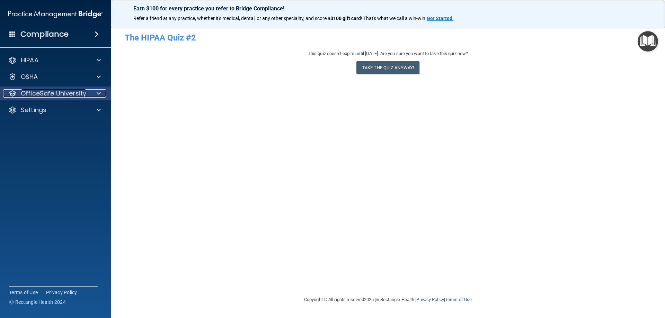
click at [30, 89] on p "OfficeSafe University" at bounding box center [53, 93] width 65 height 8
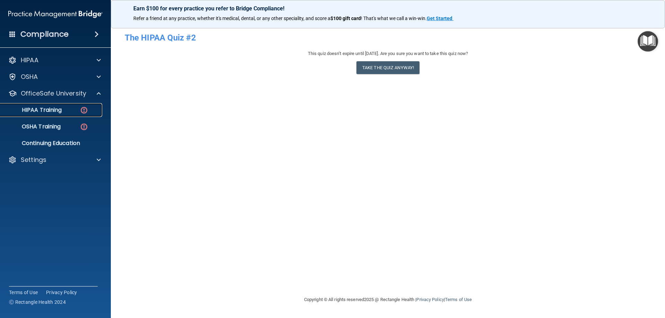
click at [54, 111] on p "HIPAA Training" at bounding box center [33, 110] width 57 height 7
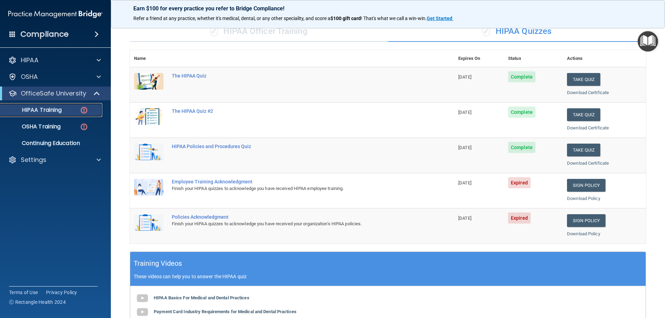
scroll to position [35, 0]
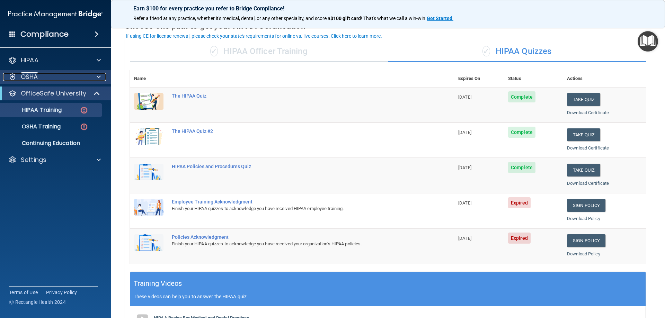
click at [20, 77] on div "OSHA" at bounding box center [46, 77] width 86 height 8
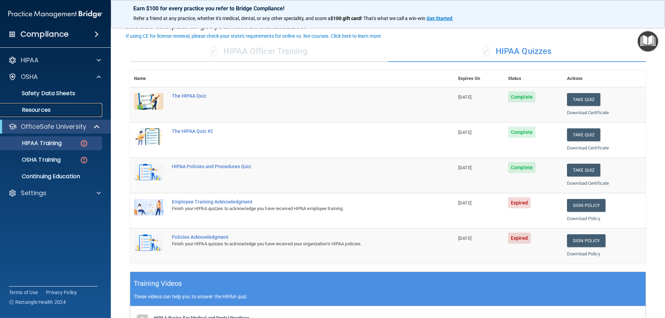
click at [27, 107] on p "Resources" at bounding box center [52, 110] width 95 height 7
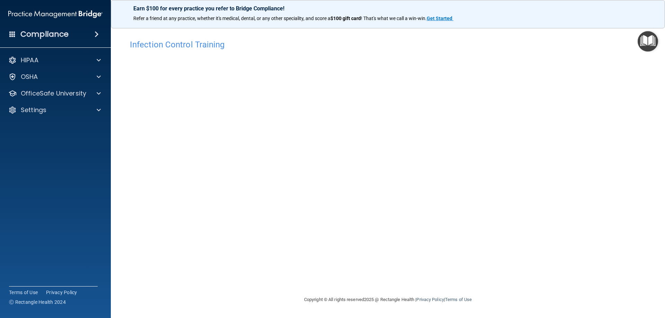
click at [553, 135] on div "Infection Control Training This course doesn’t expire until [DATE]. Are you sur…" at bounding box center [388, 166] width 527 height 260
